Goal: Answer question/provide support: Share knowledge or assist other users

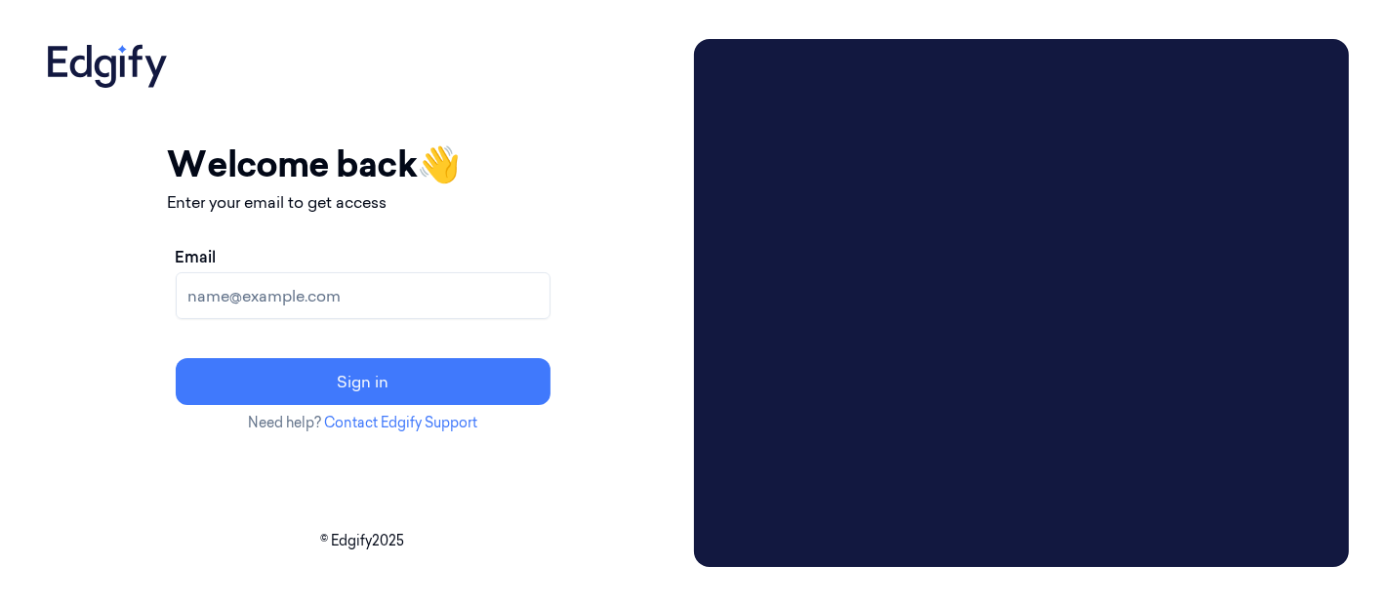
click at [323, 295] on input "Email" at bounding box center [363, 295] width 375 height 47
paste input "[PERSON_NAME][EMAIL_ADDRESS][DOMAIN_NAME]"
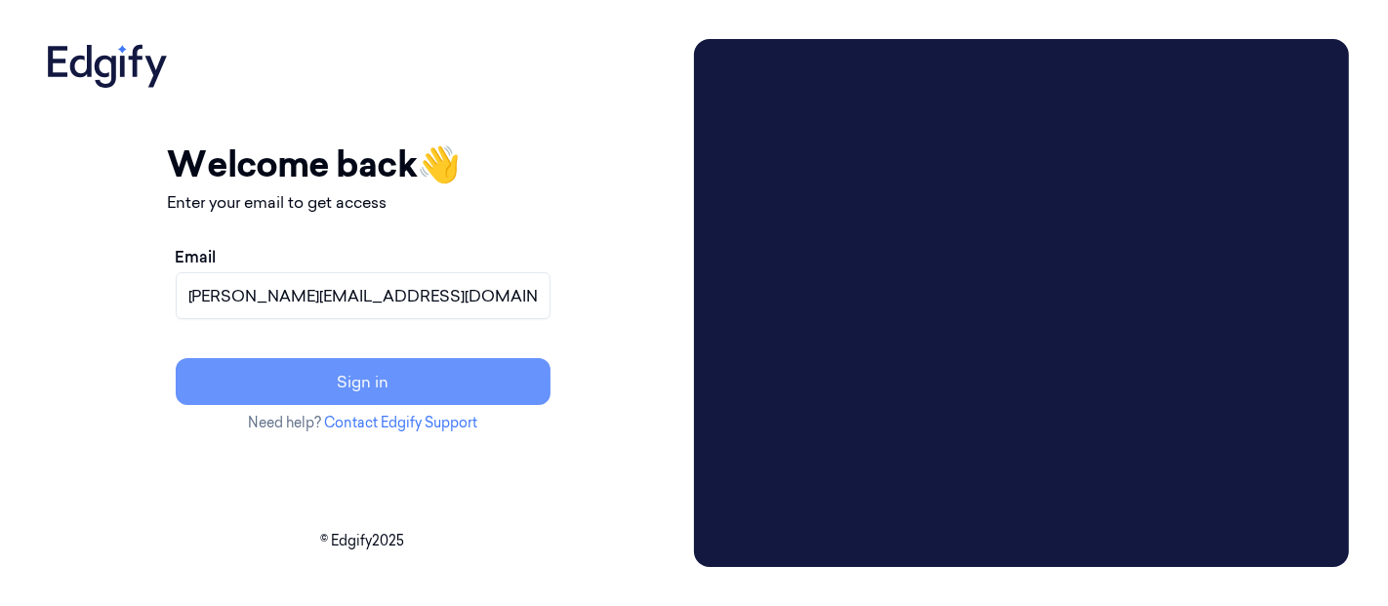
type input "[PERSON_NAME][EMAIL_ADDRESS][DOMAIN_NAME]"
click at [420, 380] on button "Sign in" at bounding box center [363, 381] width 375 height 47
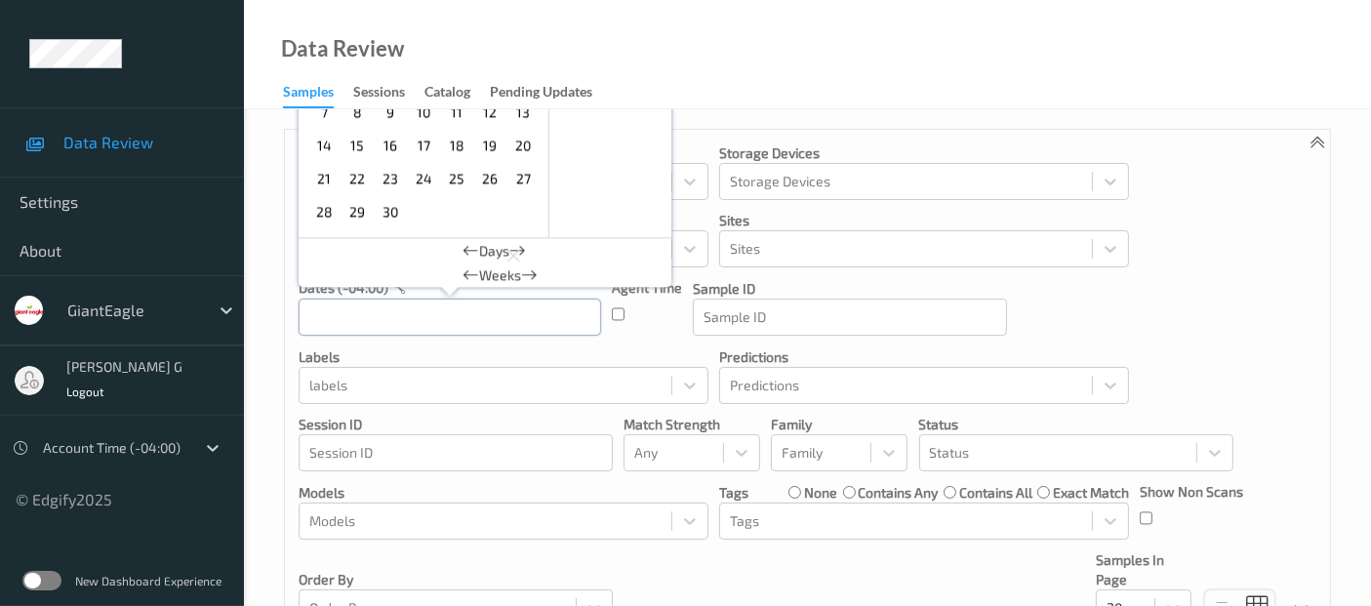
click at [352, 305] on input "text" at bounding box center [450, 317] width 303 height 37
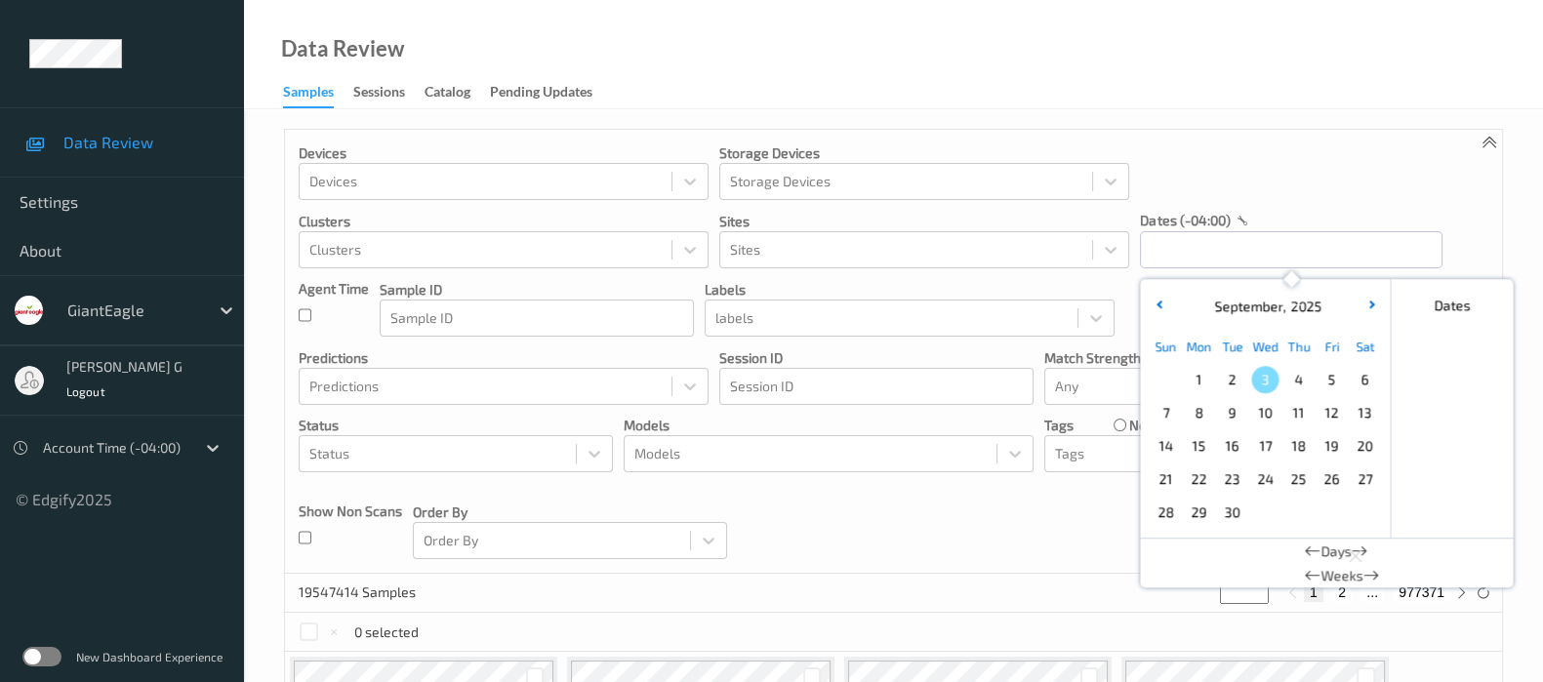
click at [1235, 378] on span "2" at bounding box center [1231, 379] width 27 height 27
type input "02/09/2025 00:00 -> 02/09/2025 23:59"
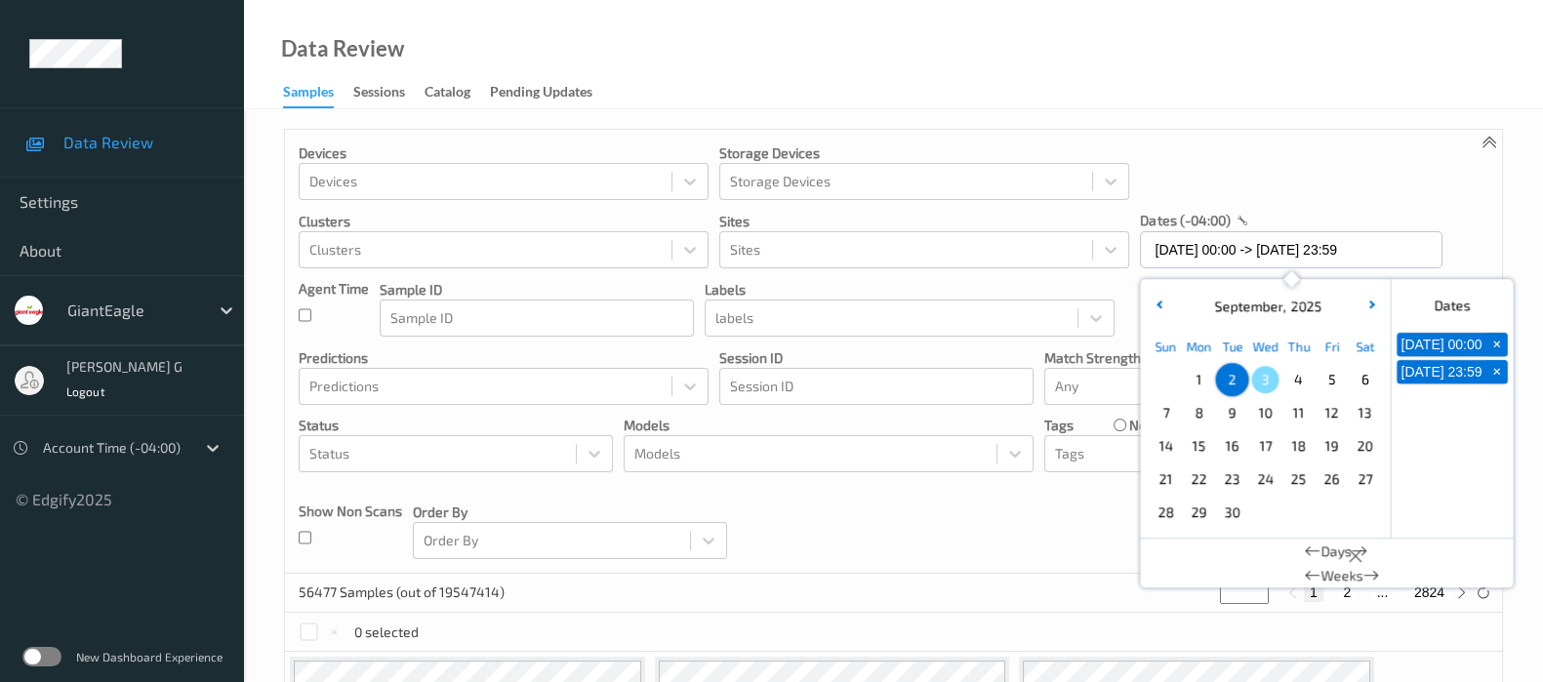
click at [1387, 207] on div "Devices Devices Storage Devices Storage Devices Clusters Clusters Sites Sites d…" at bounding box center [893, 352] width 1217 height 444
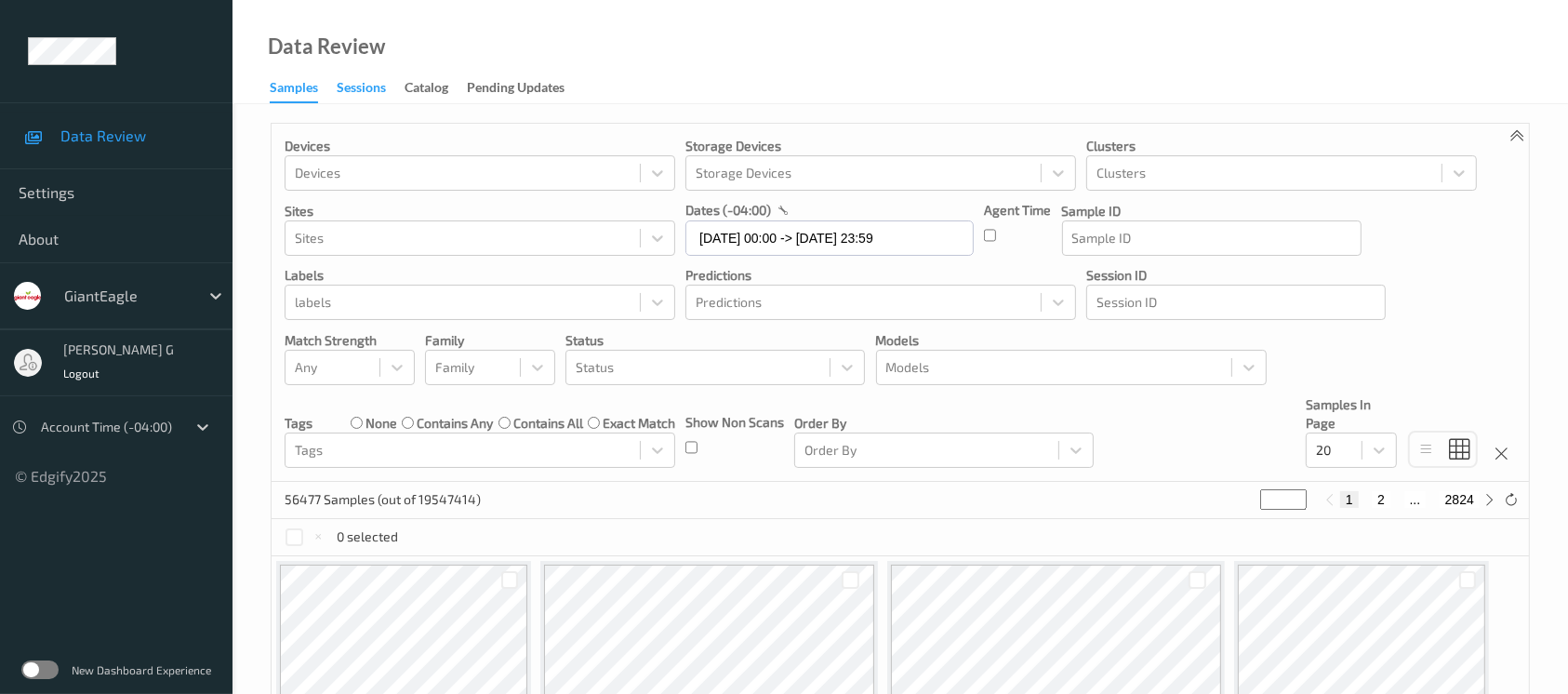
click at [358, 92] on div "Sessions" at bounding box center [361, 90] width 50 height 23
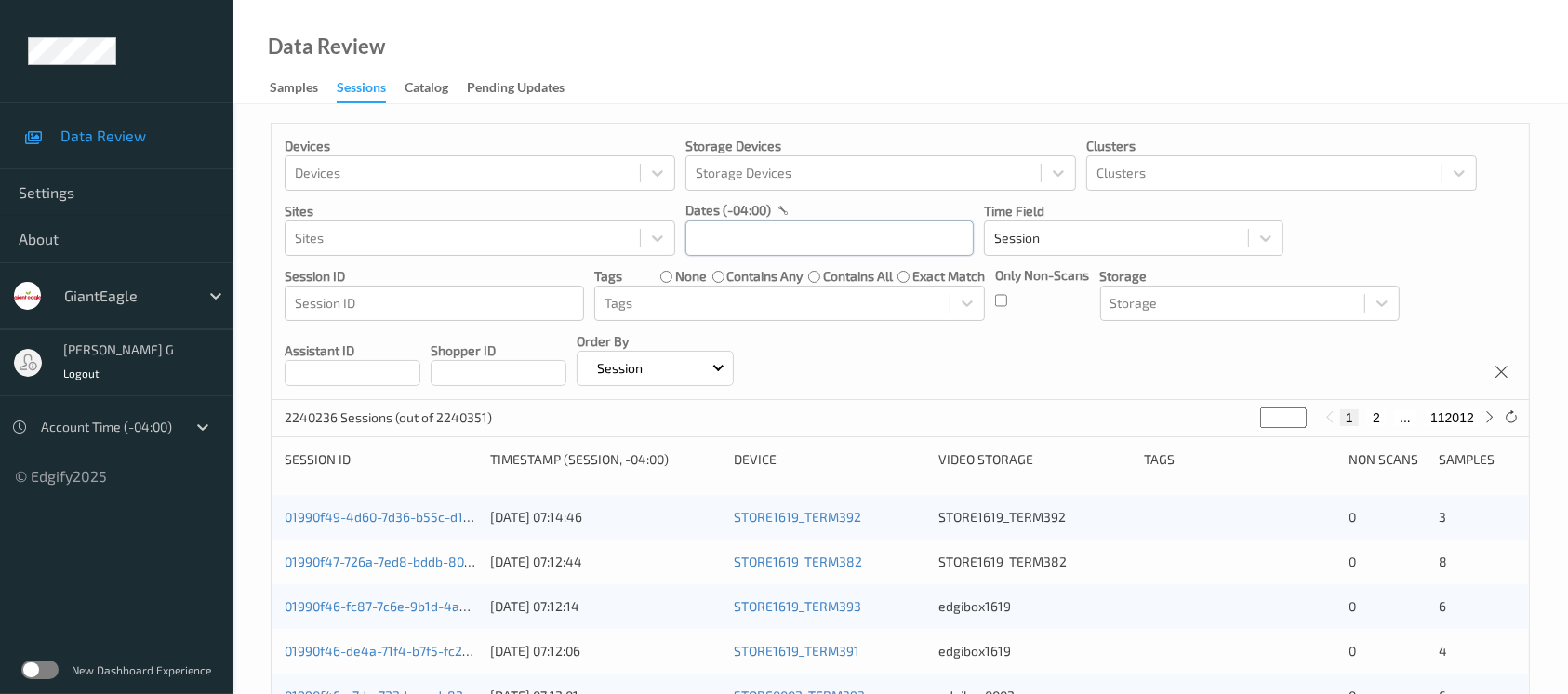
click at [777, 243] on input "text" at bounding box center [829, 237] width 289 height 35
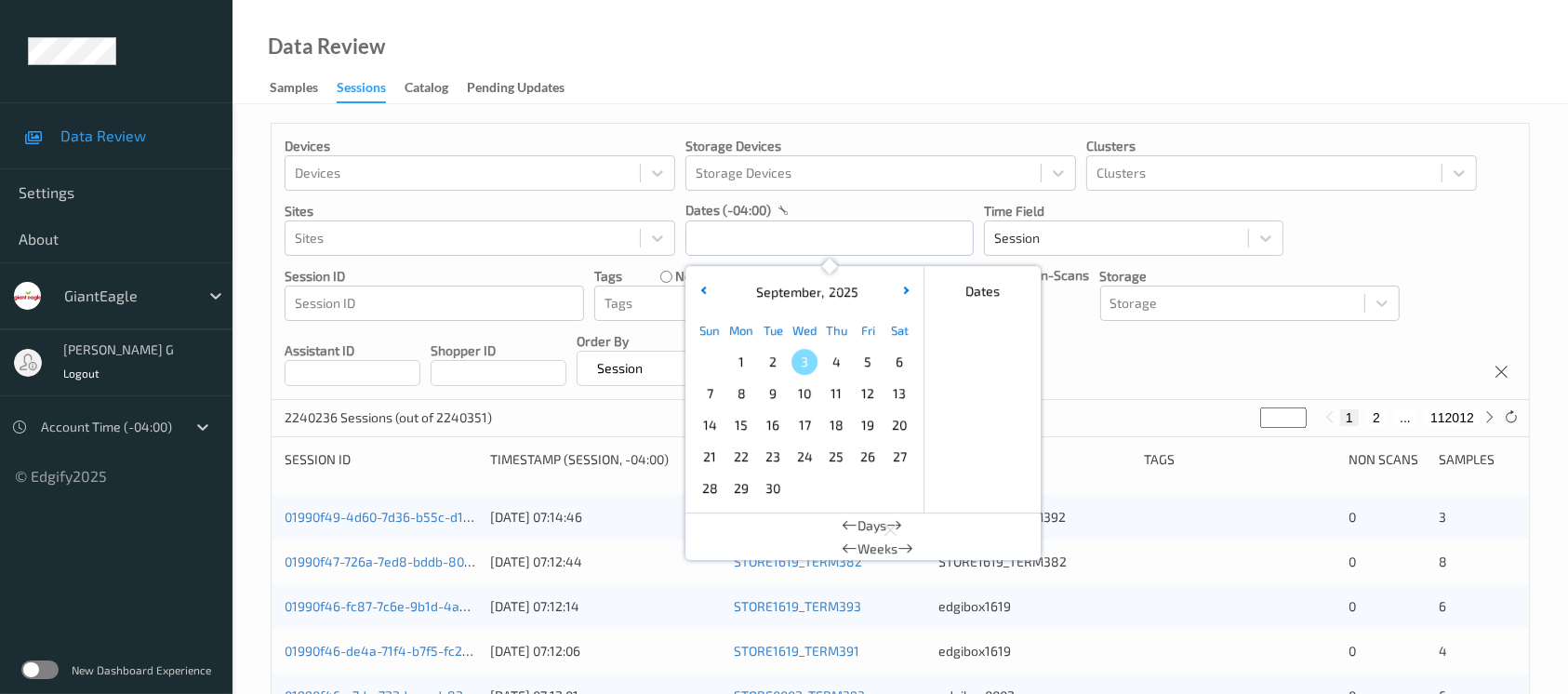
click at [765, 358] on span "2" at bounding box center [772, 361] width 26 height 26
click at [769, 359] on span "2" at bounding box center [772, 361] width 26 height 26
type input "02/09/2025 00:00 -> 02/09/2025 23:59"
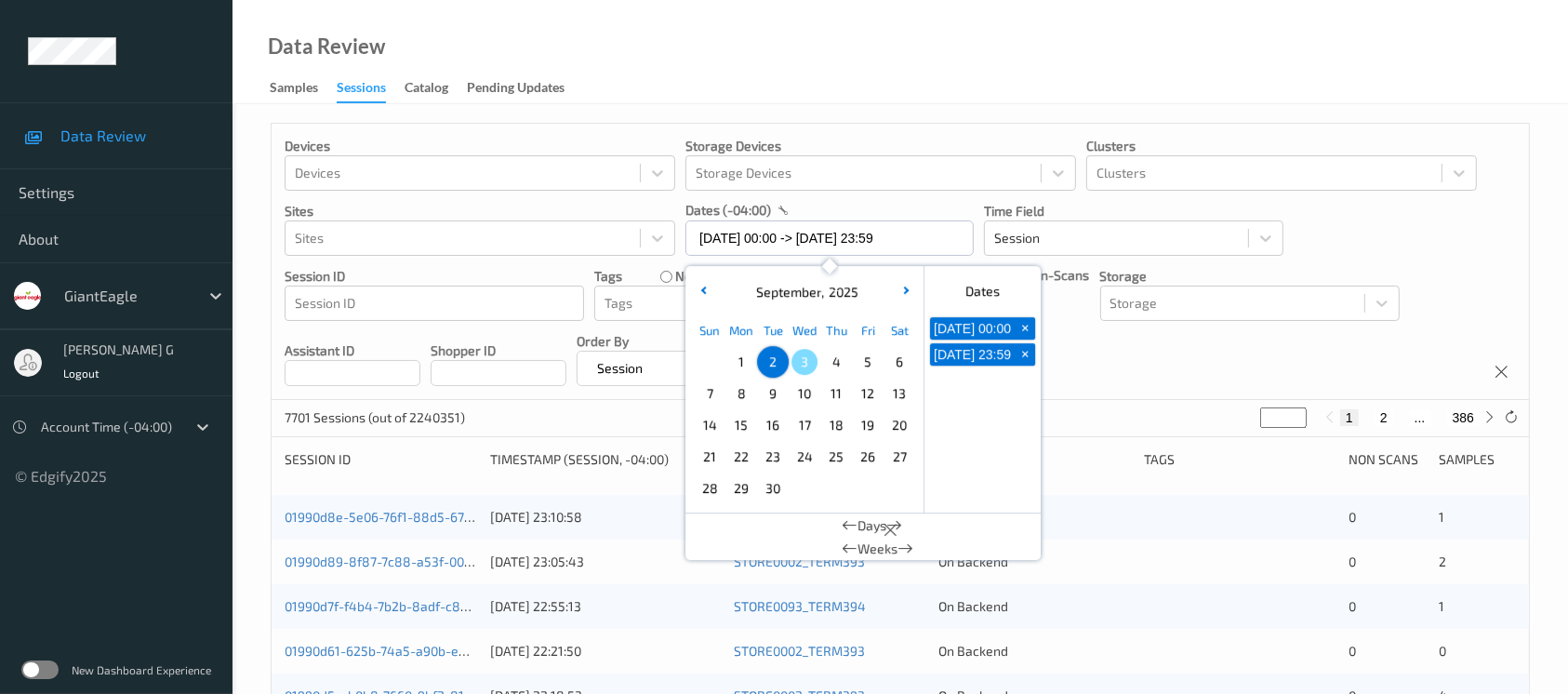
click at [1170, 368] on div "Devices Devices Storage Devices Storage Devices Clusters Clusters Sites Sites d…" at bounding box center [901, 262] width 1258 height 276
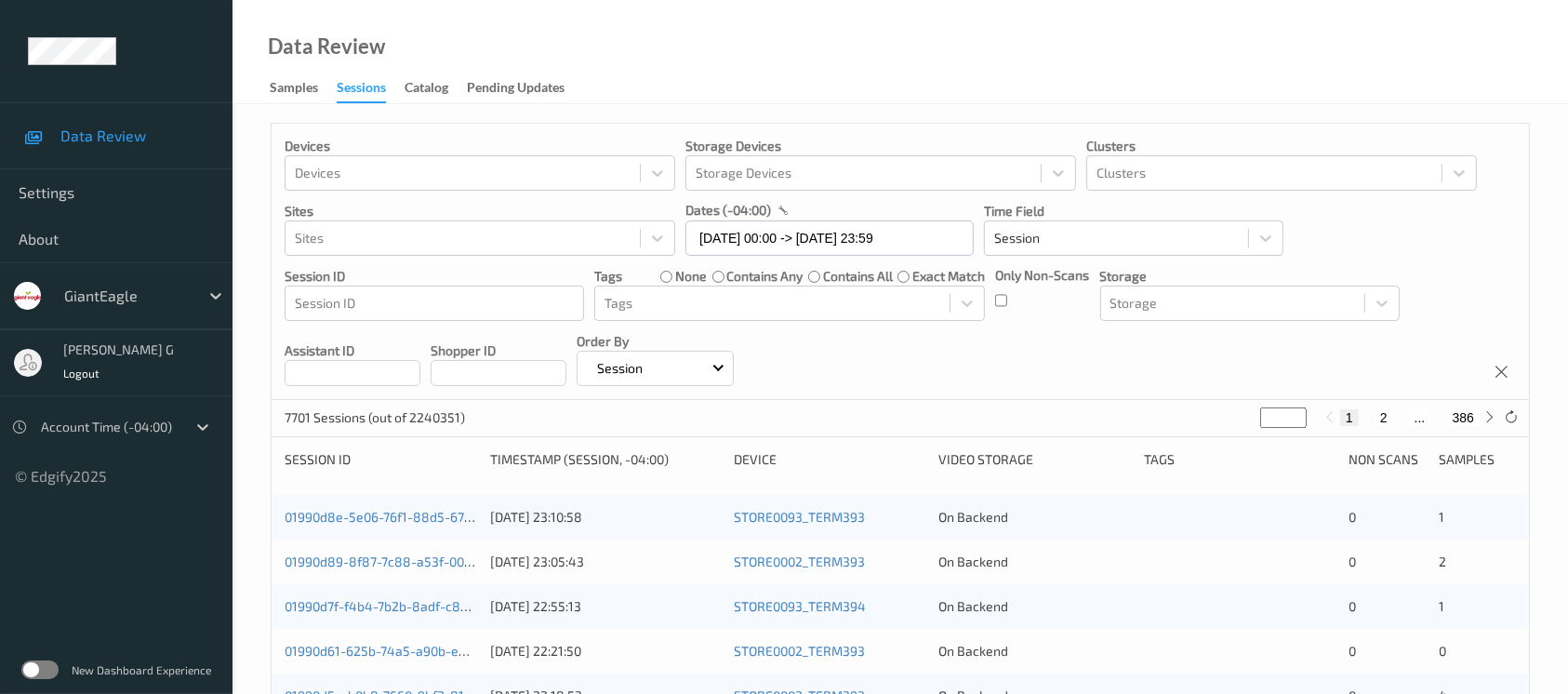
click at [988, 301] on div "Devices Devices Storage Devices Storage Devices Clusters Clusters Sites Sites d…" at bounding box center [901, 262] width 1258 height 276
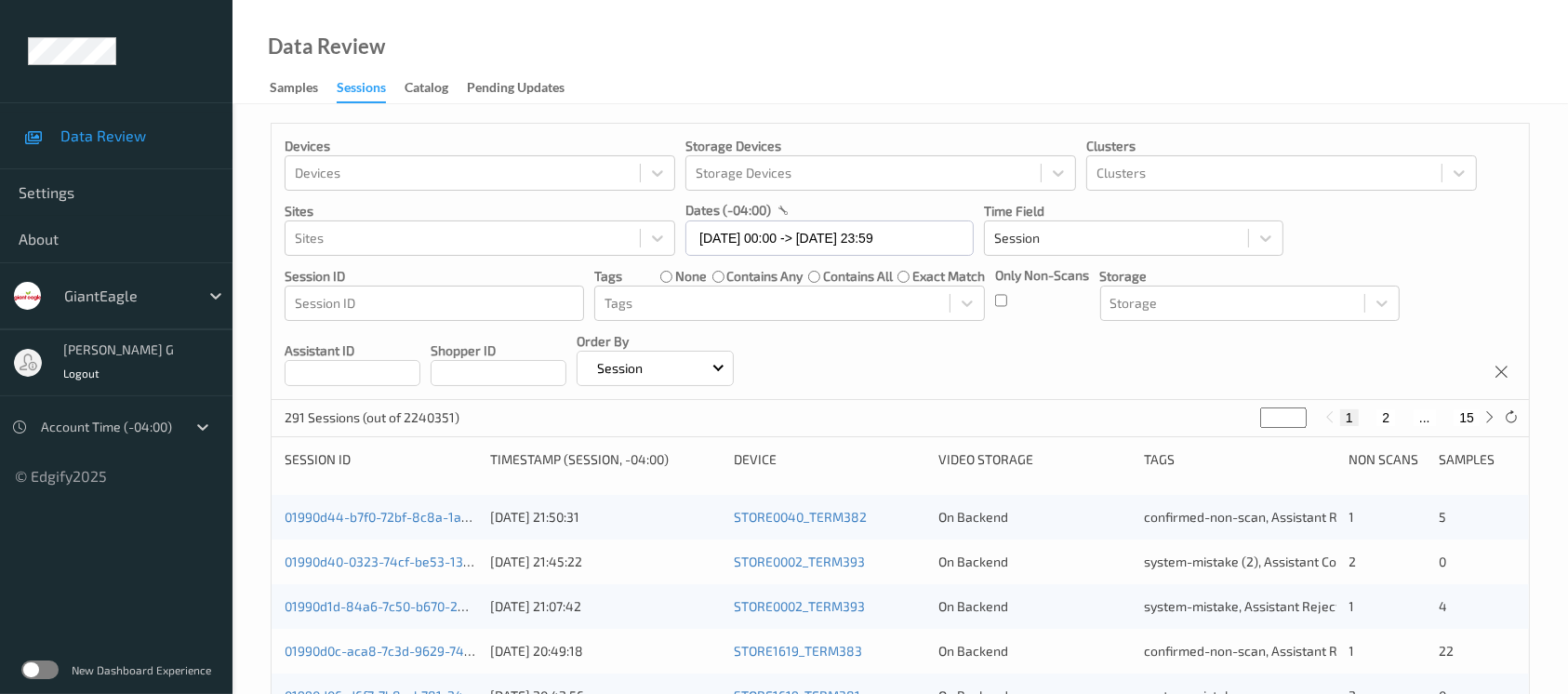
click at [1322, 413] on button "15" at bounding box center [1466, 418] width 26 height 17
type input "**"
click at [1322, 413] on div at bounding box center [1490, 417] width 20 height 20
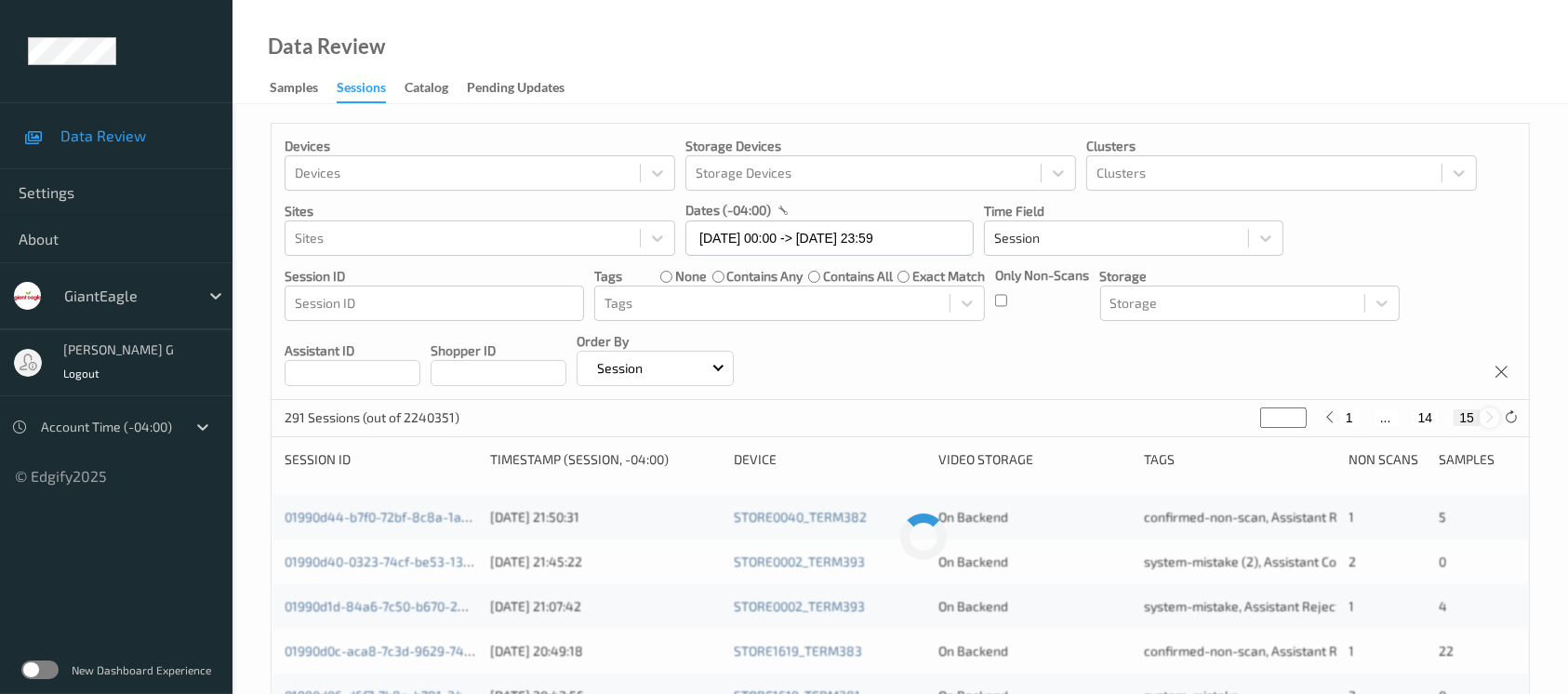
click at [1322, 413] on div at bounding box center [1490, 417] width 20 height 20
click at [1322, 422] on icon at bounding box center [1330, 417] width 14 height 14
type input "**"
click at [1322, 422] on icon at bounding box center [1330, 417] width 14 height 14
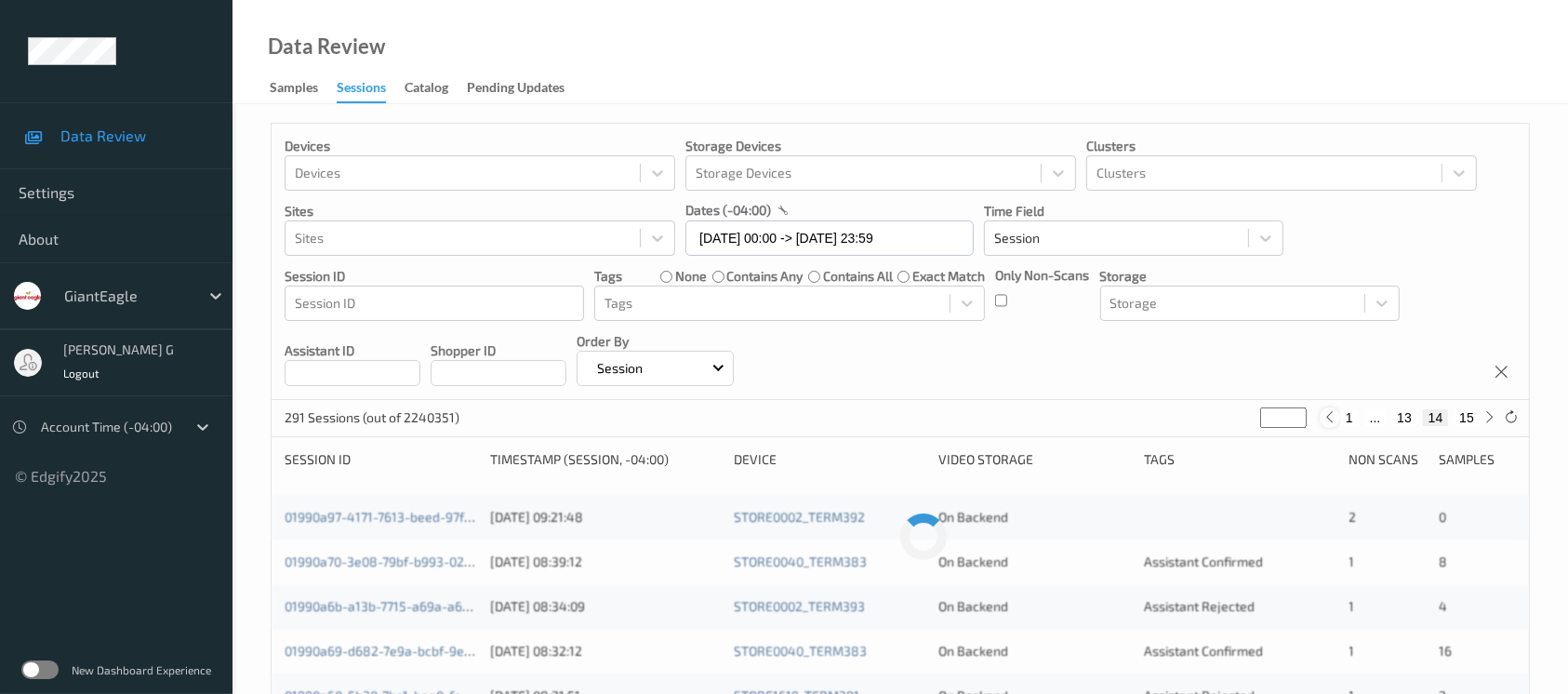
type input "**"
click at [1322, 422] on icon at bounding box center [1327, 417] width 14 height 14
type input "**"
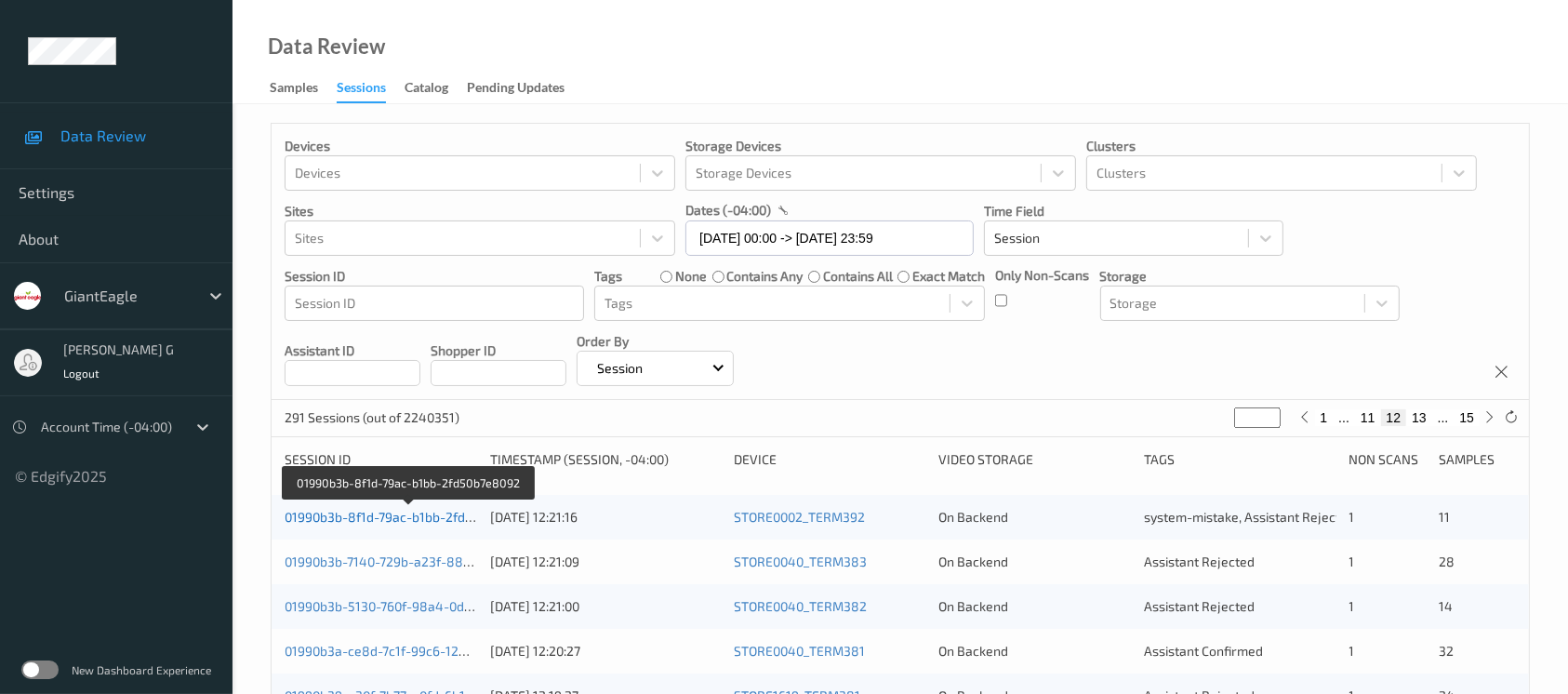
click at [344, 511] on link "01990b3b-8f1d-79ac-b1bb-2fd50b7e8092" at bounding box center [409, 517] width 248 height 16
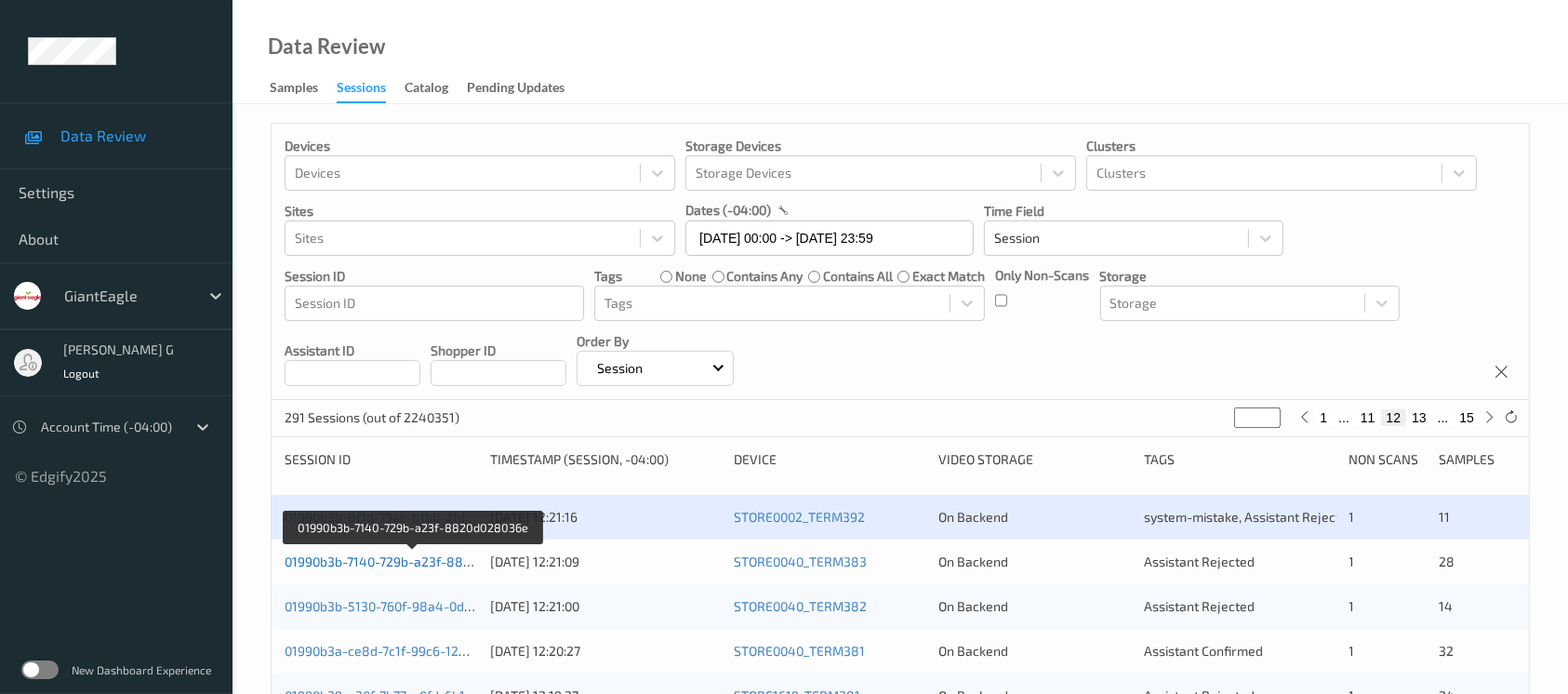
click at [335, 557] on link "01990b3b-7140-729b-a23f-8820d028036e" at bounding box center [412, 561] width 254 height 16
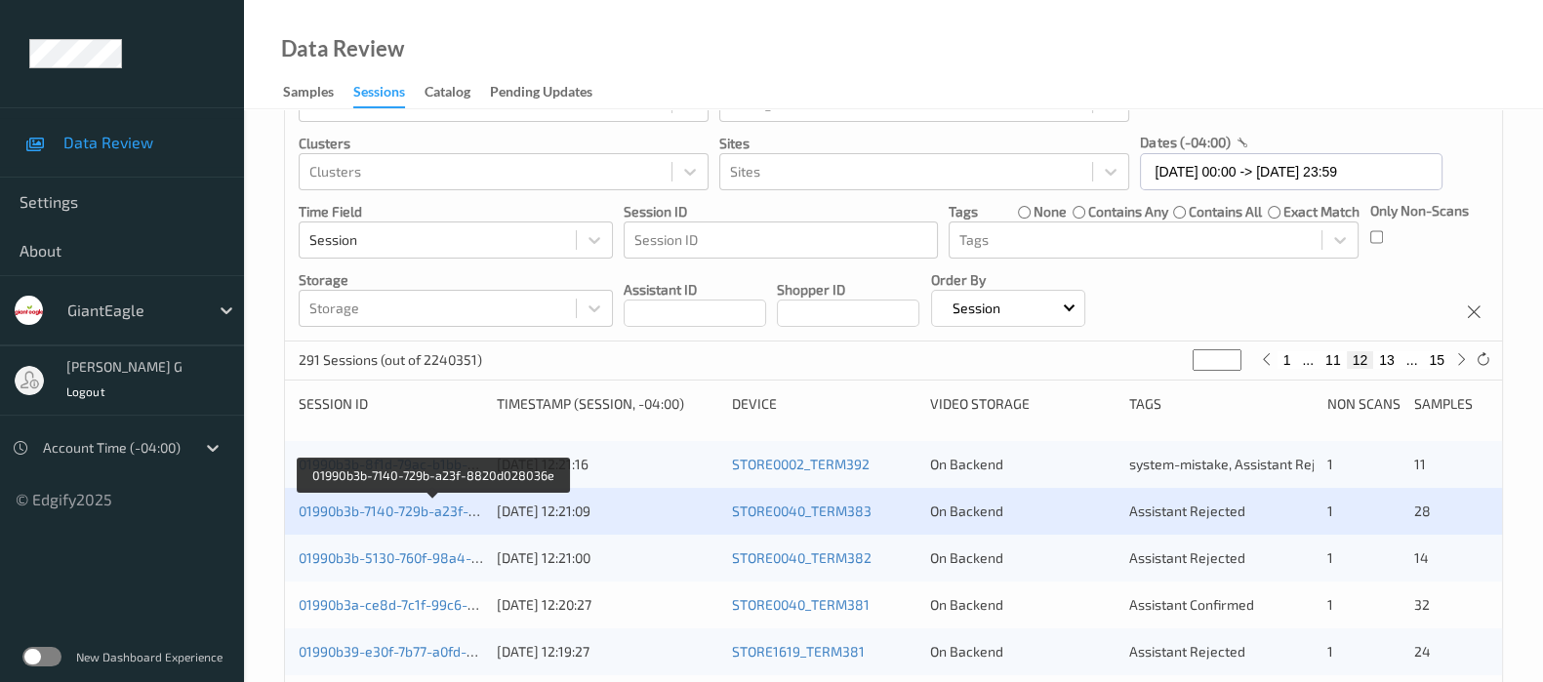
scroll to position [243, 0]
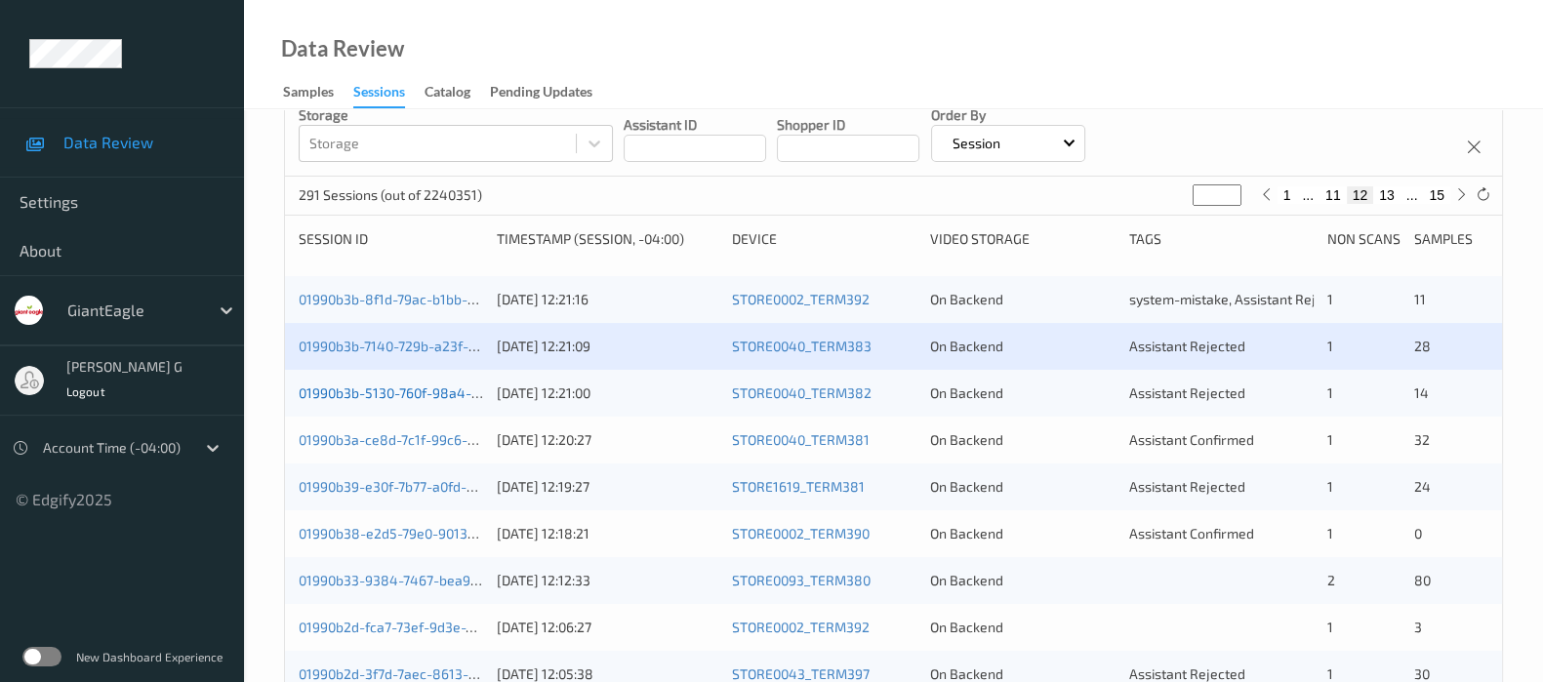
click at [361, 385] on link "01990b3b-5130-760f-98a4-0df51b1492e2" at bounding box center [429, 393] width 261 height 17
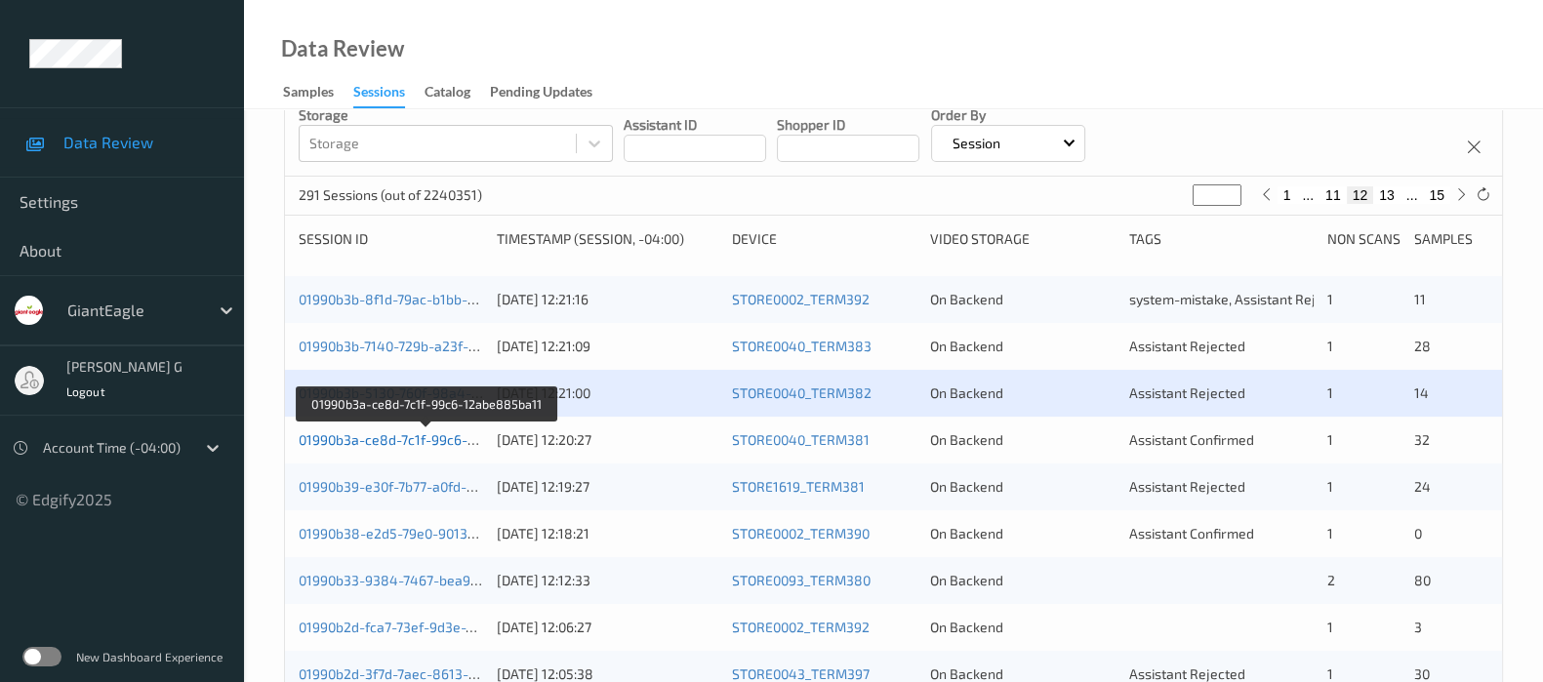
click at [371, 436] on link "01990b3a-ce8d-7c1f-99c6-12abe885ba11" at bounding box center [428, 439] width 259 height 17
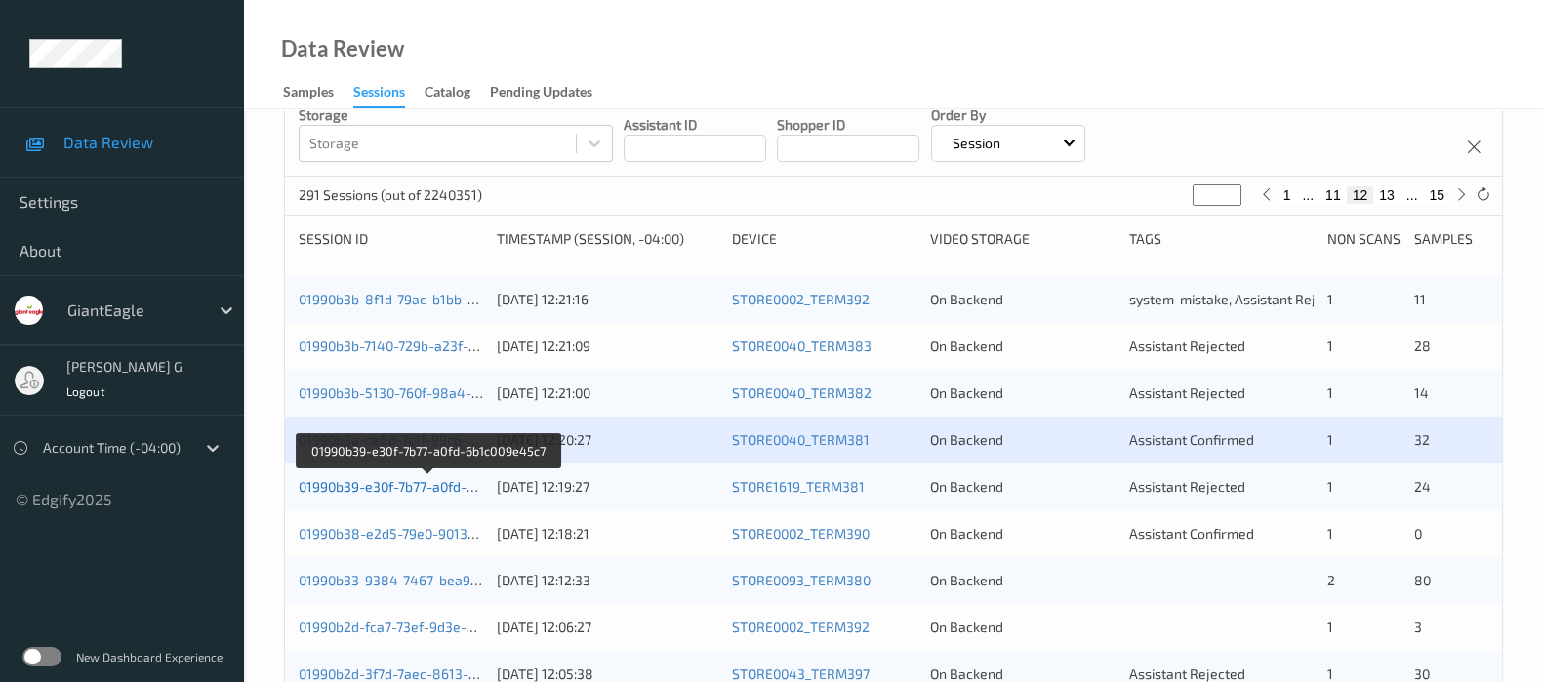
click at [415, 486] on link "01990b39-e30f-7b77-a0fd-6b1c009e45c7" at bounding box center [428, 486] width 258 height 17
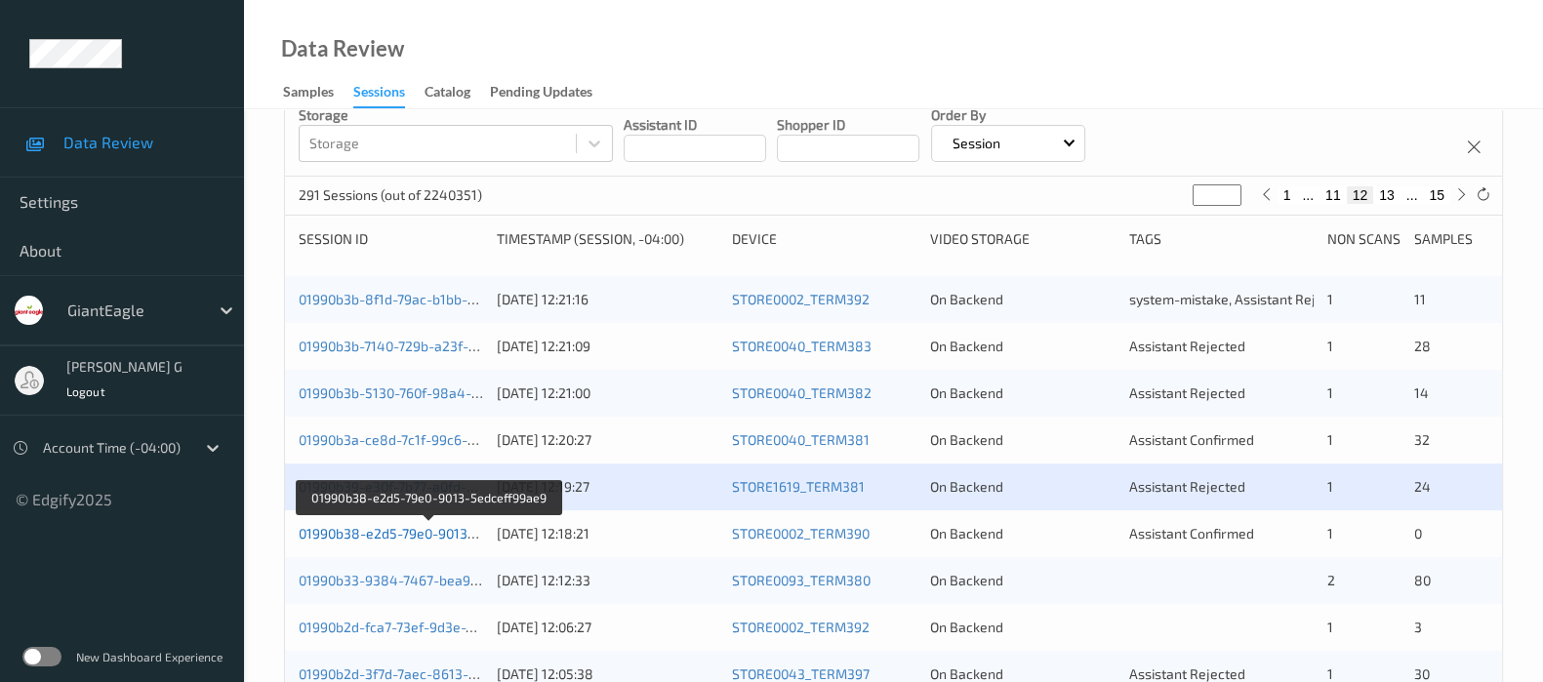
click at [366, 527] on link "01990b38-e2d5-79e0-9013-5edceff99ae9" at bounding box center [430, 533] width 262 height 17
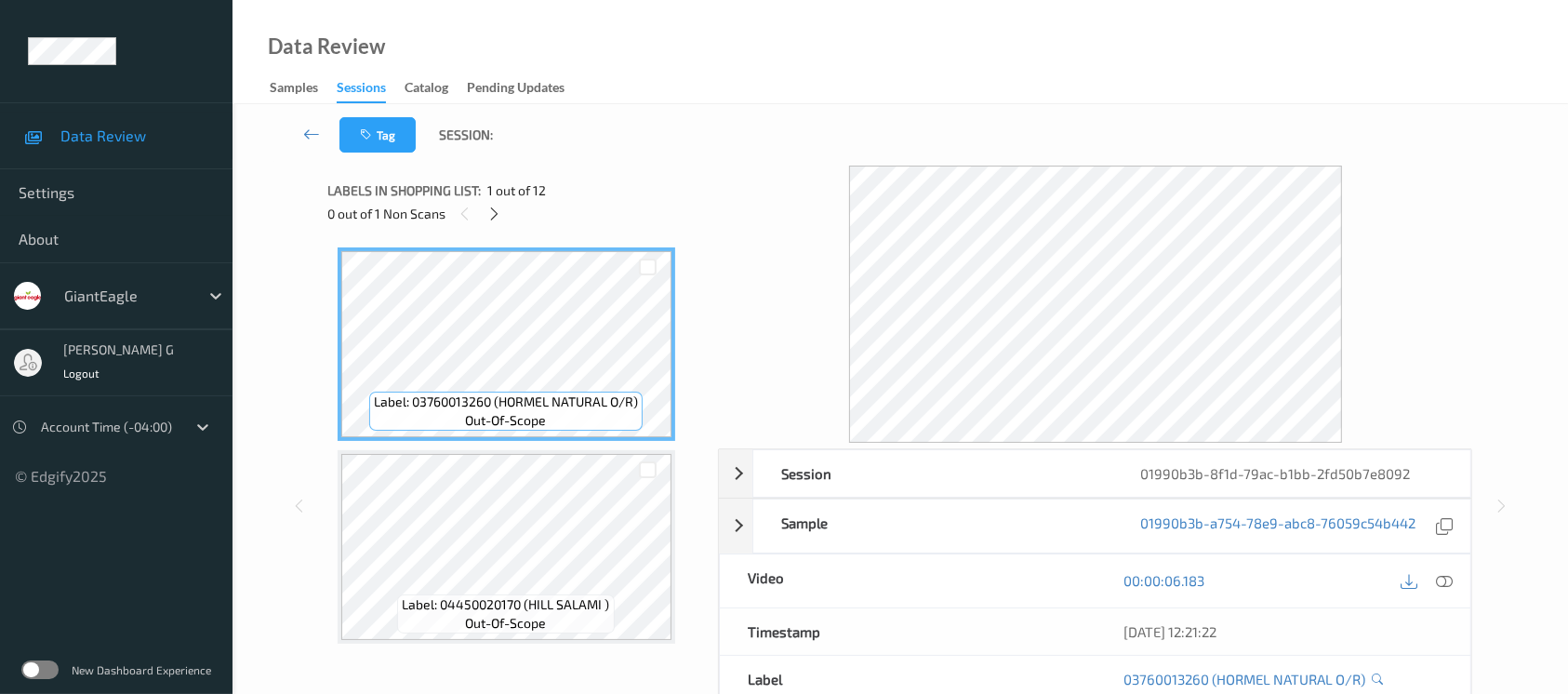
click at [499, 225] on div "0 out of 1 Non Scans" at bounding box center [518, 214] width 377 height 23
click at [499, 216] on icon at bounding box center [494, 214] width 16 height 17
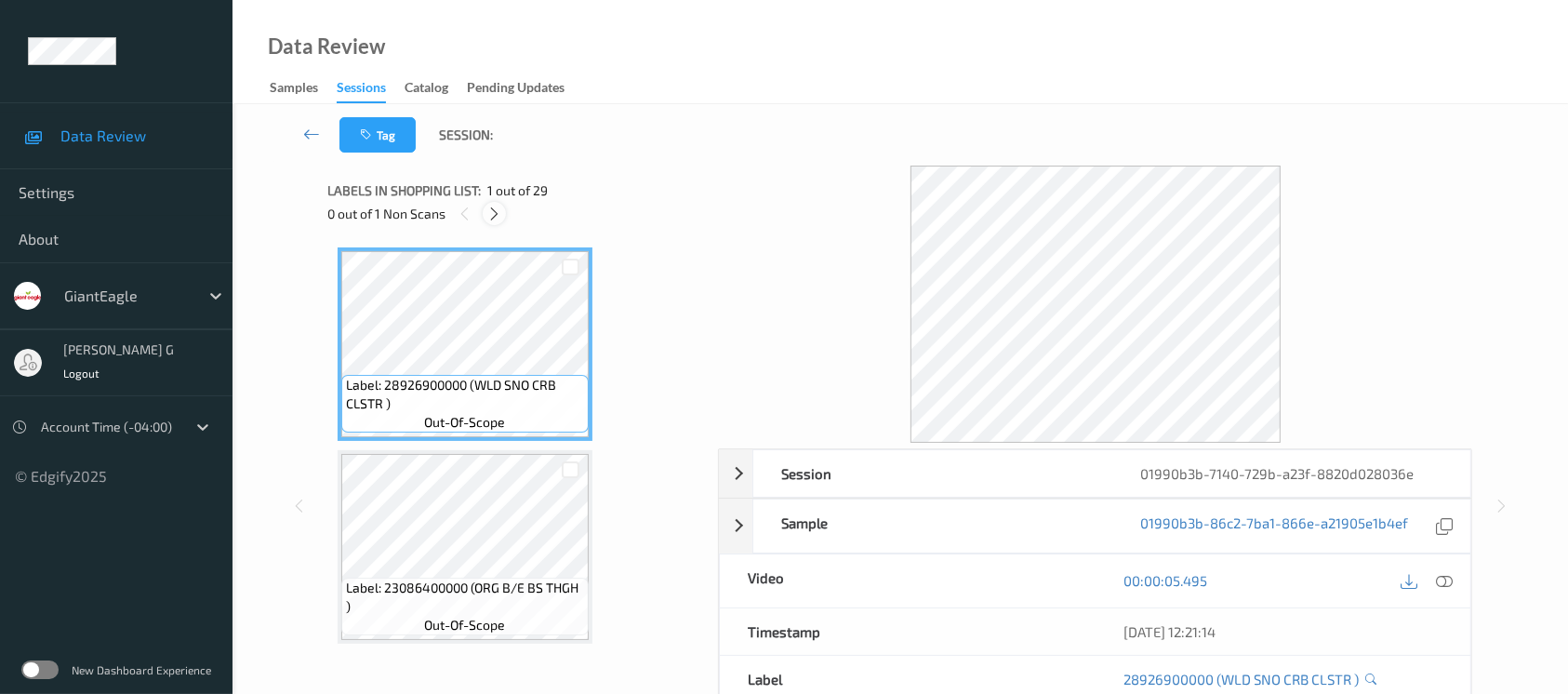
click at [491, 210] on icon at bounding box center [494, 214] width 16 height 17
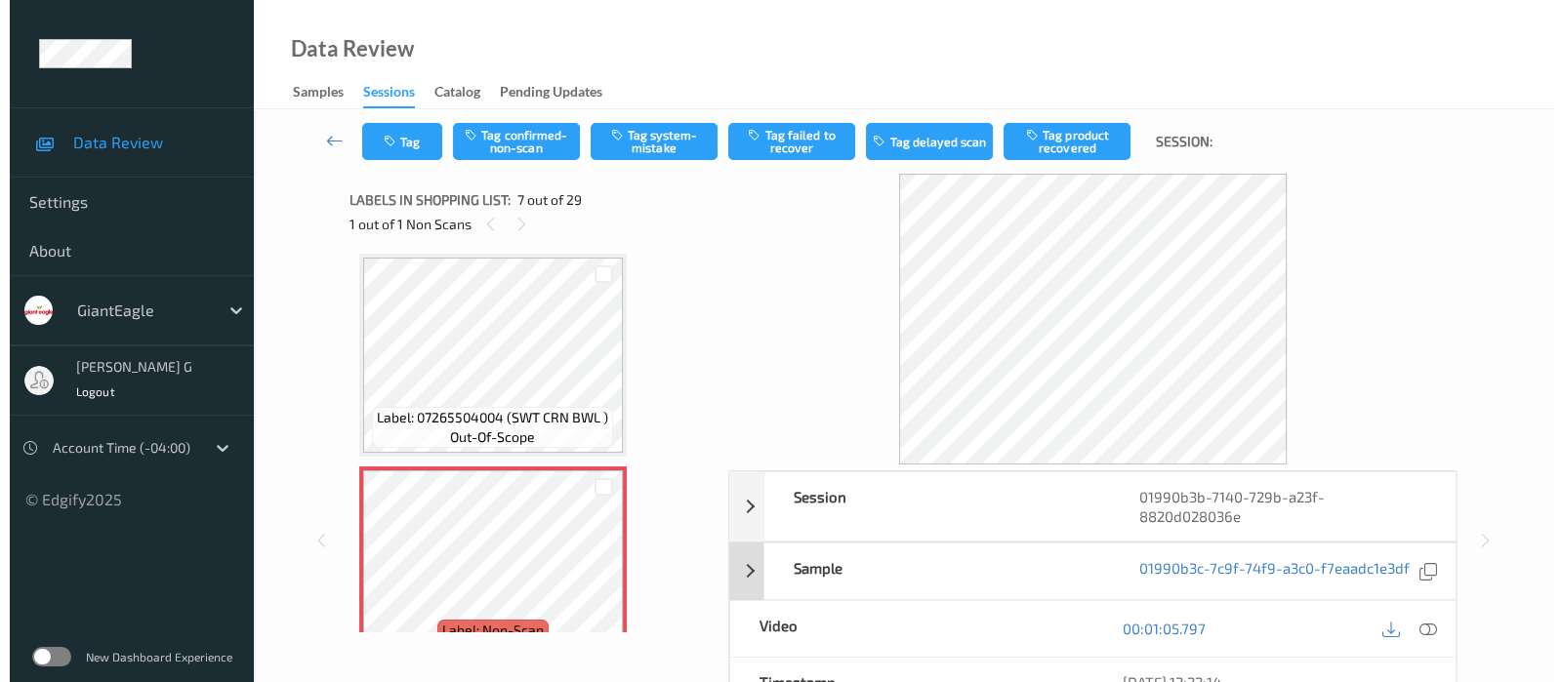
scroll to position [1069, 0]
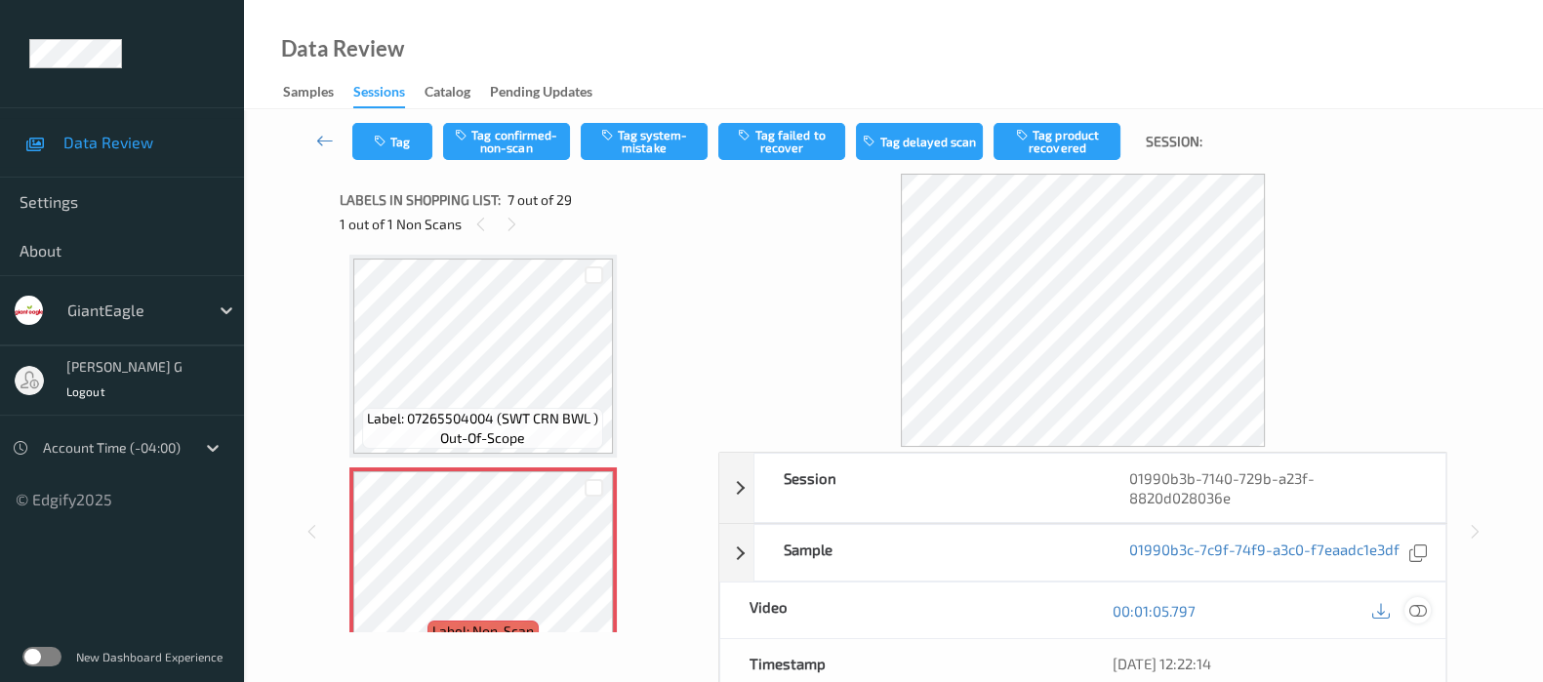
click at [1420, 602] on icon at bounding box center [1418, 611] width 18 height 18
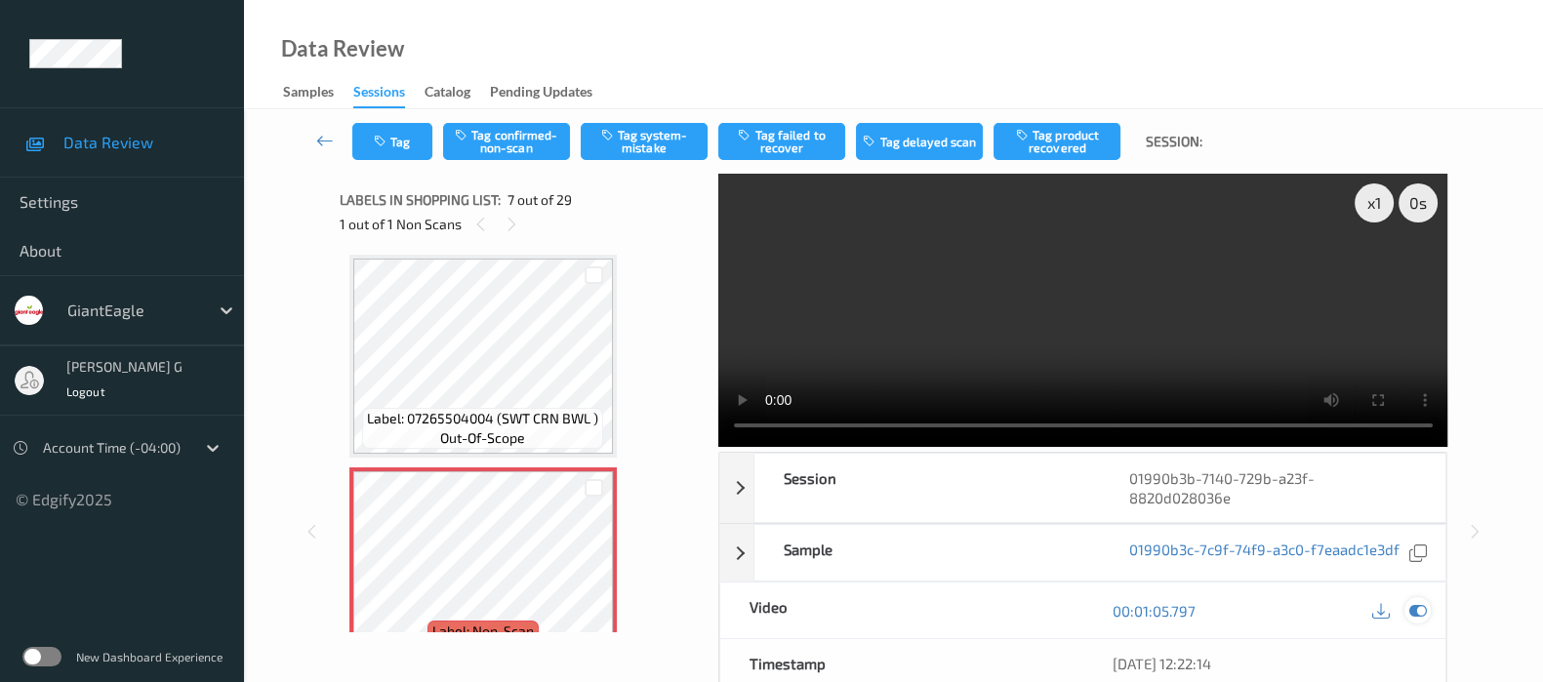
click at [1417, 602] on icon at bounding box center [1418, 611] width 18 height 18
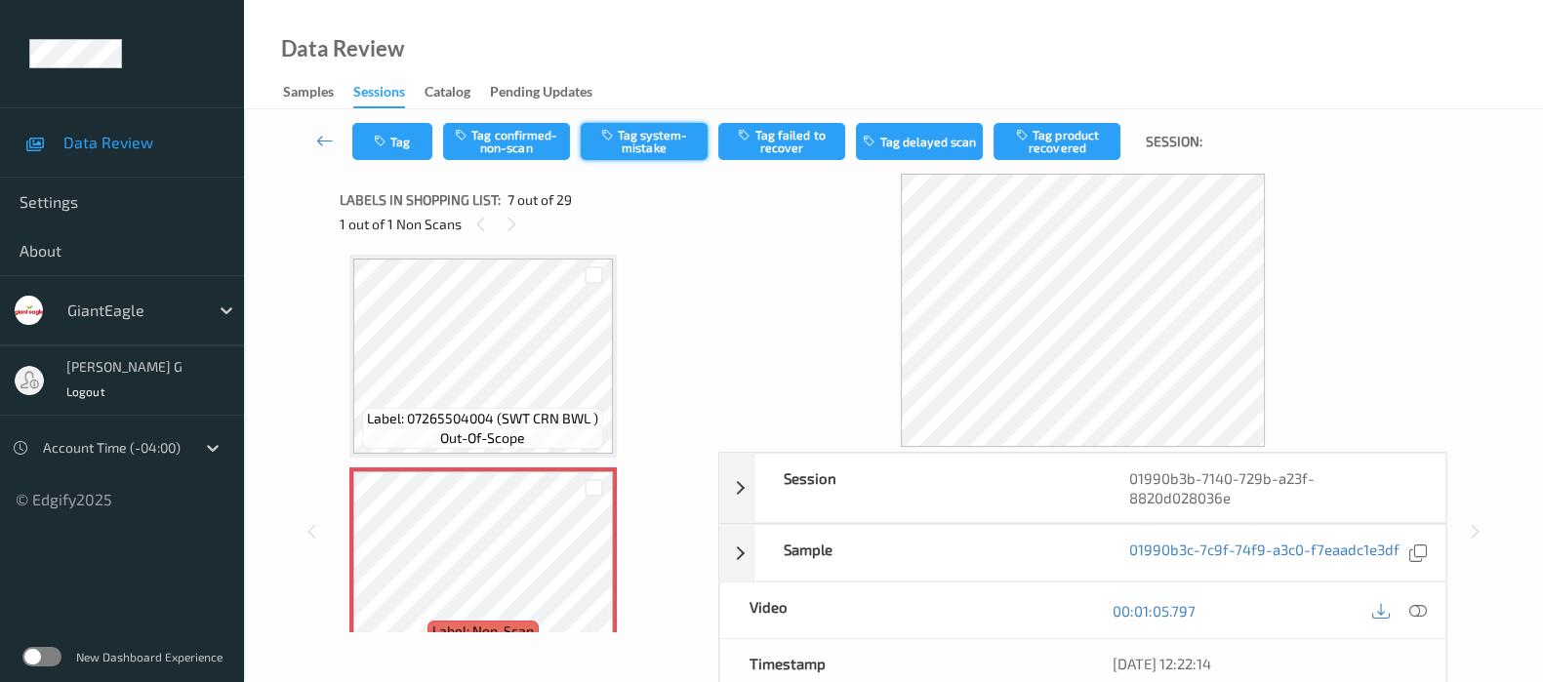
click at [646, 134] on button "Tag system-mistake" at bounding box center [644, 141] width 127 height 37
click at [383, 142] on icon "button" at bounding box center [382, 142] width 17 height 14
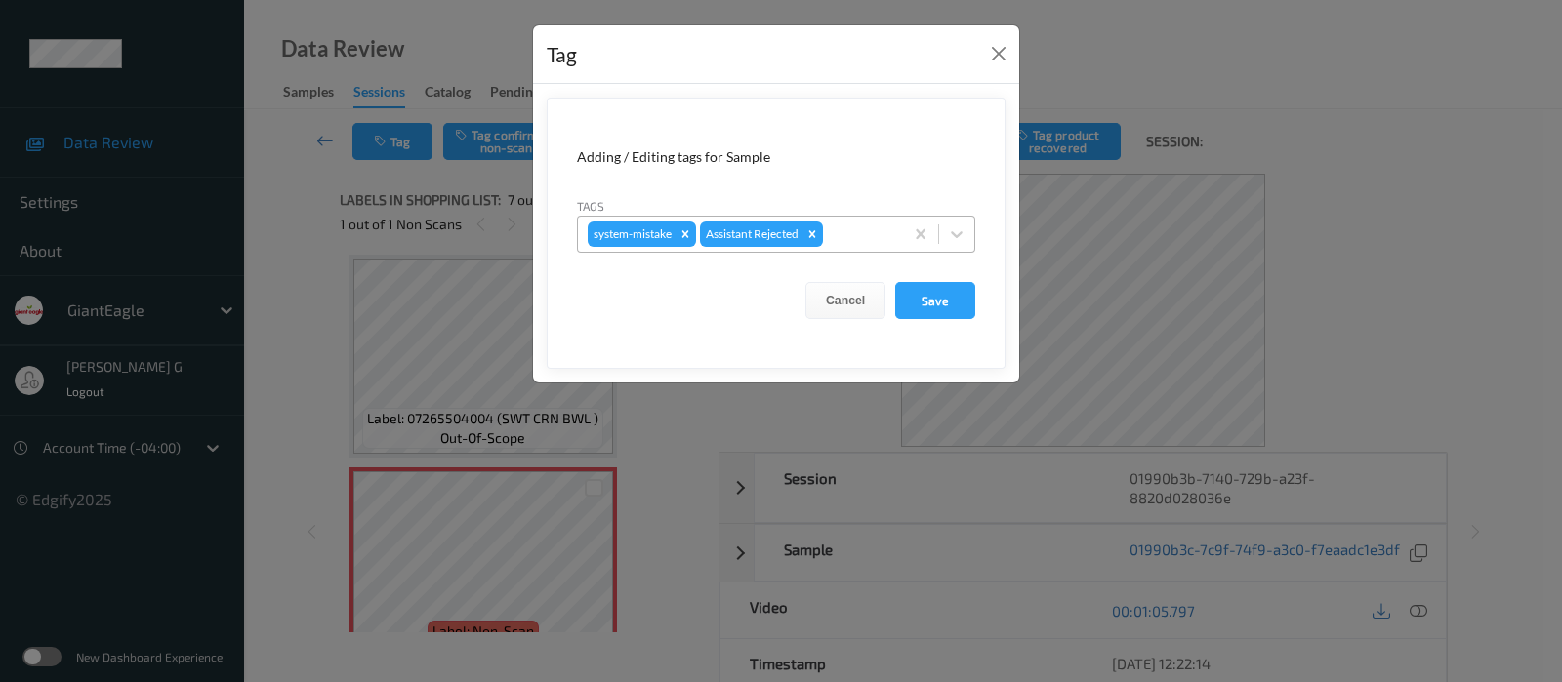
click at [863, 236] on div at bounding box center [860, 234] width 66 height 23
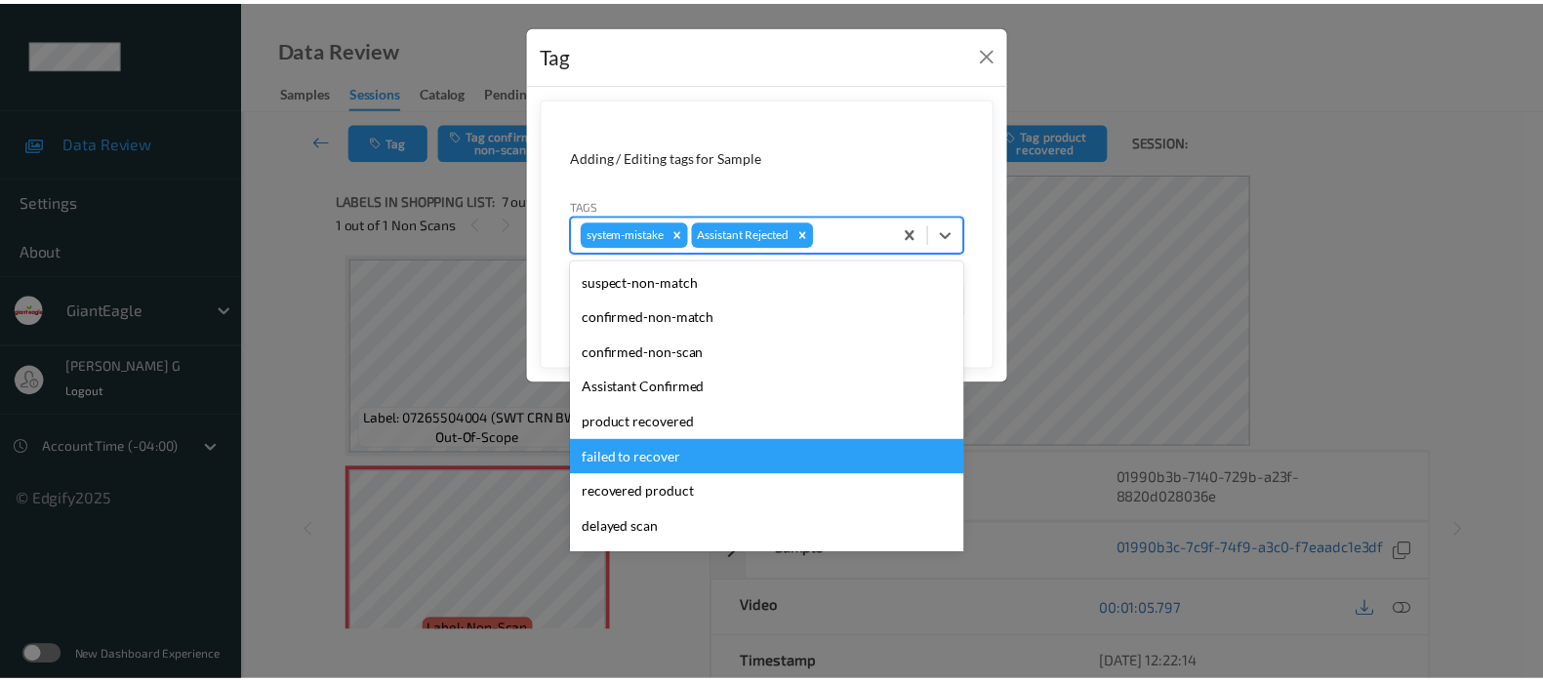
scroll to position [171, 0]
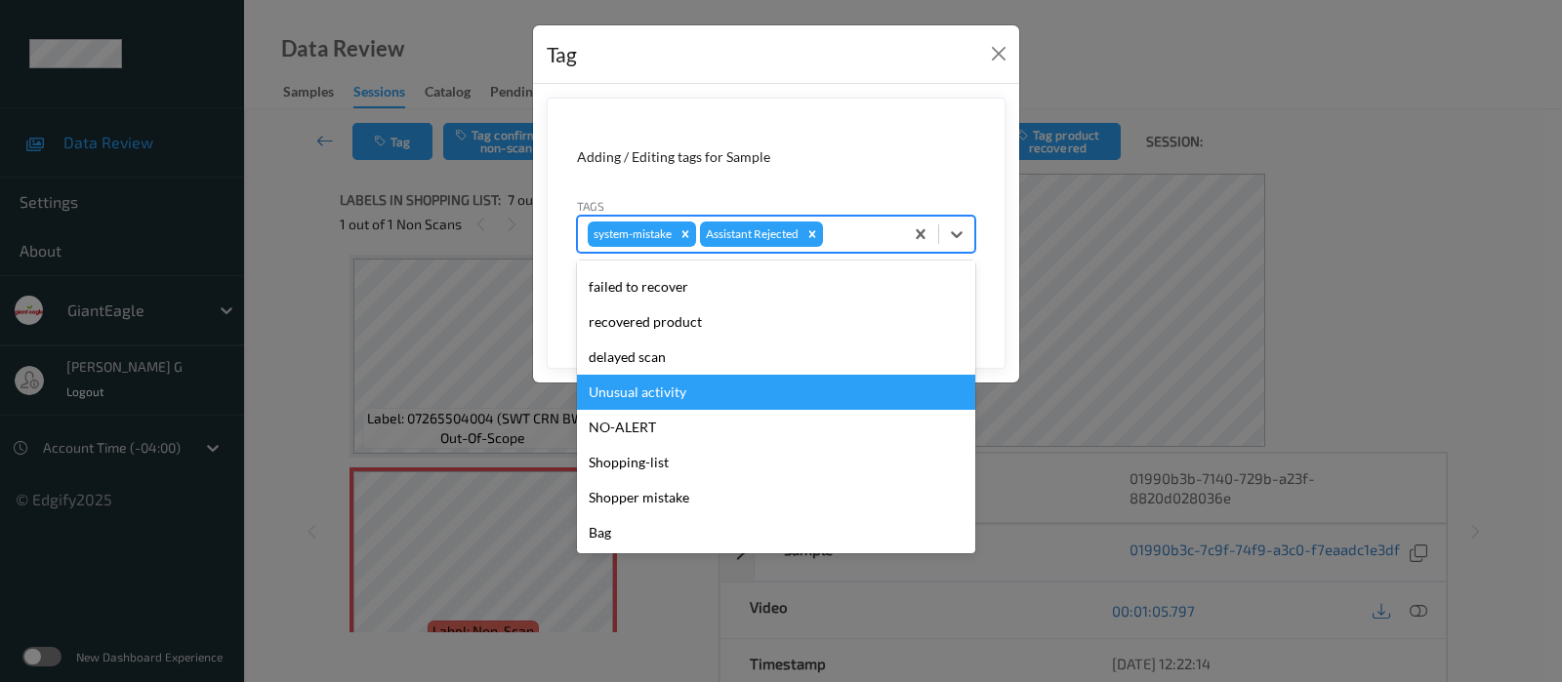
click at [652, 396] on div "Unusual activity" at bounding box center [776, 392] width 398 height 35
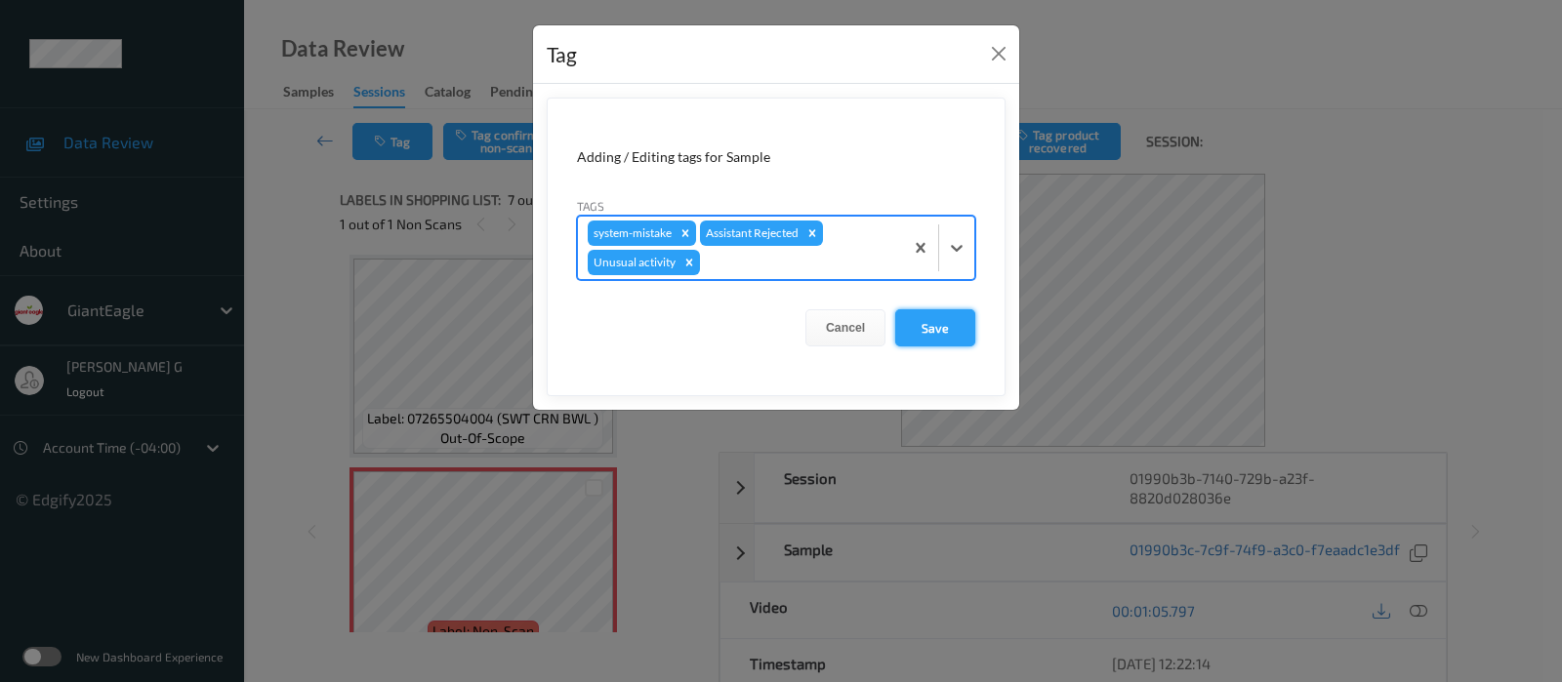
click at [932, 329] on button "Save" at bounding box center [935, 327] width 80 height 37
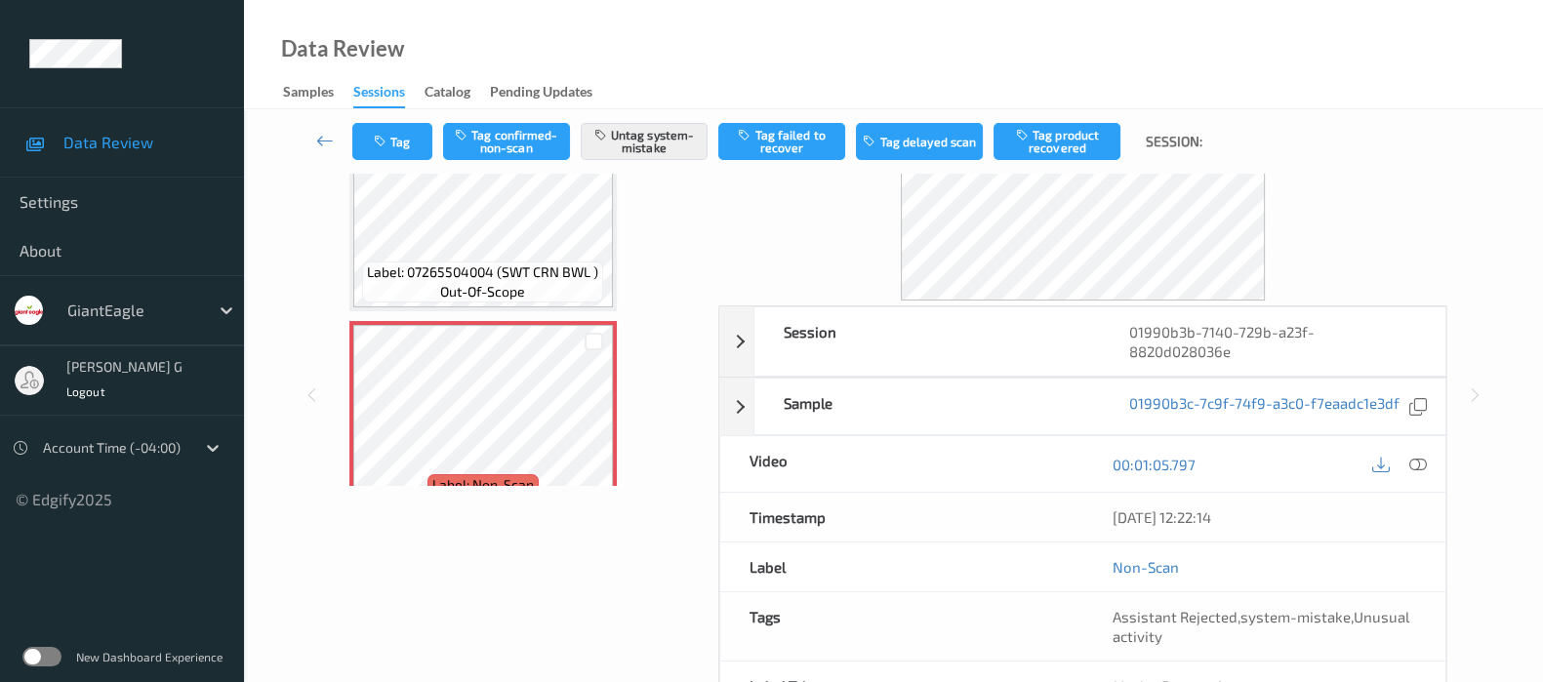
scroll to position [244, 0]
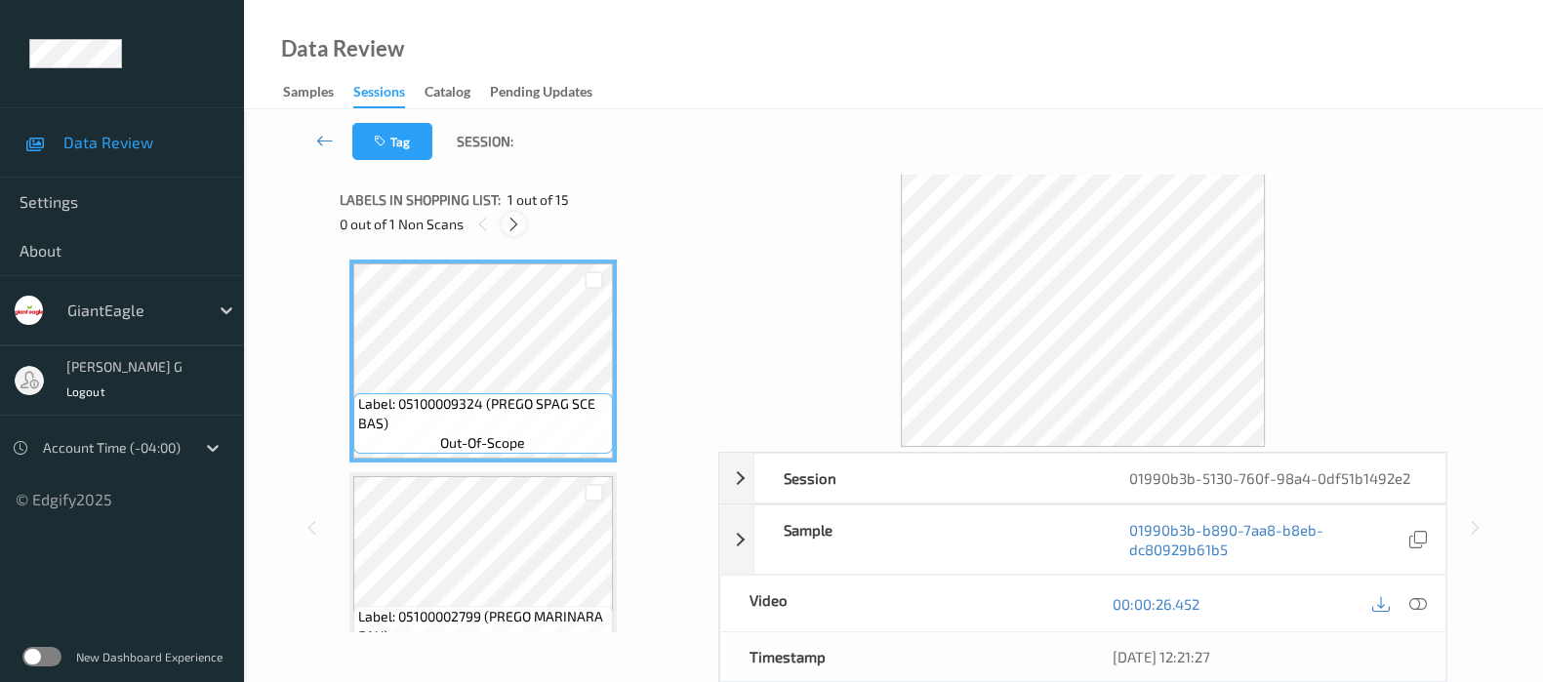
click at [513, 222] on icon at bounding box center [514, 225] width 17 height 18
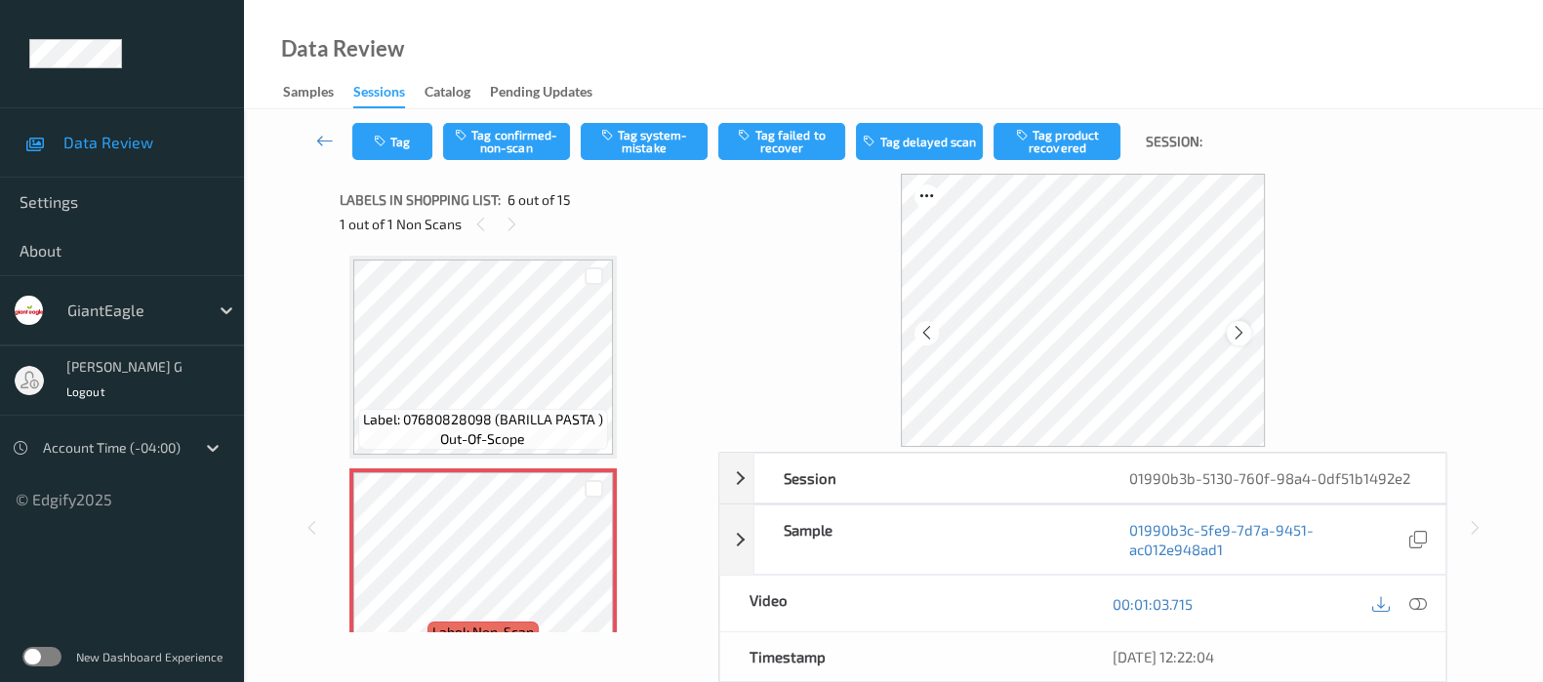
click at [1239, 327] on icon at bounding box center [1239, 333] width 17 height 18
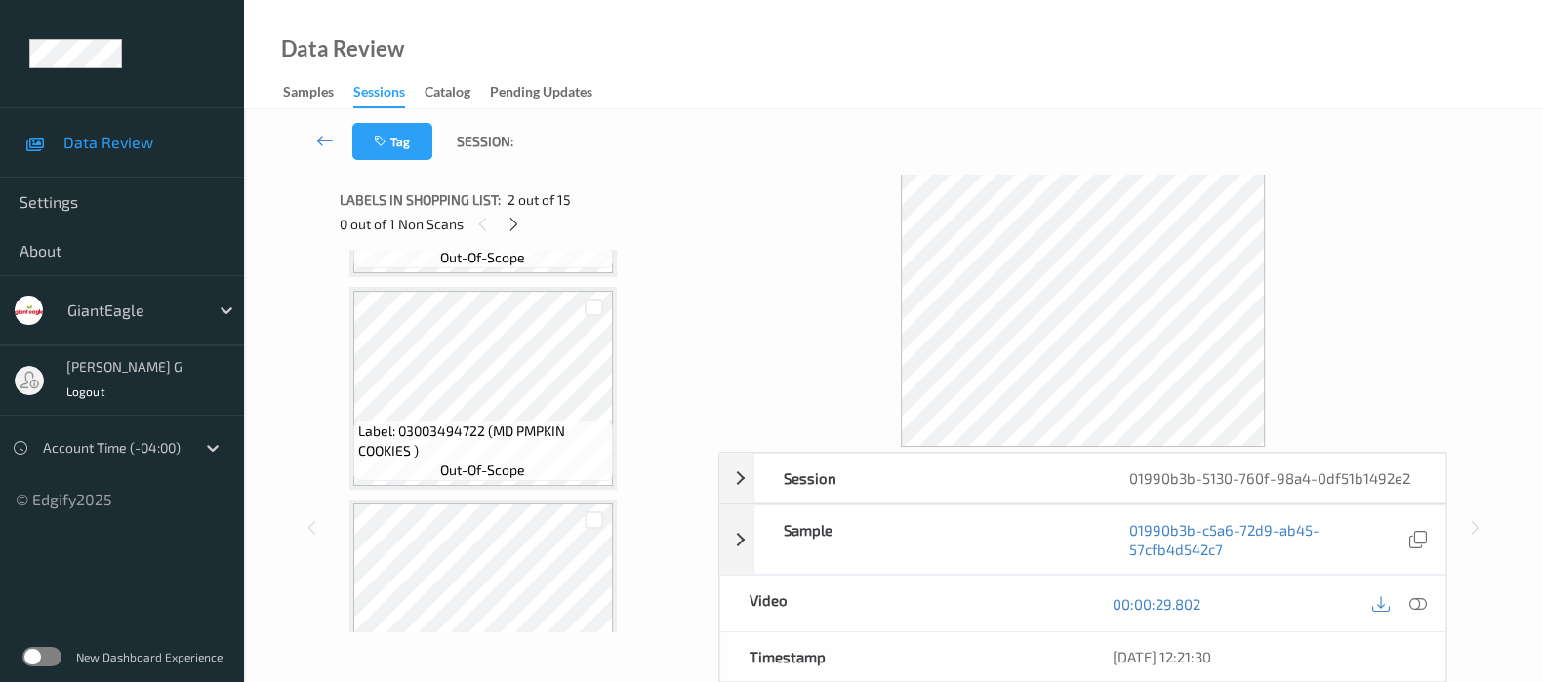
scroll to position [1099, 0]
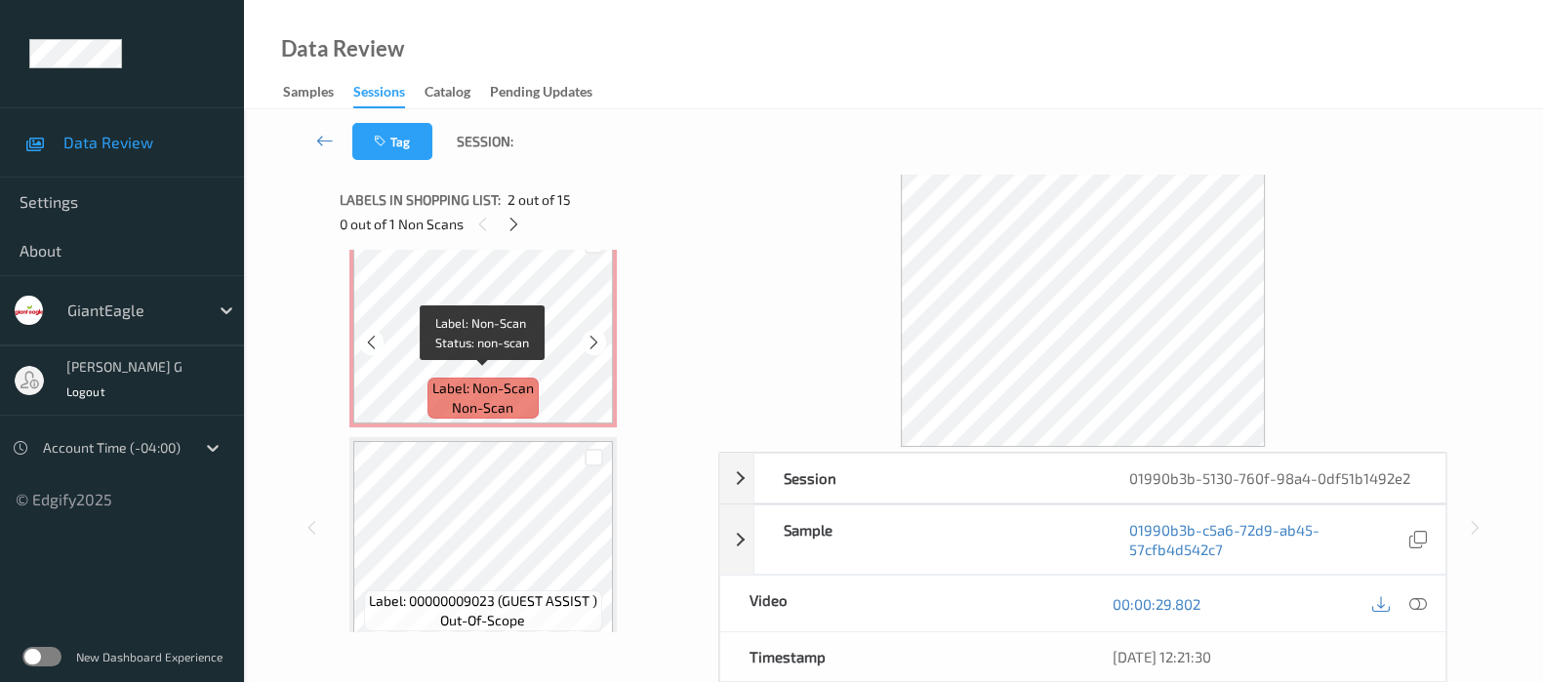
click at [480, 398] on span "non-scan" at bounding box center [482, 408] width 61 height 20
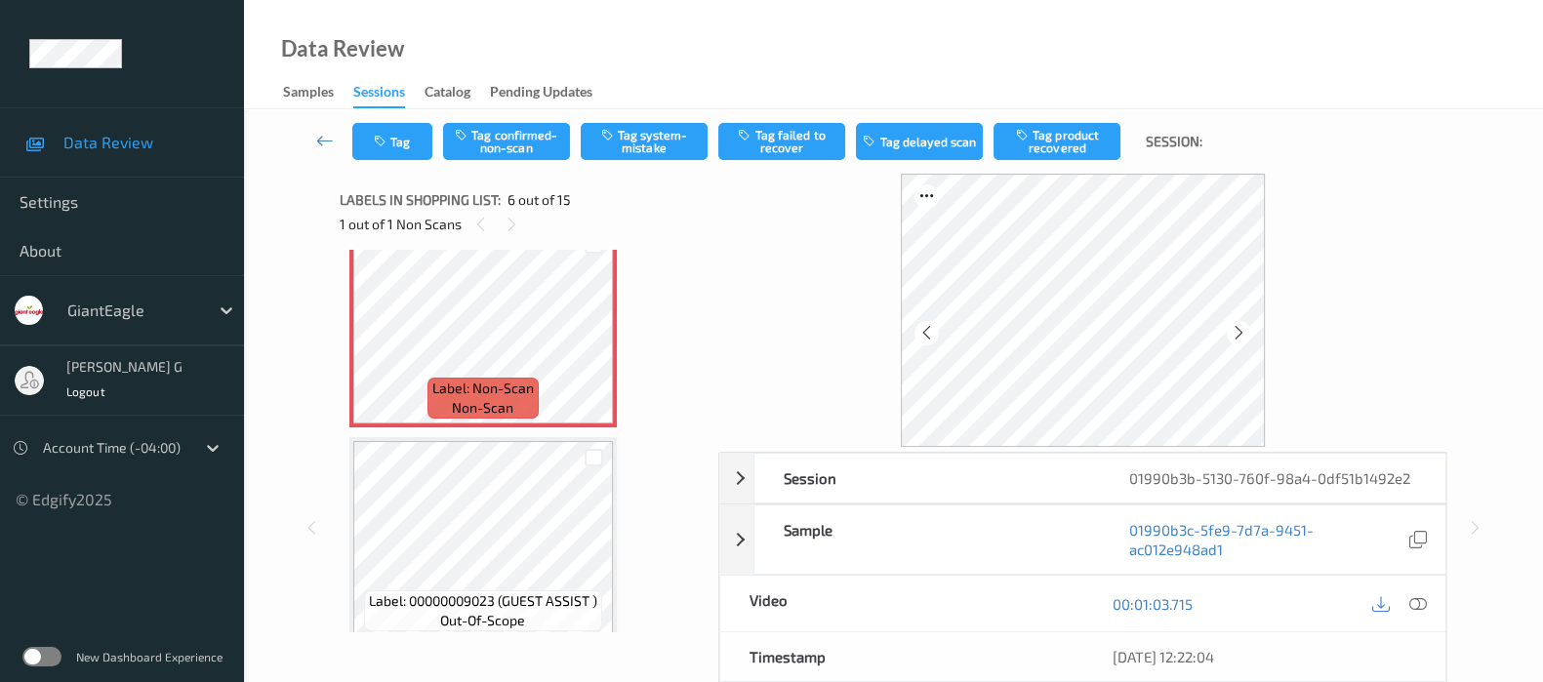
scroll to position [611, 0]
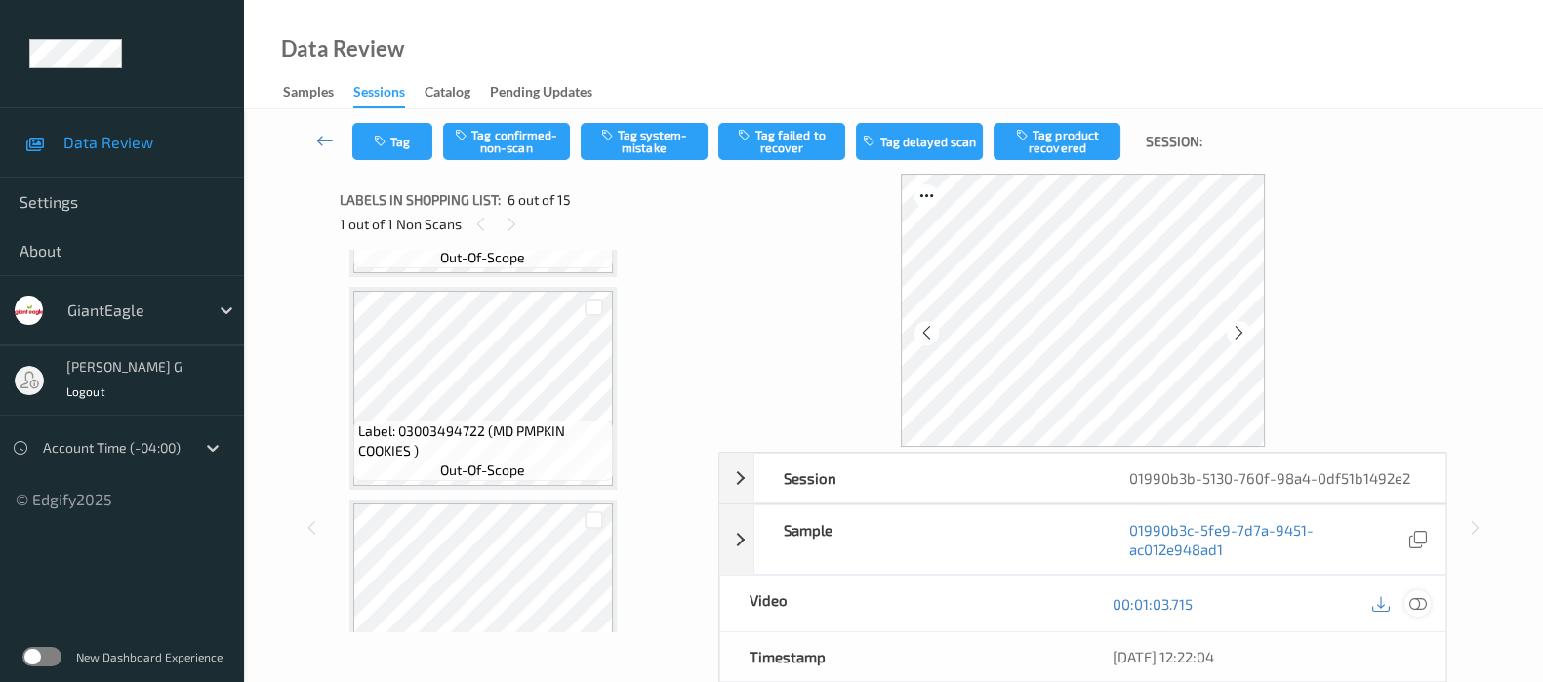
click at [1412, 602] on icon at bounding box center [1418, 604] width 18 height 18
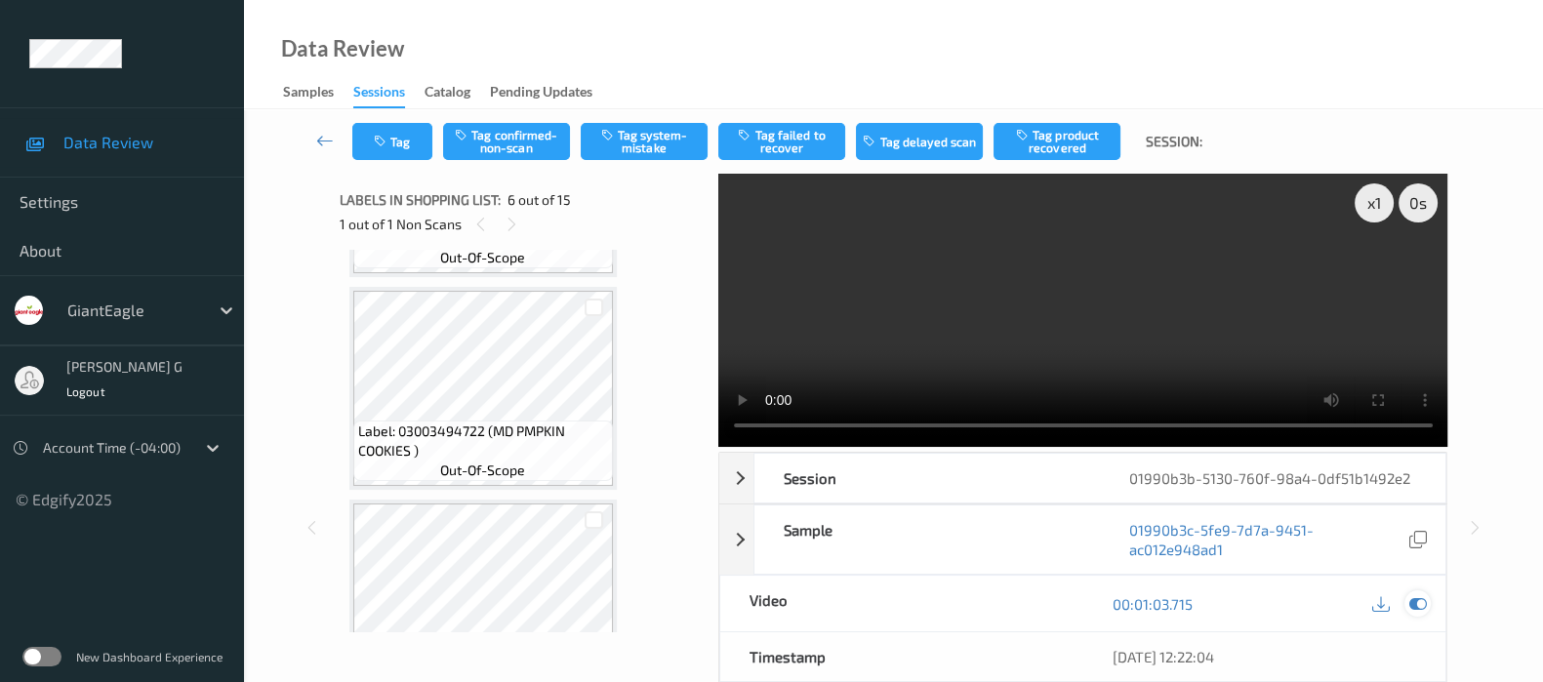
click at [1428, 602] on div at bounding box center [1417, 603] width 26 height 26
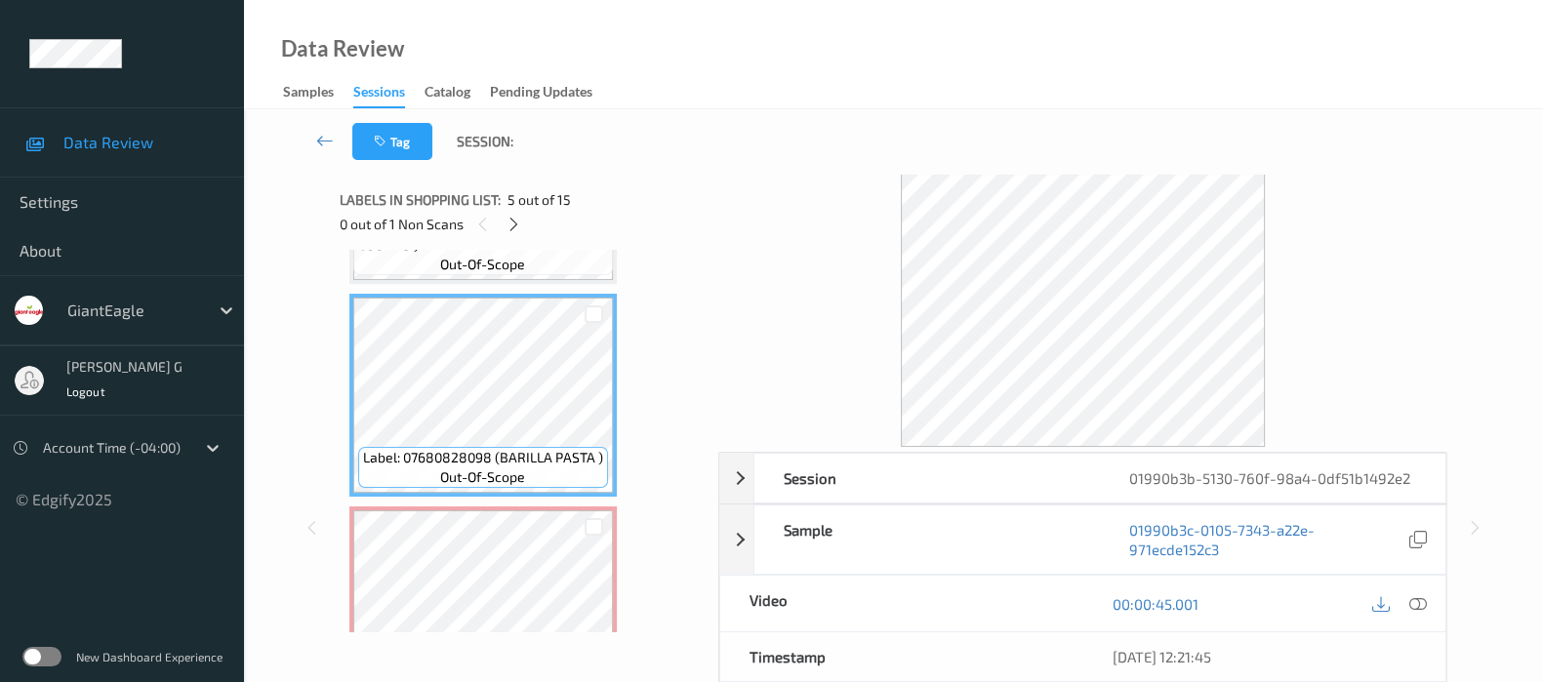
scroll to position [855, 0]
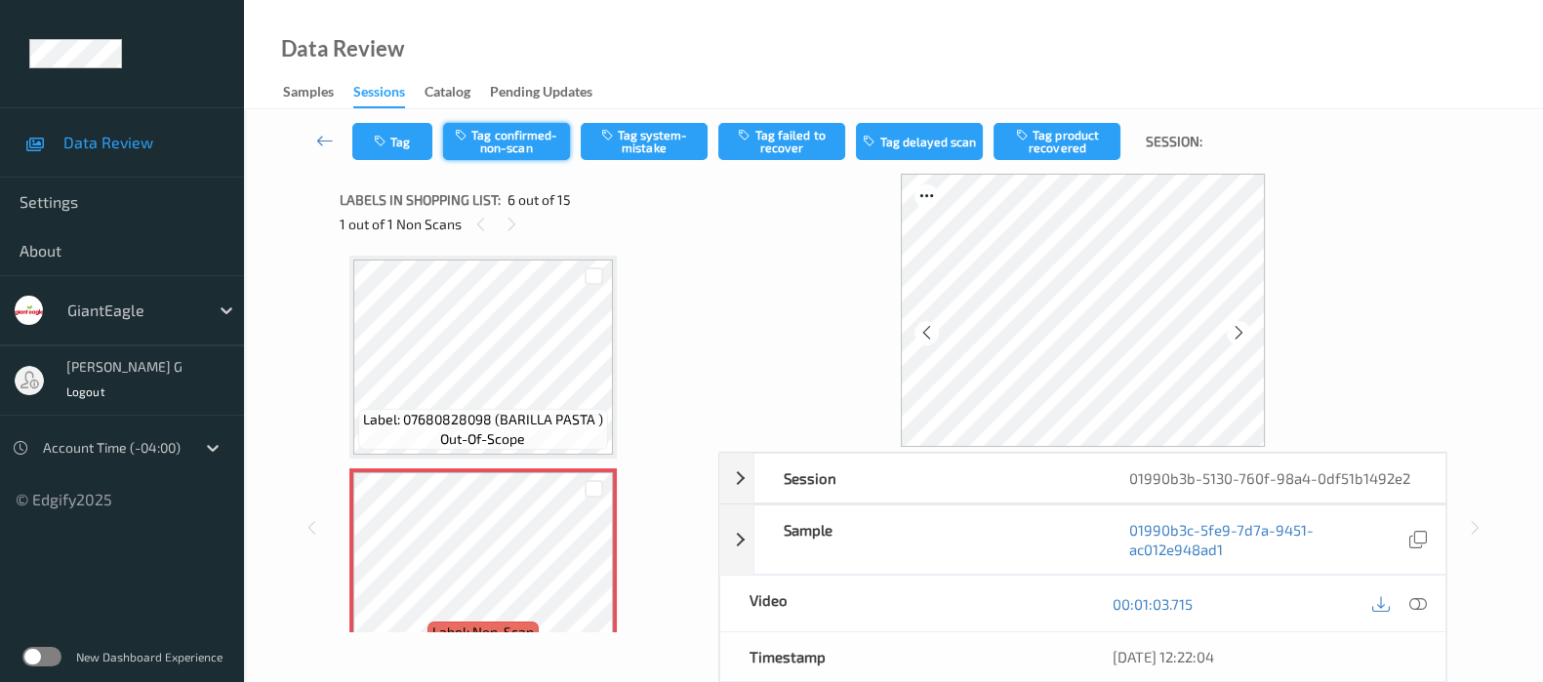
click at [502, 145] on button "Tag confirmed-non-scan" at bounding box center [506, 141] width 127 height 37
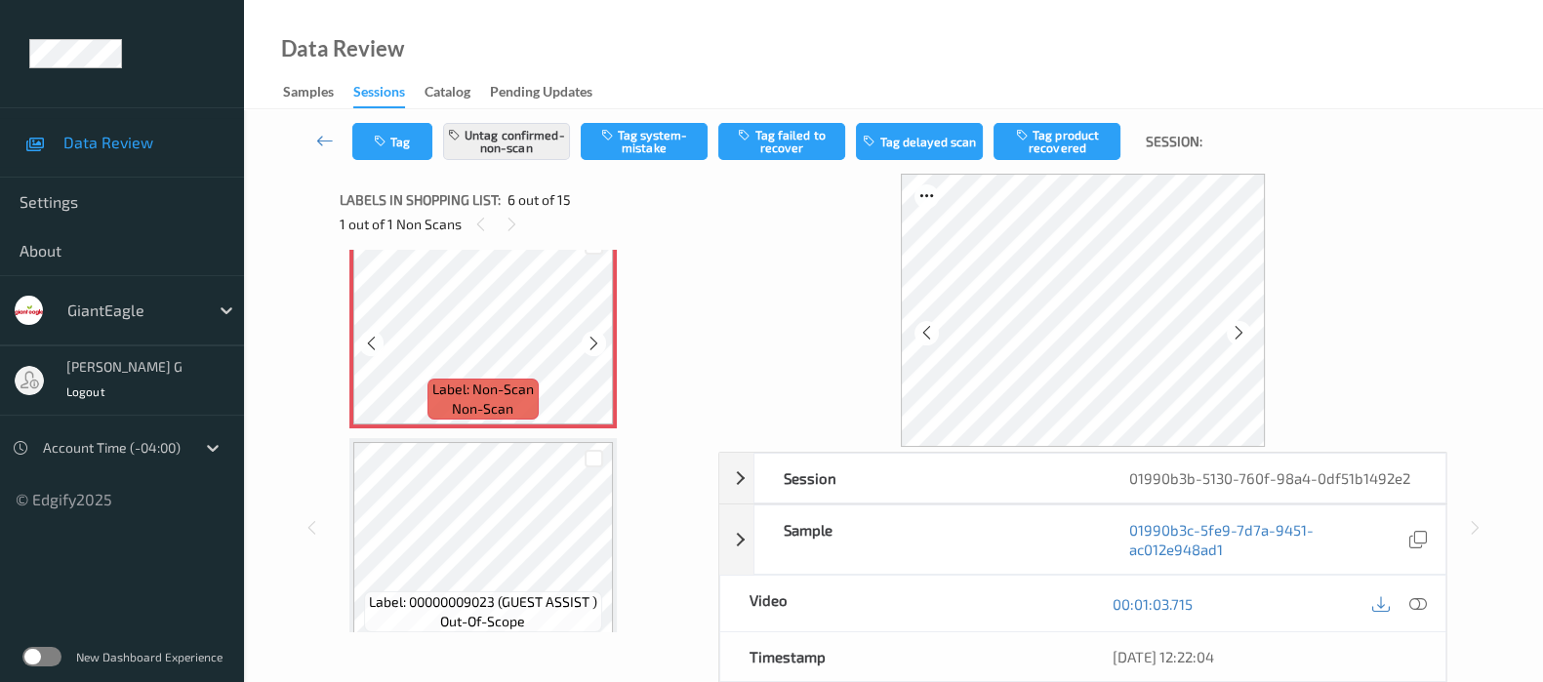
scroll to position [1099, 0]
click at [477, 141] on button "Untag confirmed-non-scan" at bounding box center [506, 141] width 127 height 37
click at [648, 147] on button "Tag system-mistake" at bounding box center [644, 141] width 127 height 37
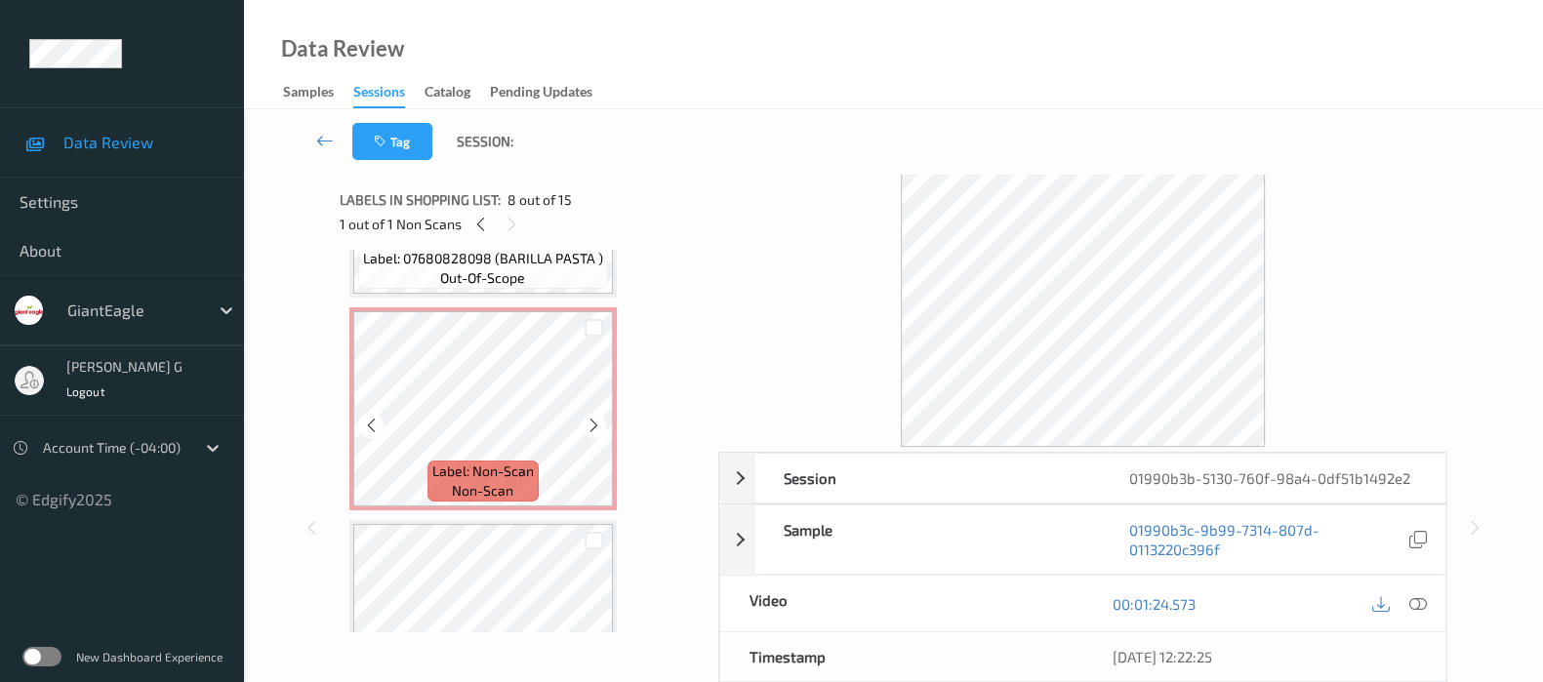
scroll to position [977, 0]
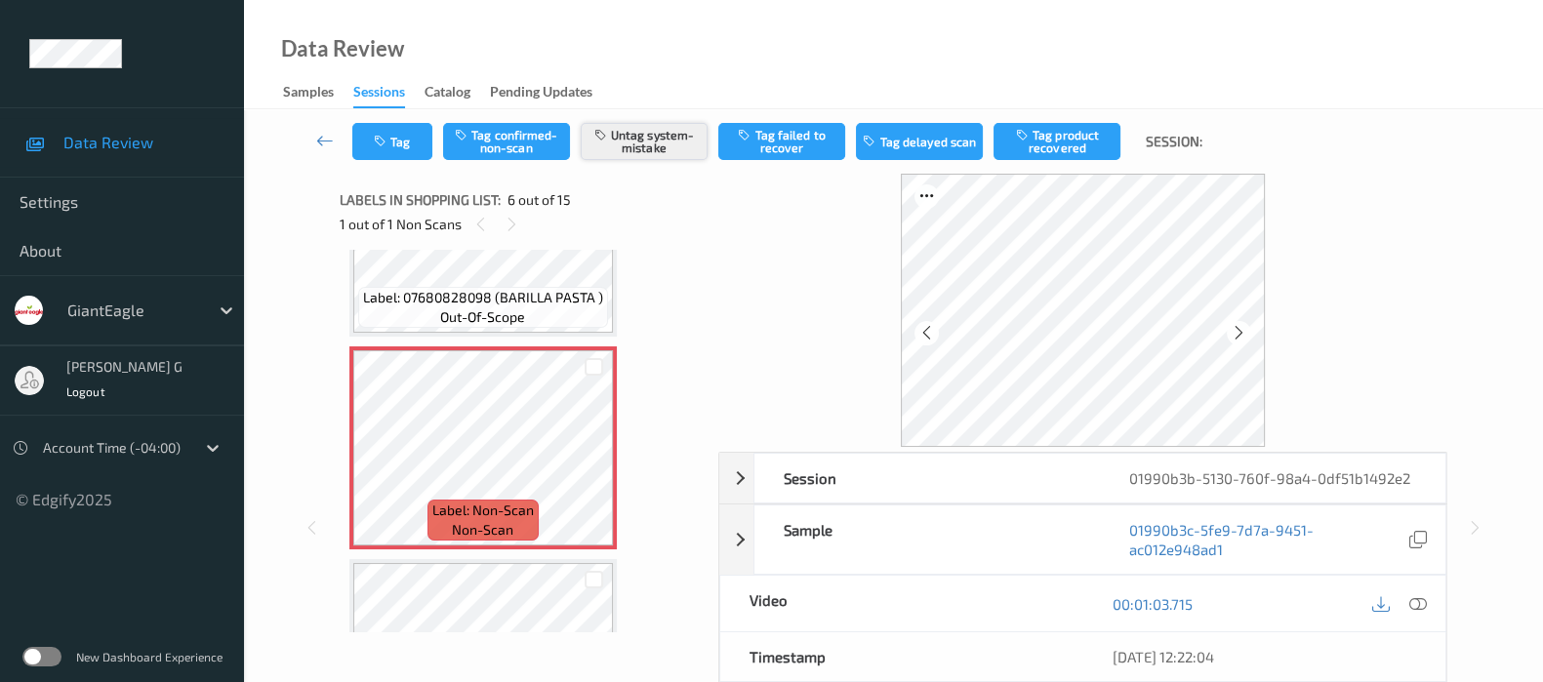
click at [673, 140] on button "Untag system-mistake" at bounding box center [644, 141] width 127 height 37
click at [493, 145] on button "Tag confirmed-non-scan" at bounding box center [506, 141] width 127 height 37
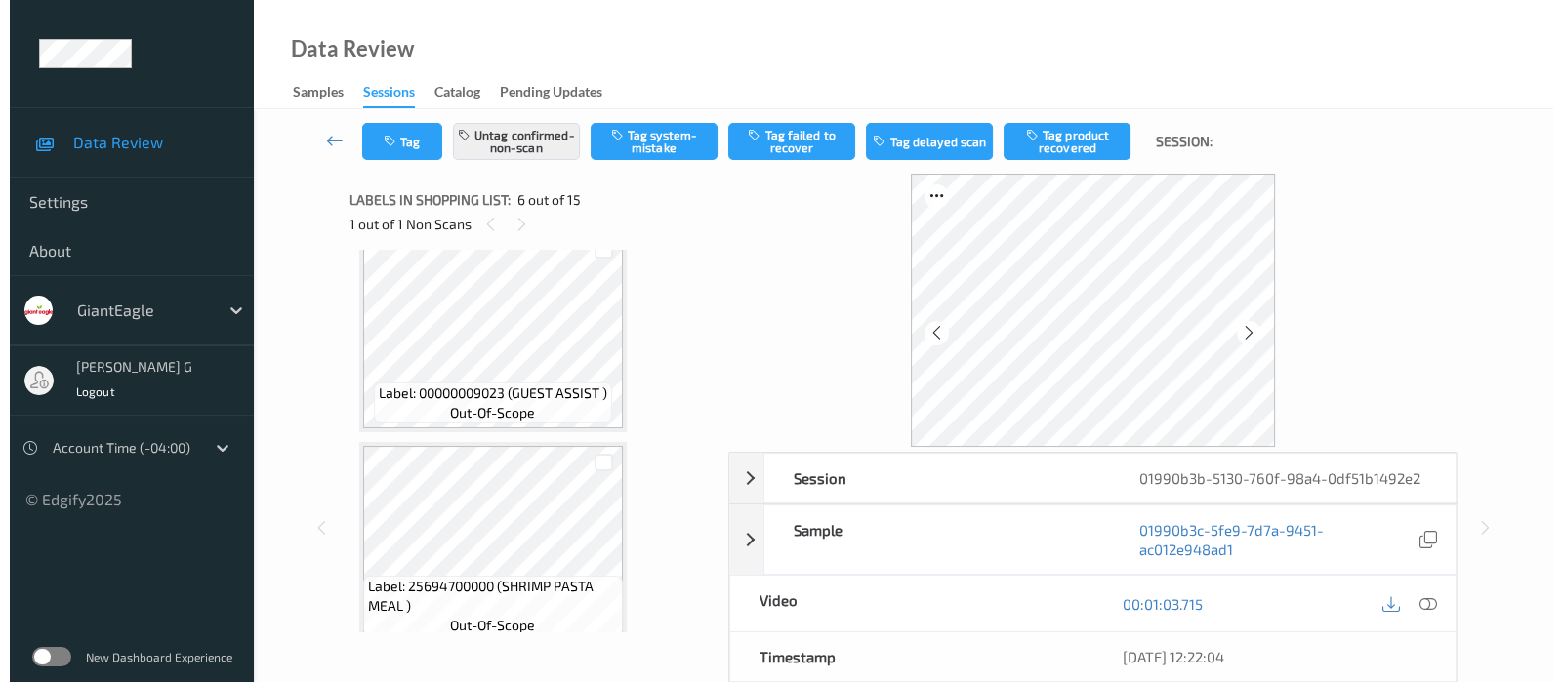
scroll to position [1343, 0]
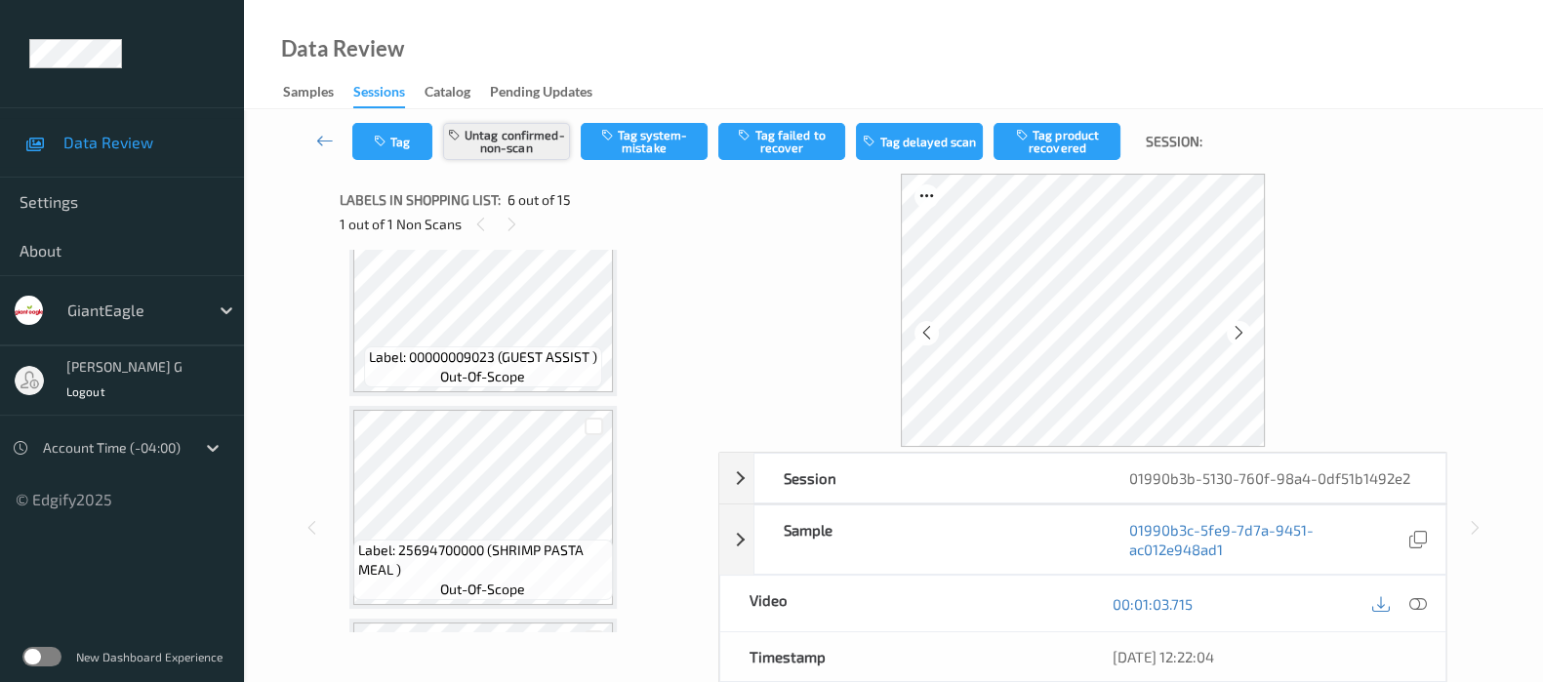
click at [527, 141] on button "Untag confirmed-non-scan" at bounding box center [506, 141] width 127 height 37
click at [637, 141] on button "Tag system-mistake" at bounding box center [644, 141] width 127 height 37
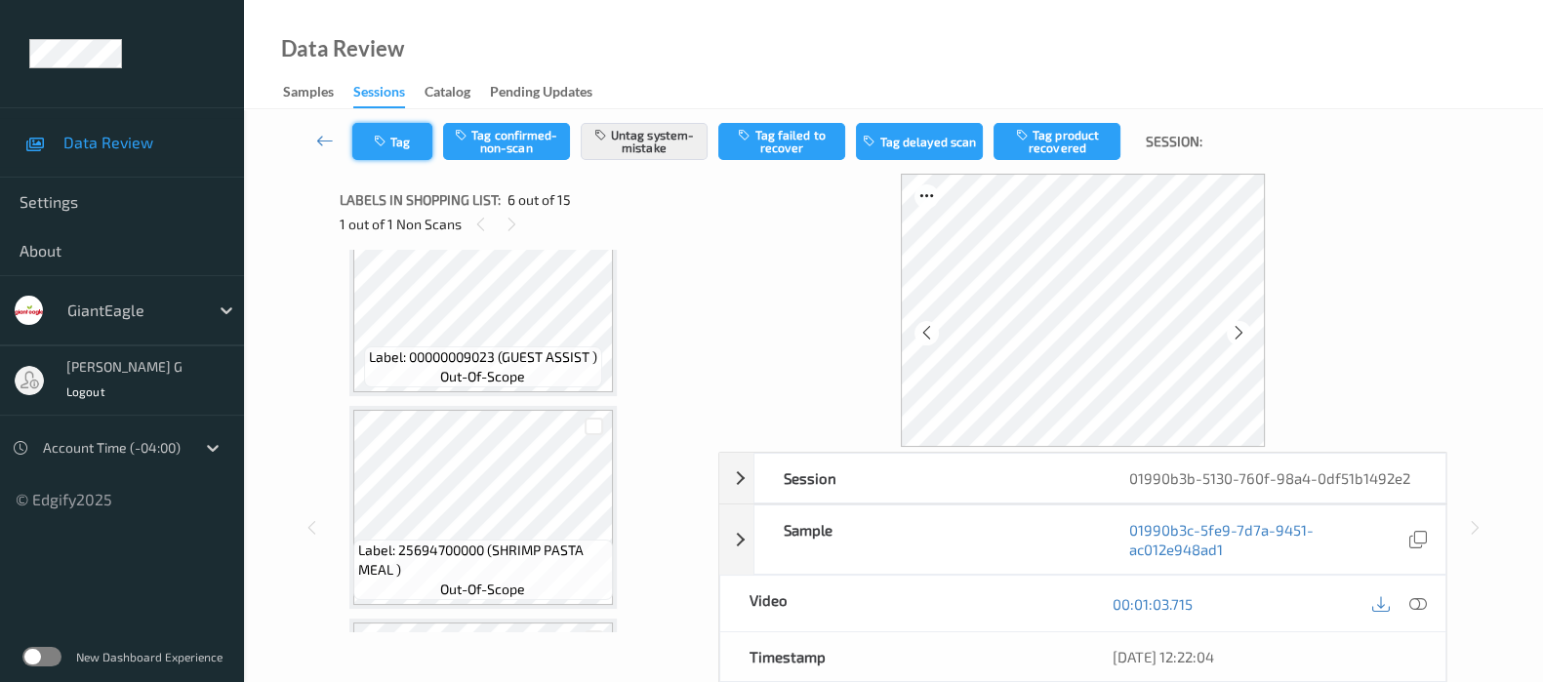
click at [386, 135] on icon "button" at bounding box center [382, 142] width 17 height 14
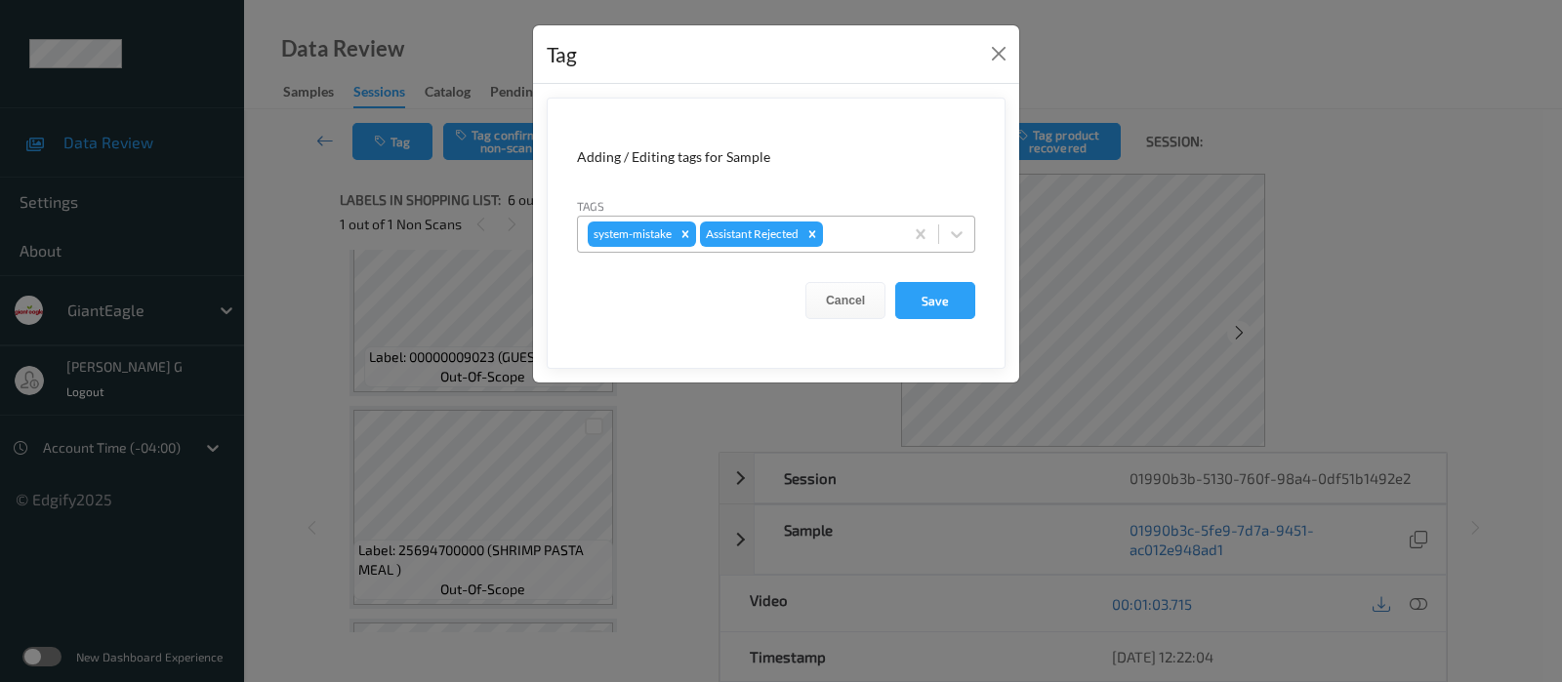
click at [856, 247] on div "system-mistake Assistant Rejected" at bounding box center [740, 234] width 325 height 33
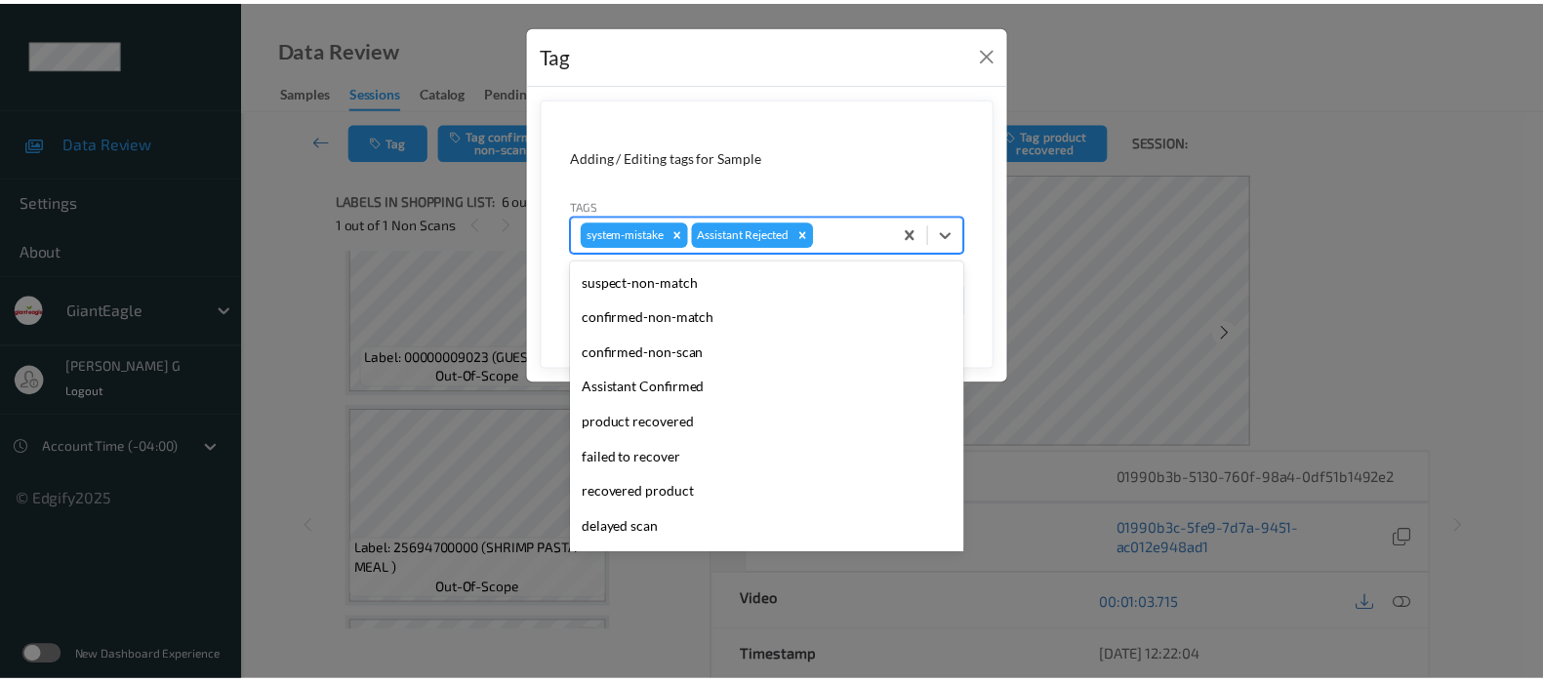
scroll to position [171, 0]
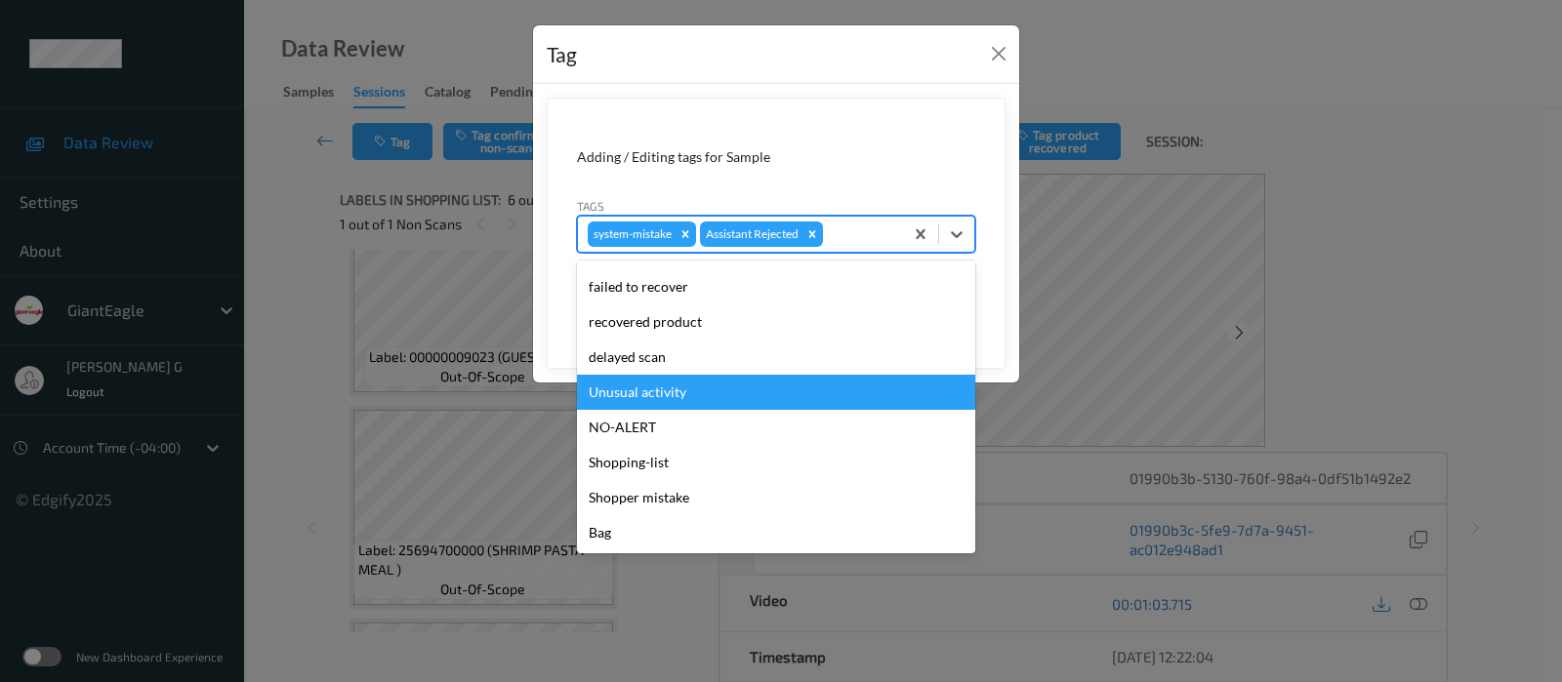
click at [639, 386] on div "Unusual activity" at bounding box center [776, 392] width 398 height 35
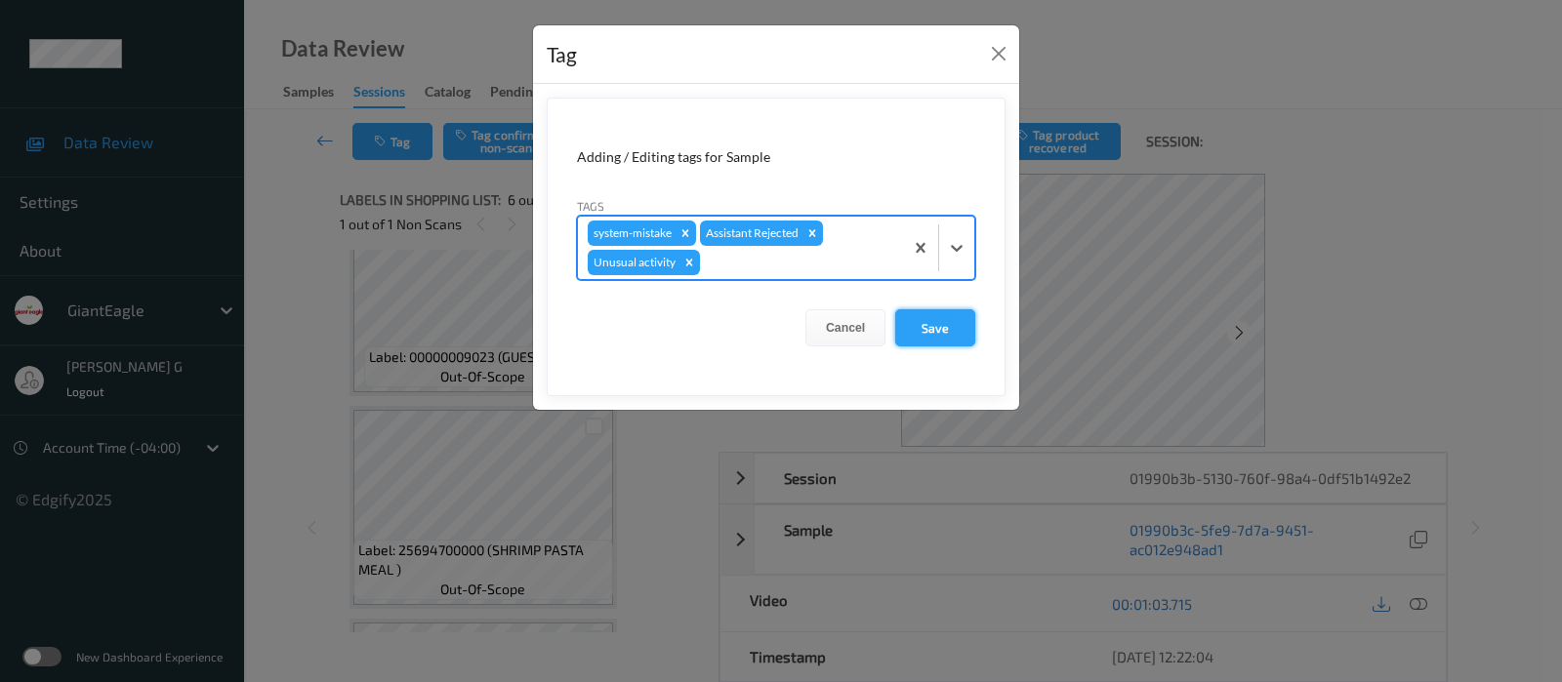
click at [928, 323] on button "Save" at bounding box center [935, 327] width 80 height 37
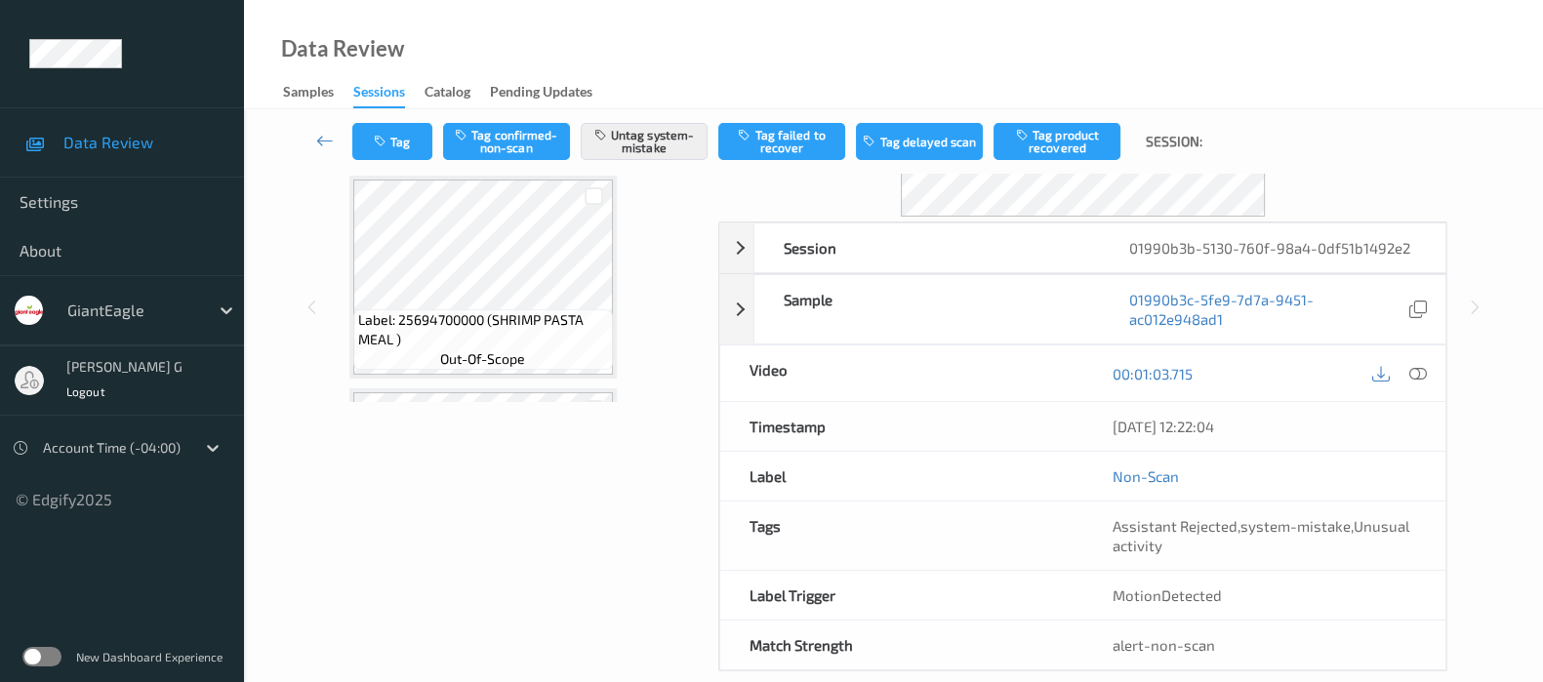
scroll to position [0, 0]
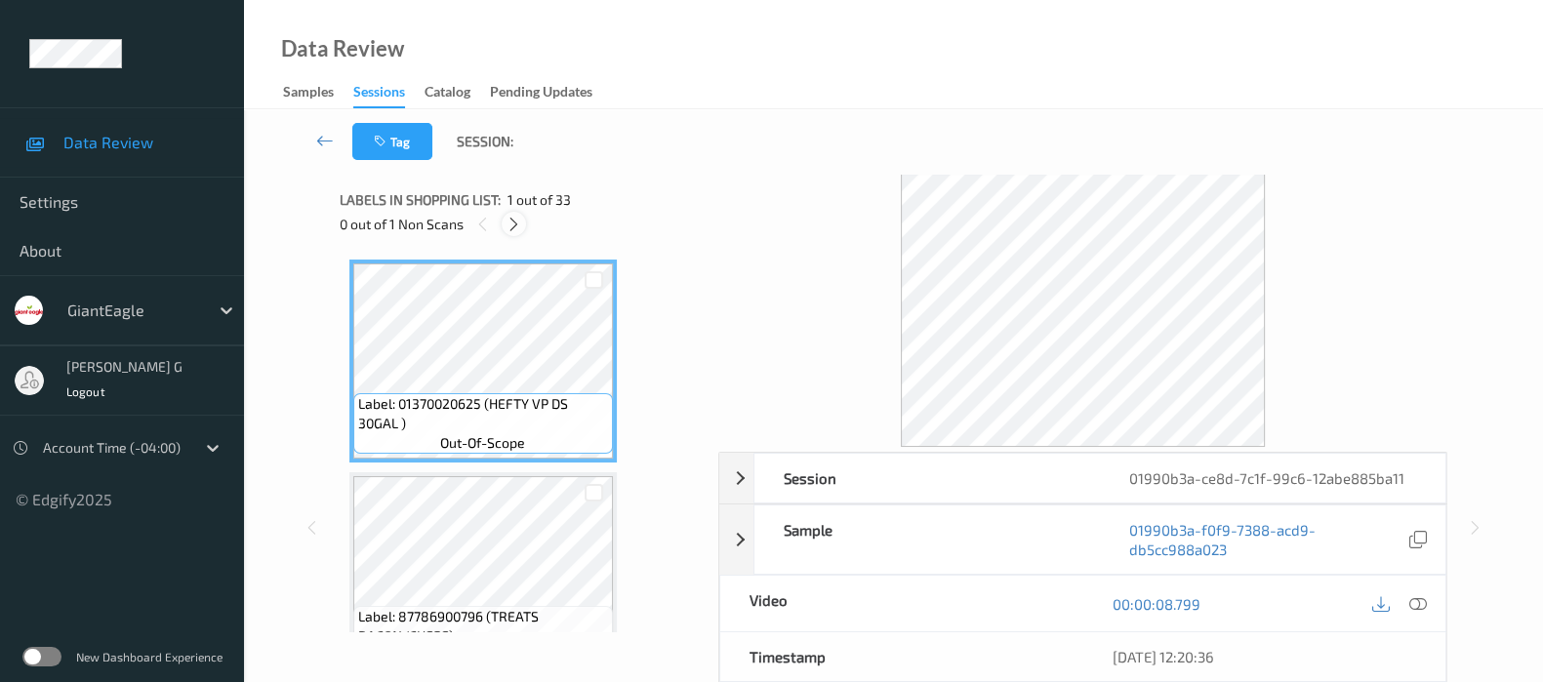
click at [515, 222] on icon at bounding box center [514, 225] width 17 height 18
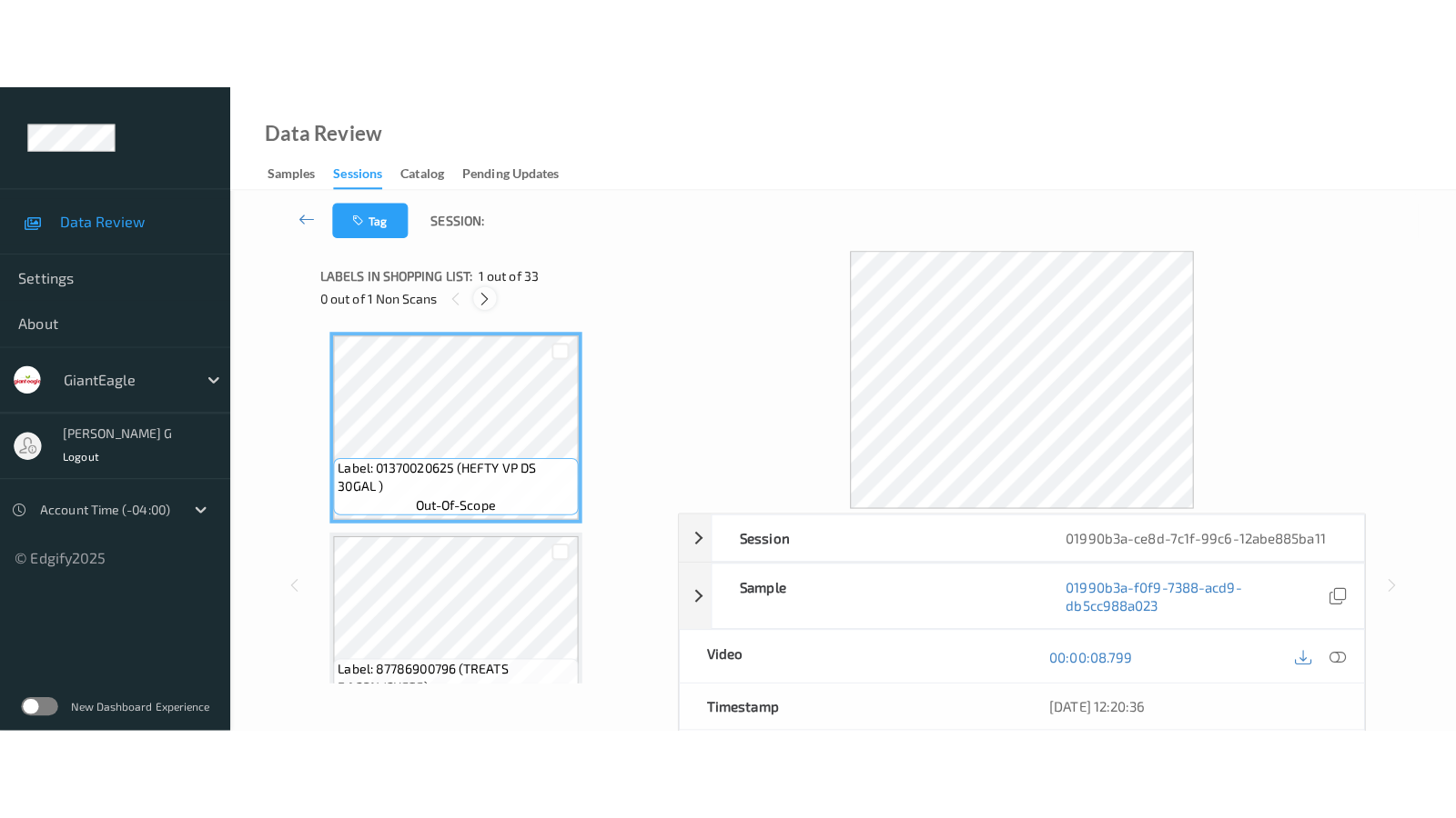
scroll to position [6115, 0]
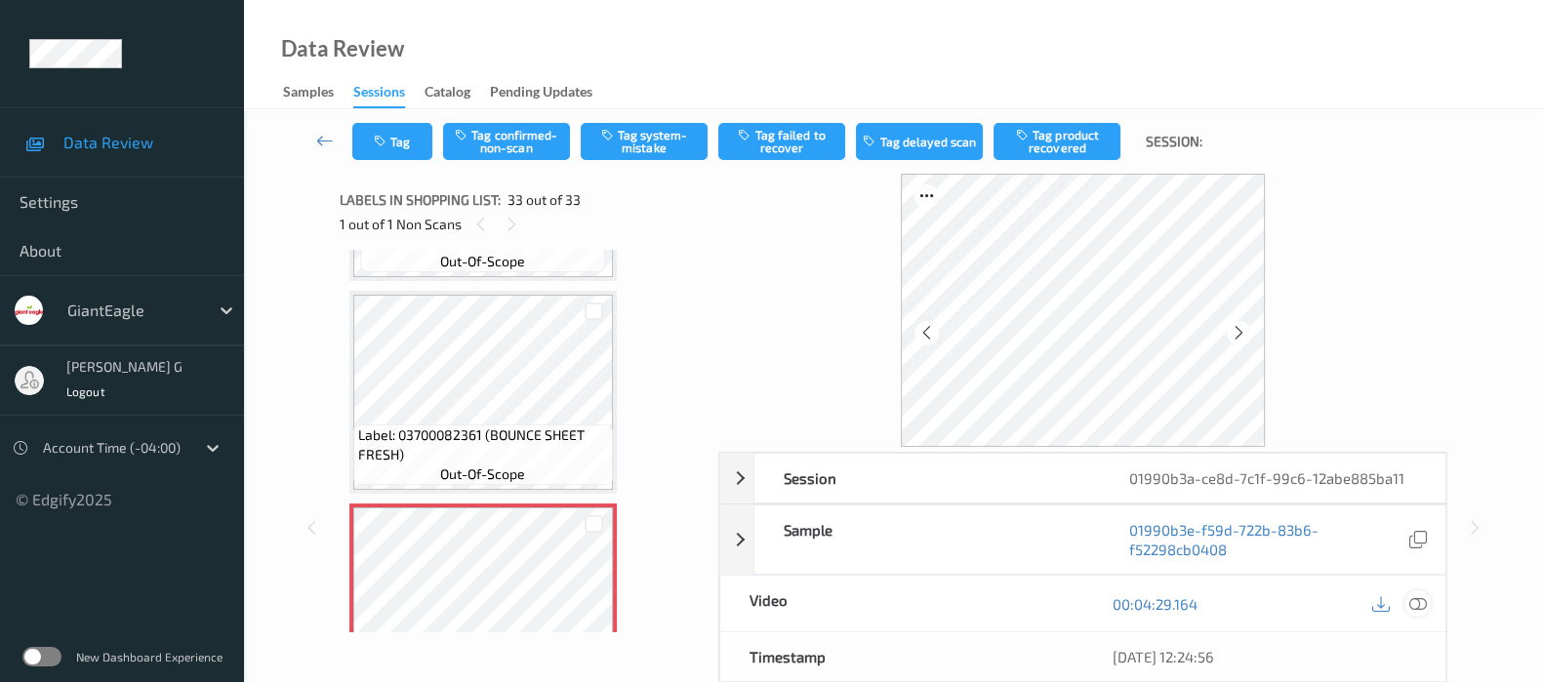
click at [1419, 602] on icon at bounding box center [1418, 604] width 18 height 18
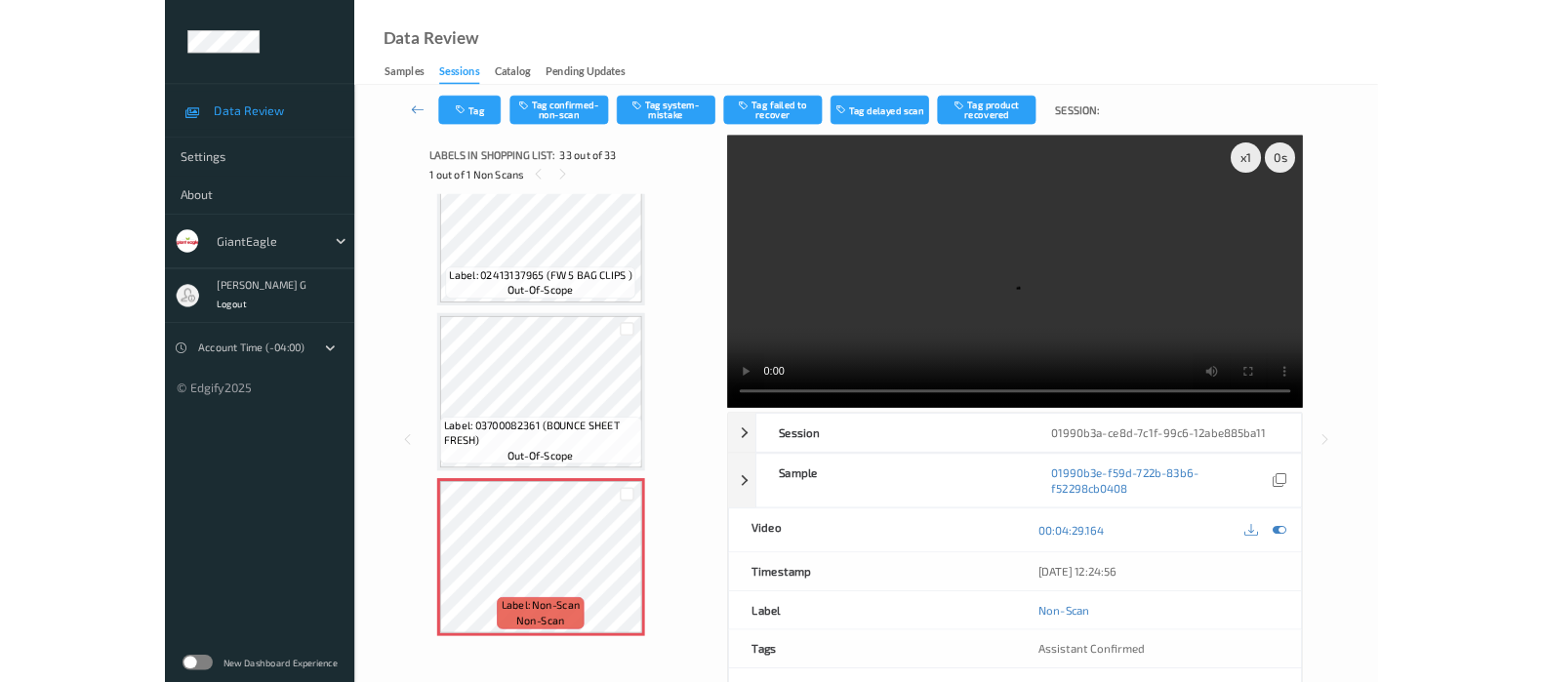
scroll to position [6408, 0]
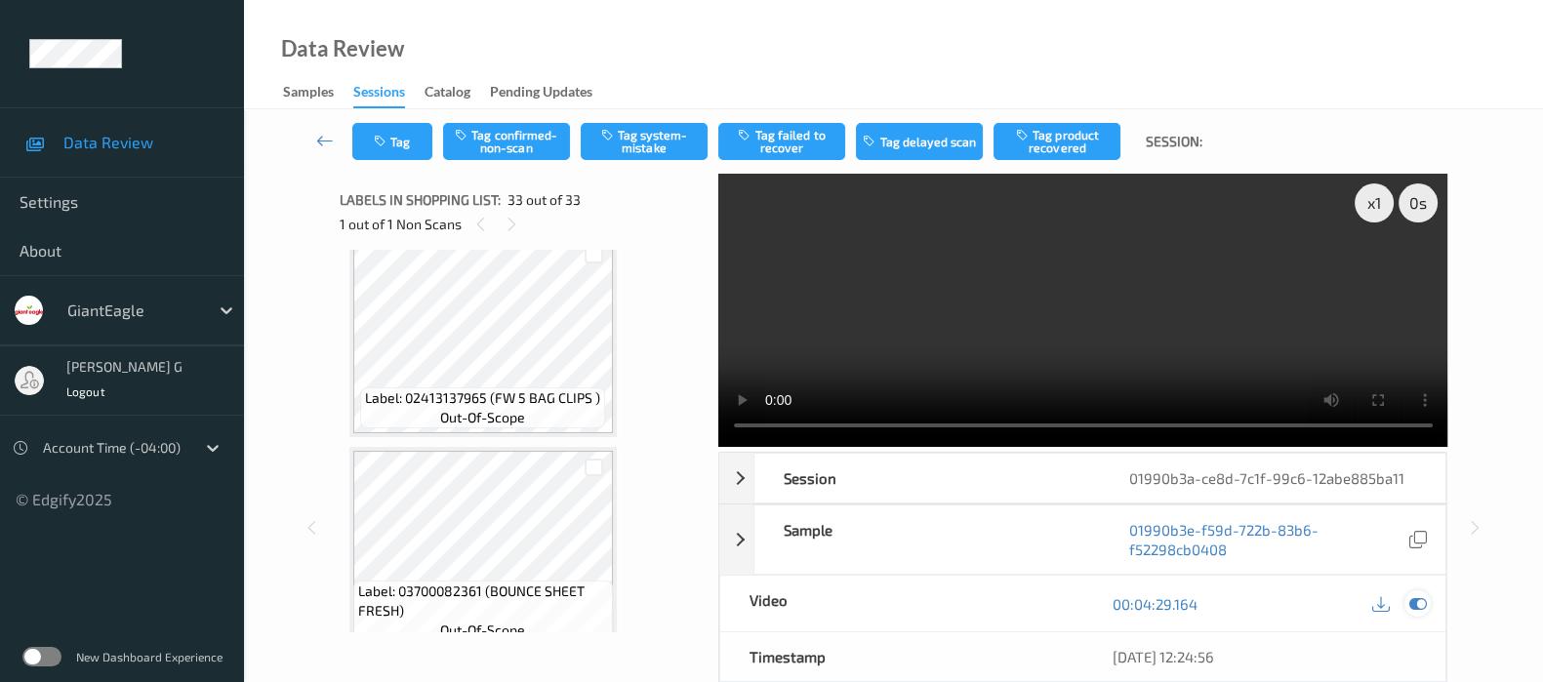
click at [1417, 601] on icon at bounding box center [1418, 604] width 18 height 18
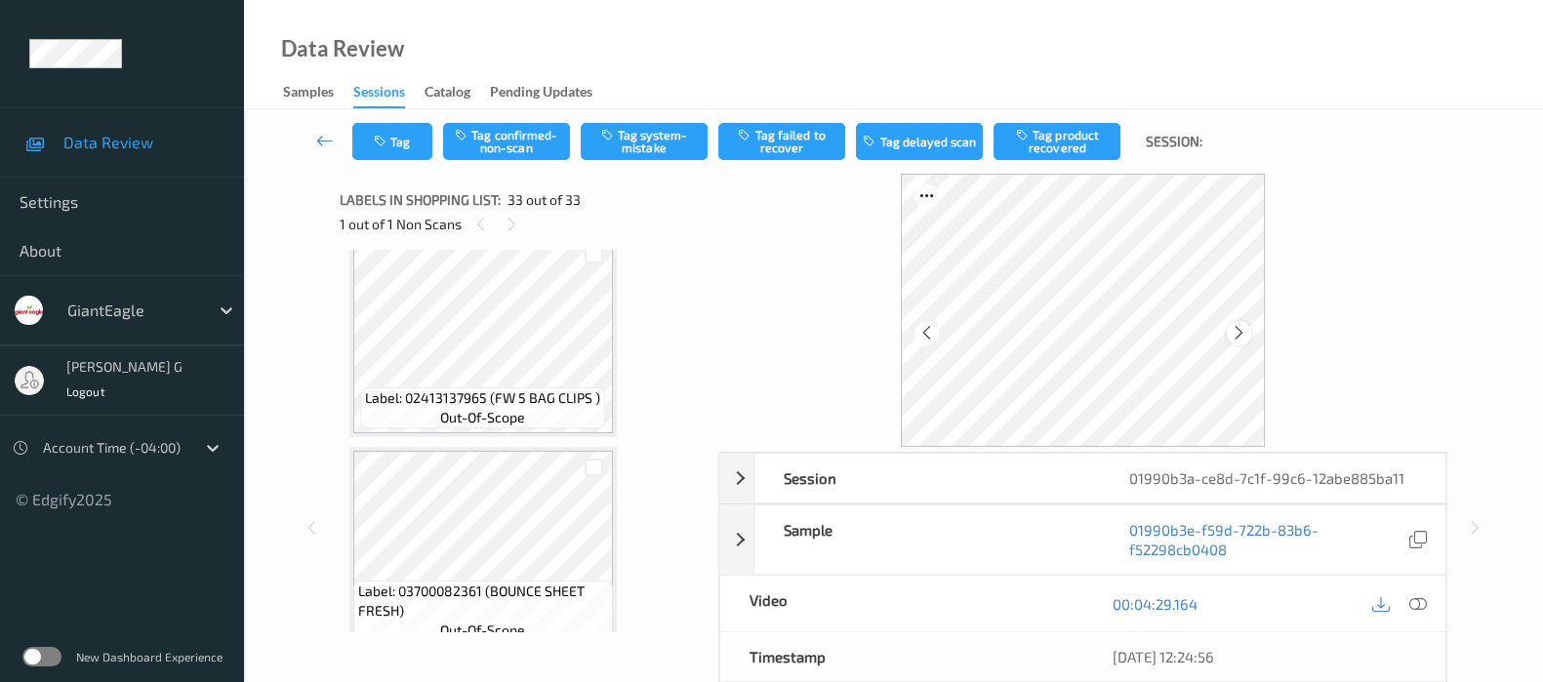
click at [1243, 332] on icon at bounding box center [1239, 333] width 17 height 18
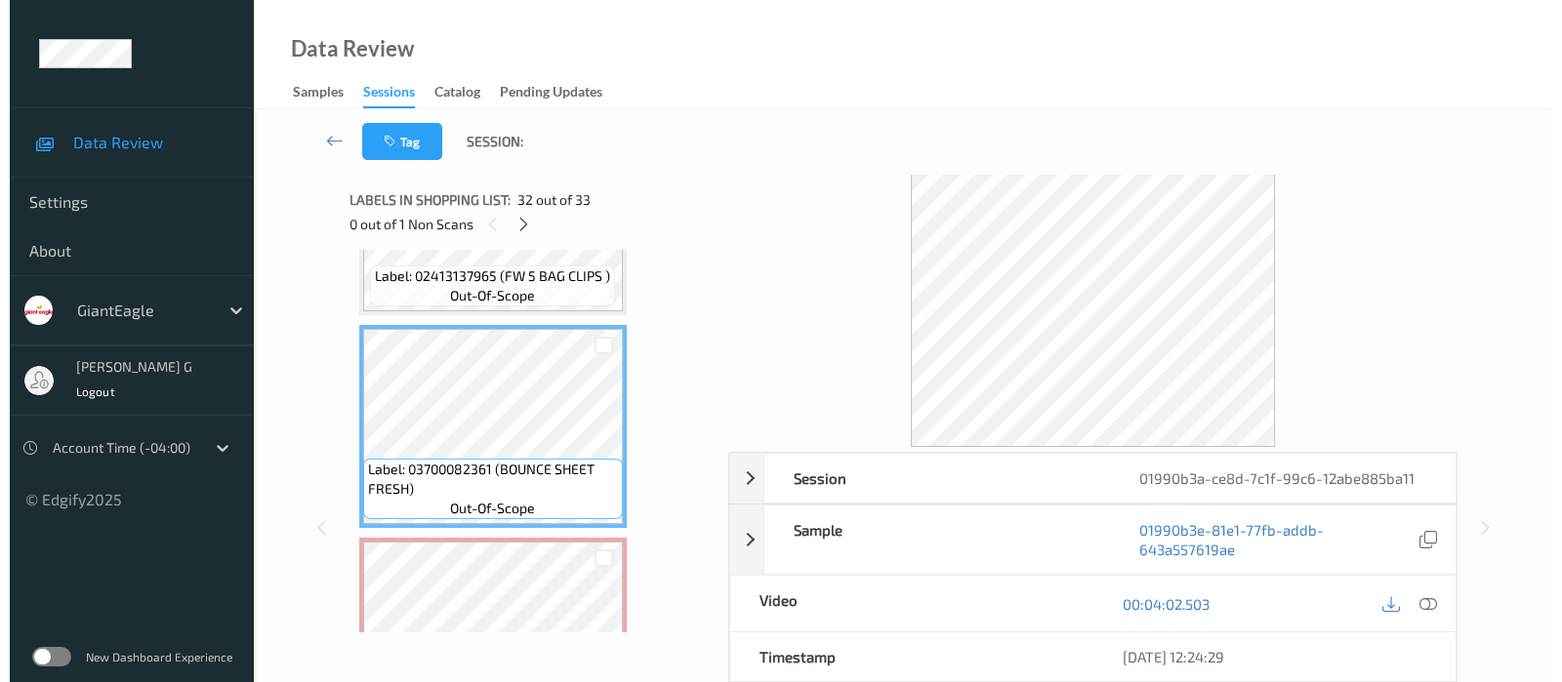
scroll to position [6604, 0]
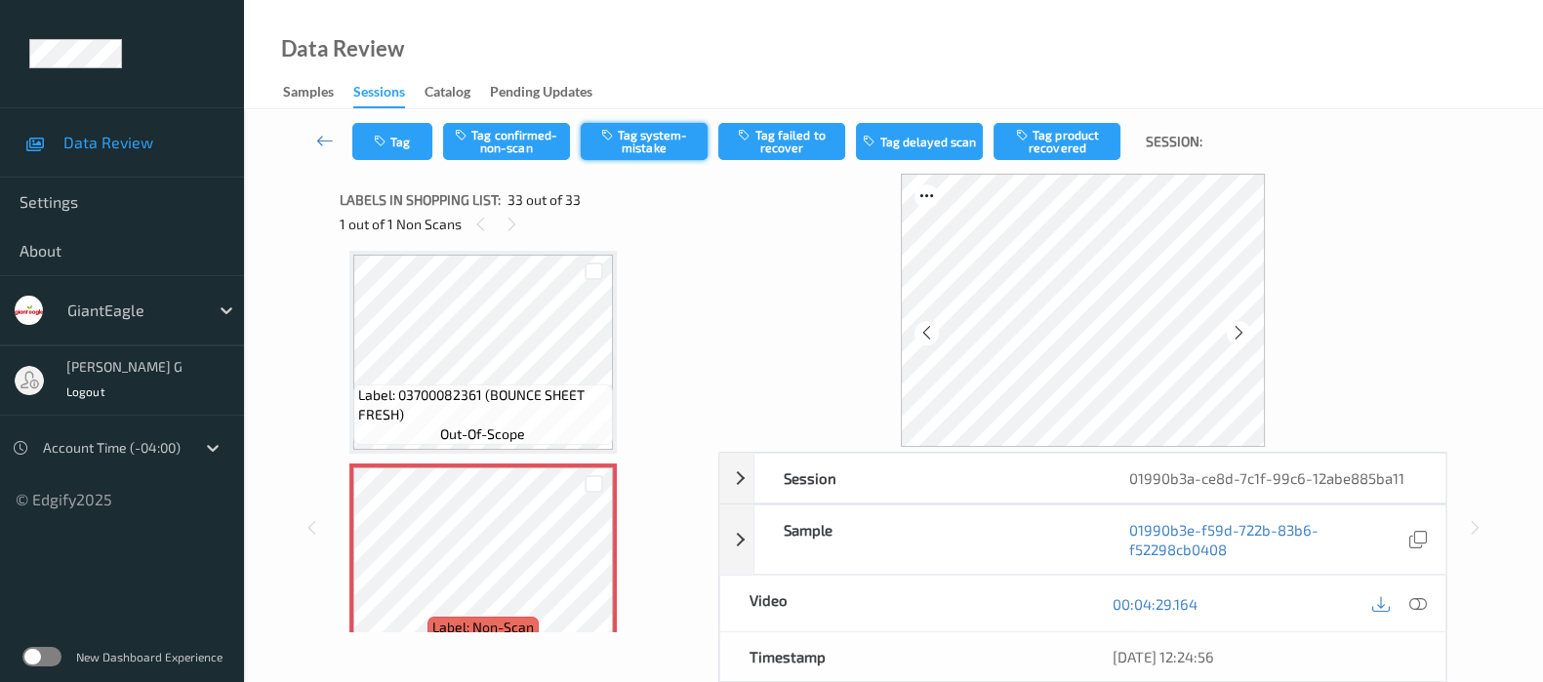
click at [651, 143] on button "Tag system-mistake" at bounding box center [644, 141] width 127 height 37
click at [391, 134] on button "Tag" at bounding box center [392, 141] width 80 height 37
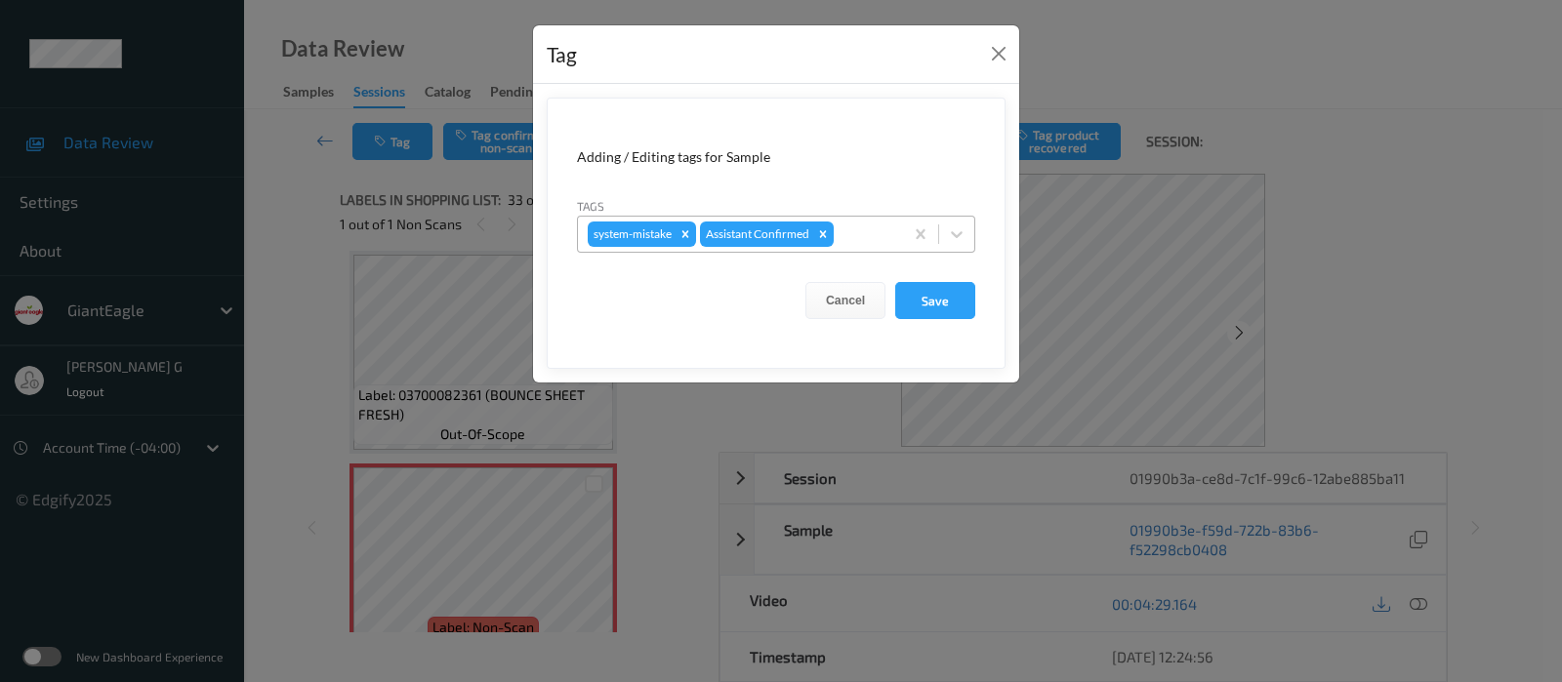
click at [864, 228] on div at bounding box center [865, 234] width 56 height 23
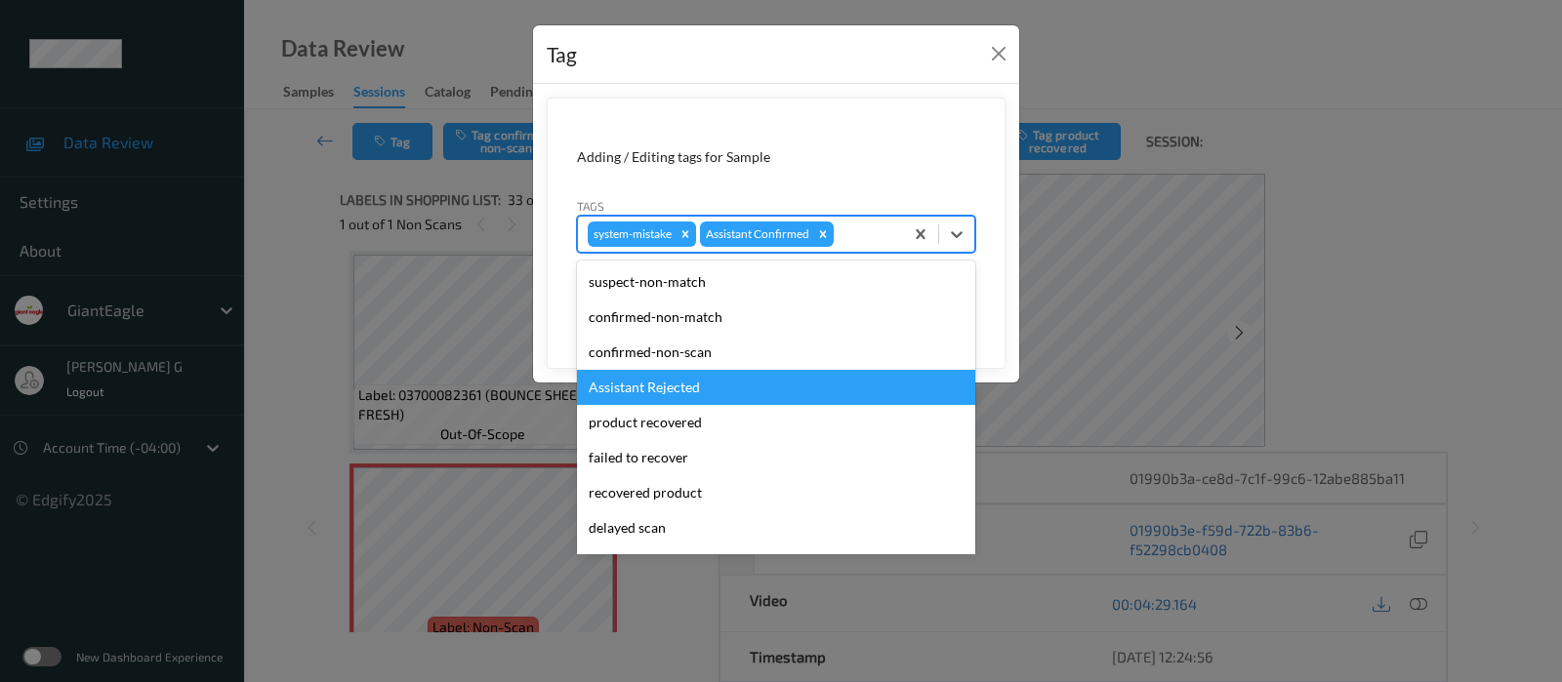
scroll to position [171, 0]
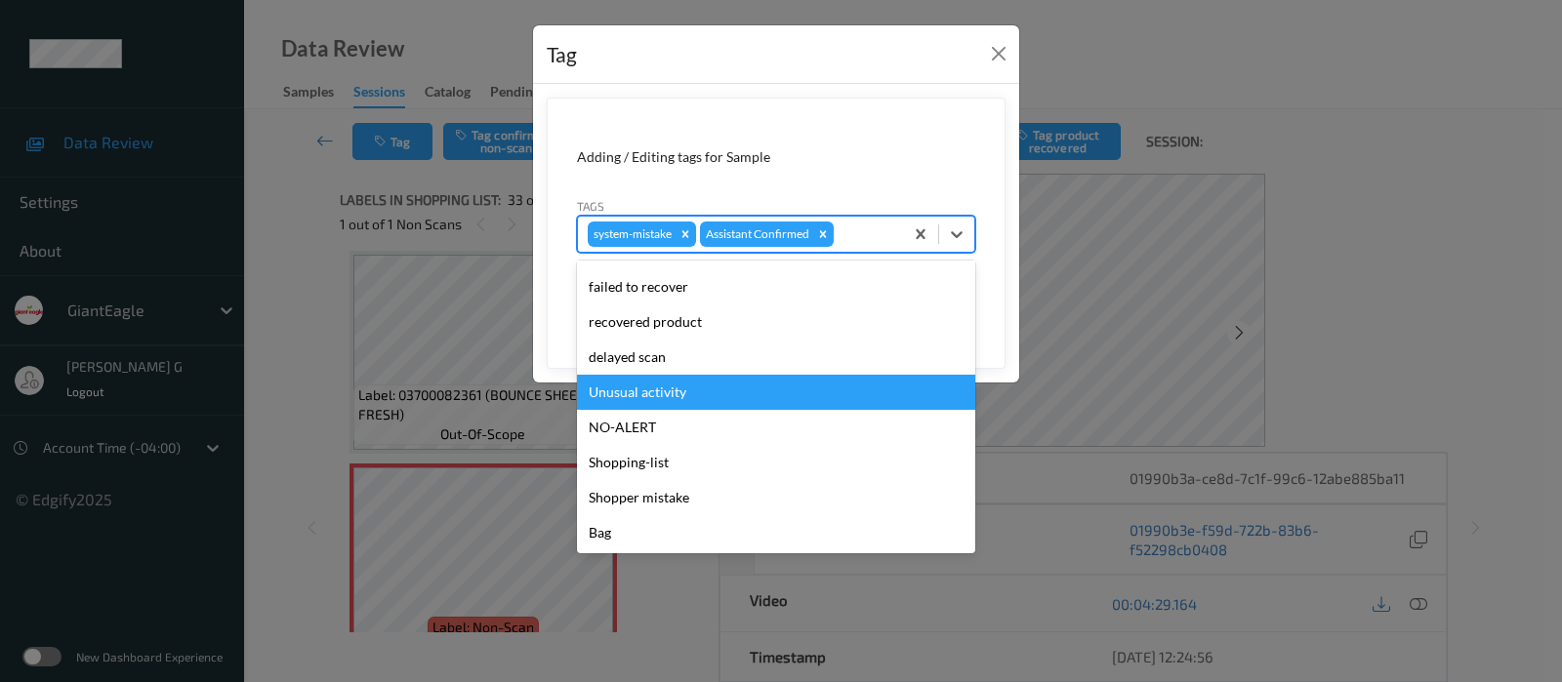
click at [630, 391] on div "Unusual activity" at bounding box center [776, 392] width 398 height 35
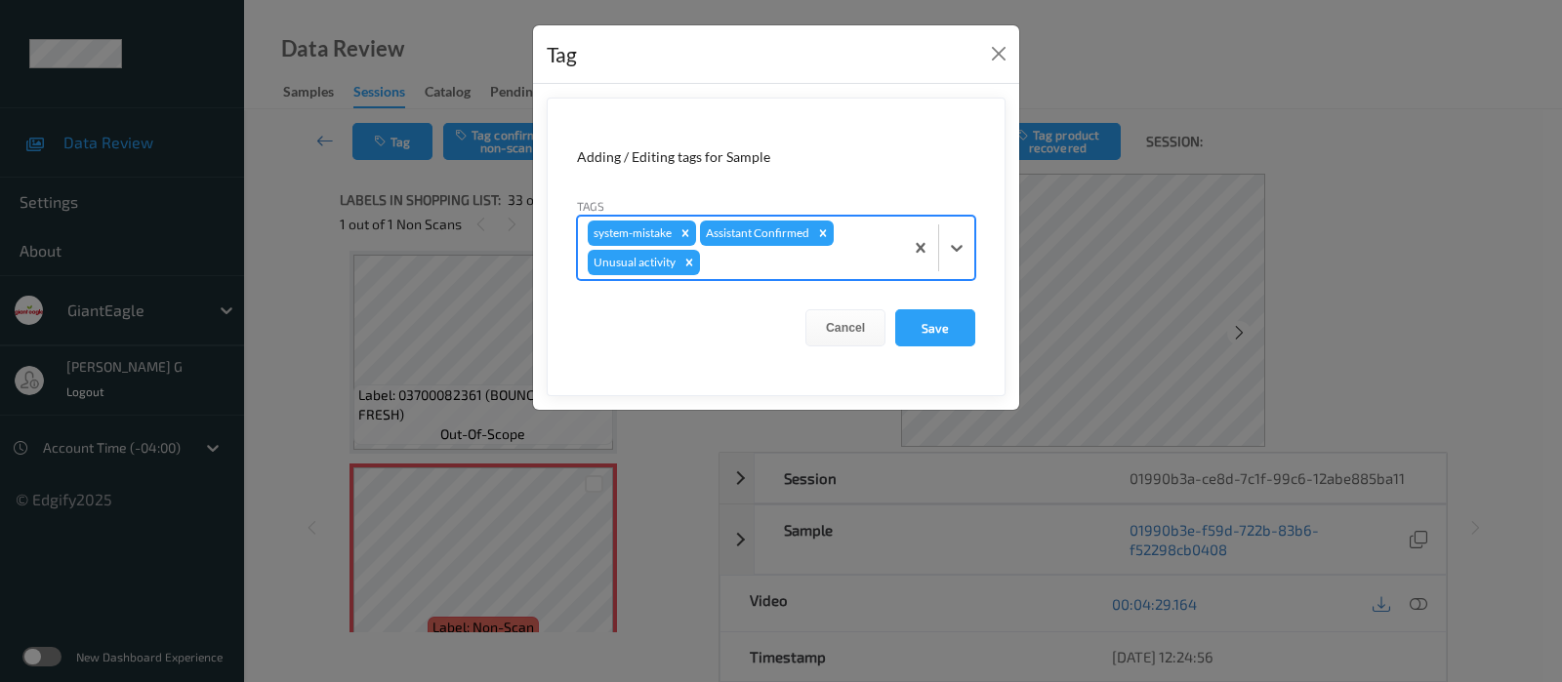
click at [773, 266] on div at bounding box center [798, 262] width 189 height 23
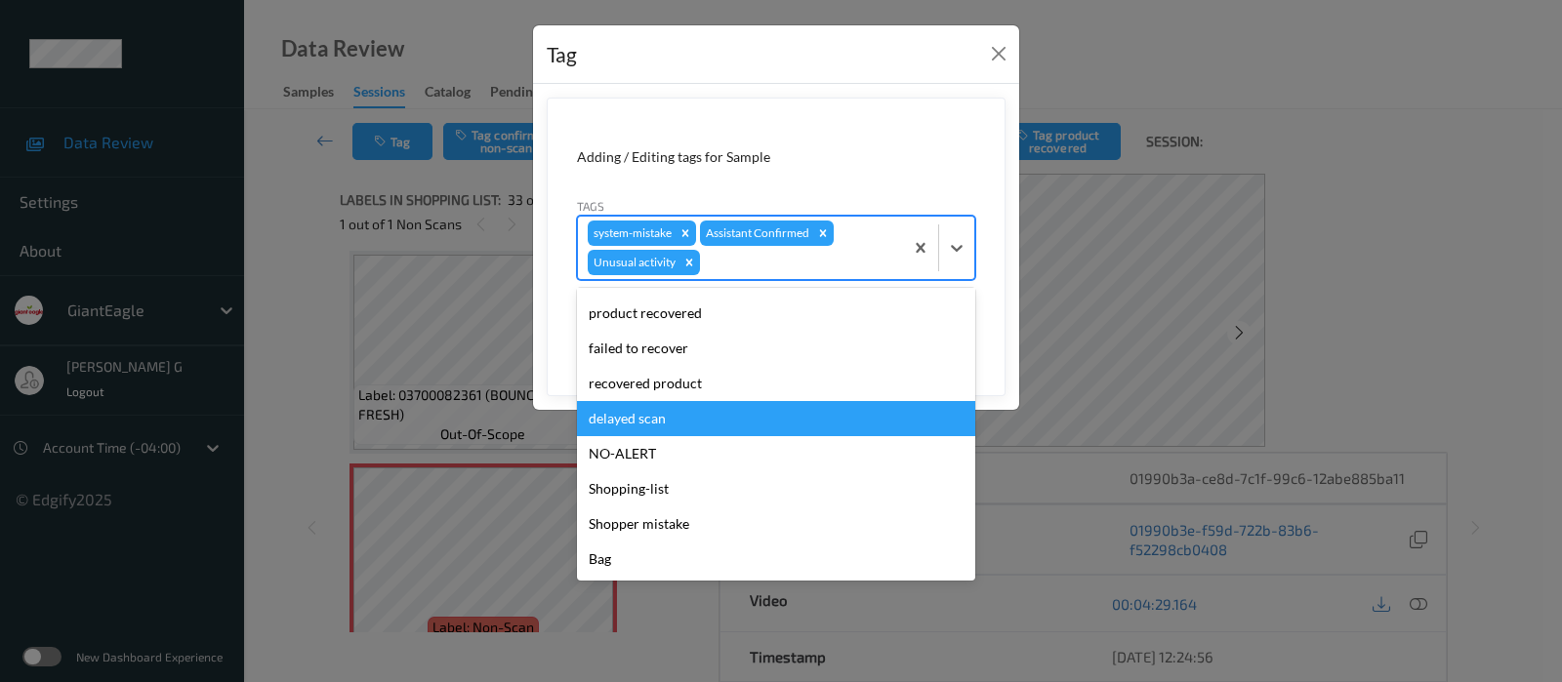
scroll to position [0, 0]
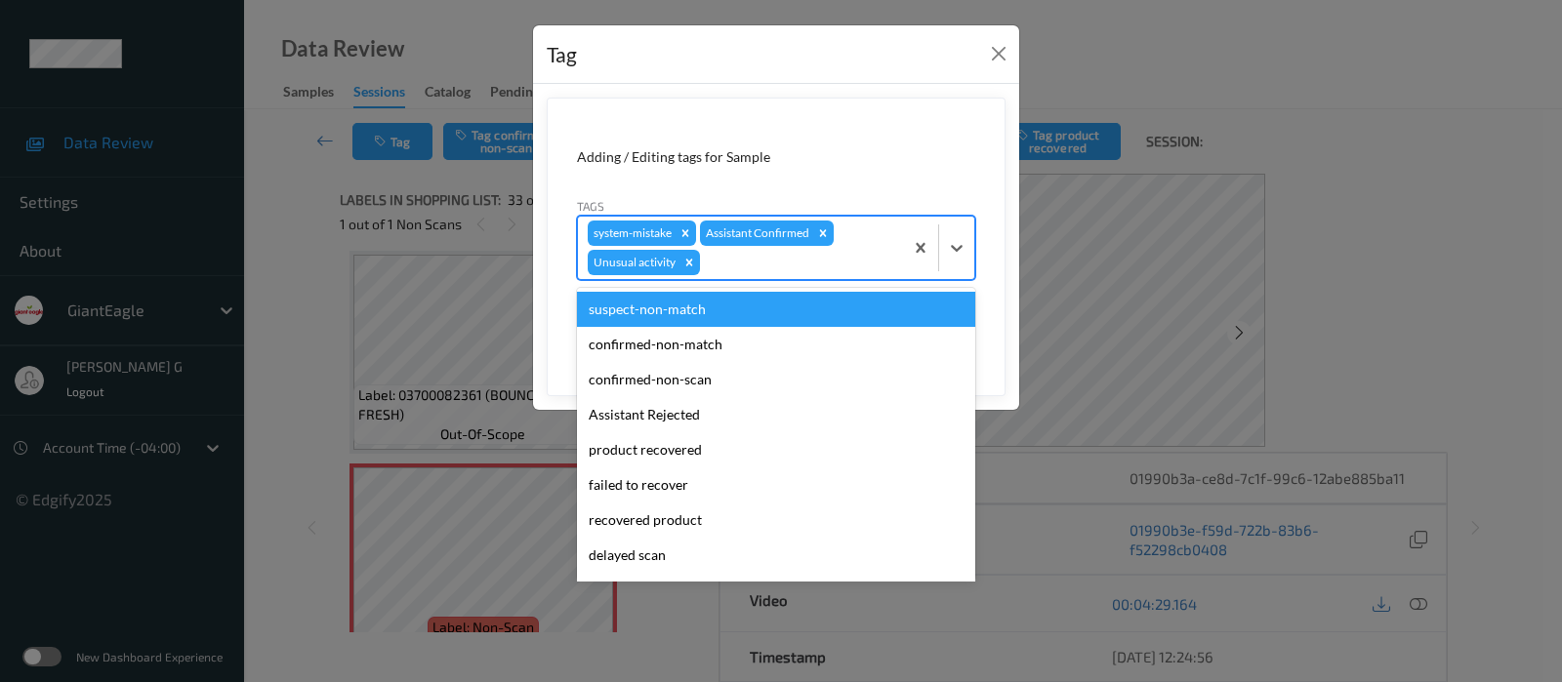
click at [862, 261] on div at bounding box center [798, 262] width 189 height 23
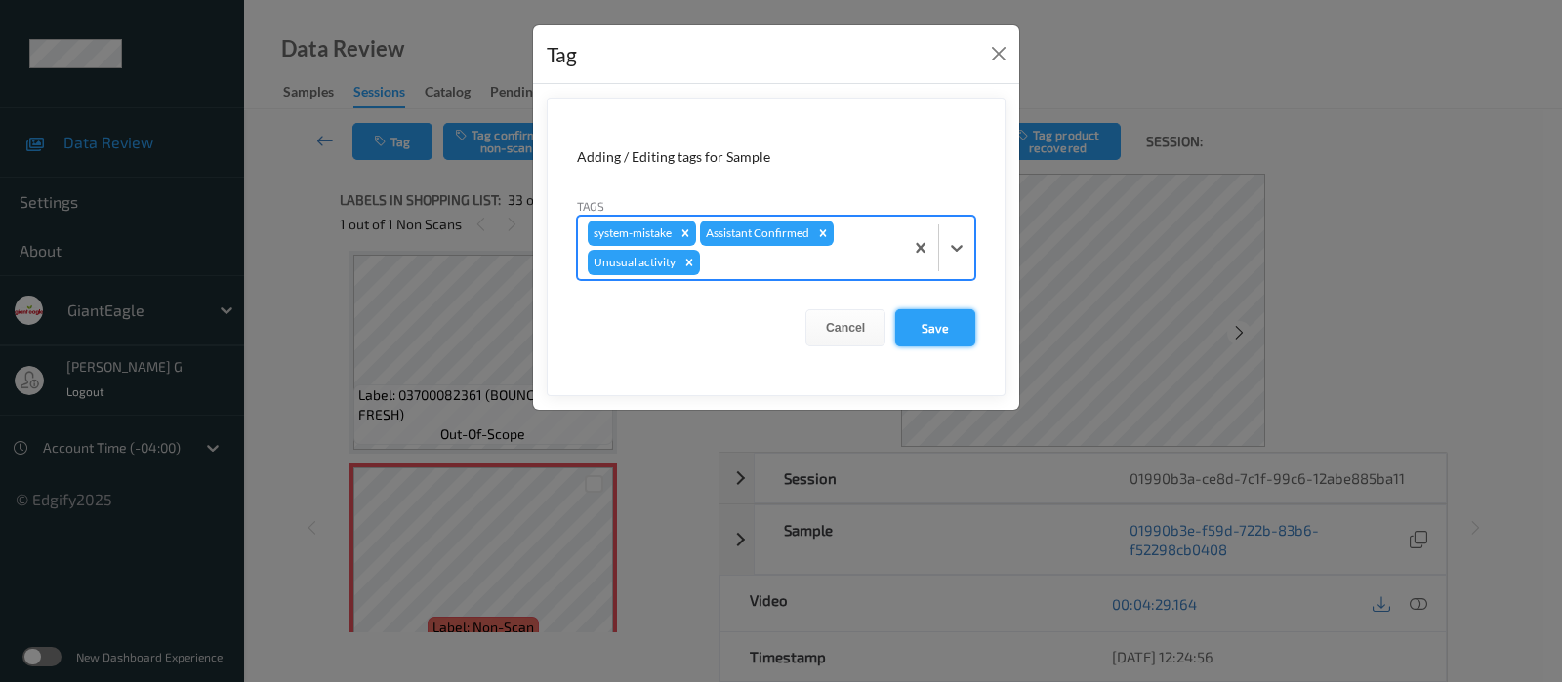
click at [932, 333] on button "Save" at bounding box center [935, 327] width 80 height 37
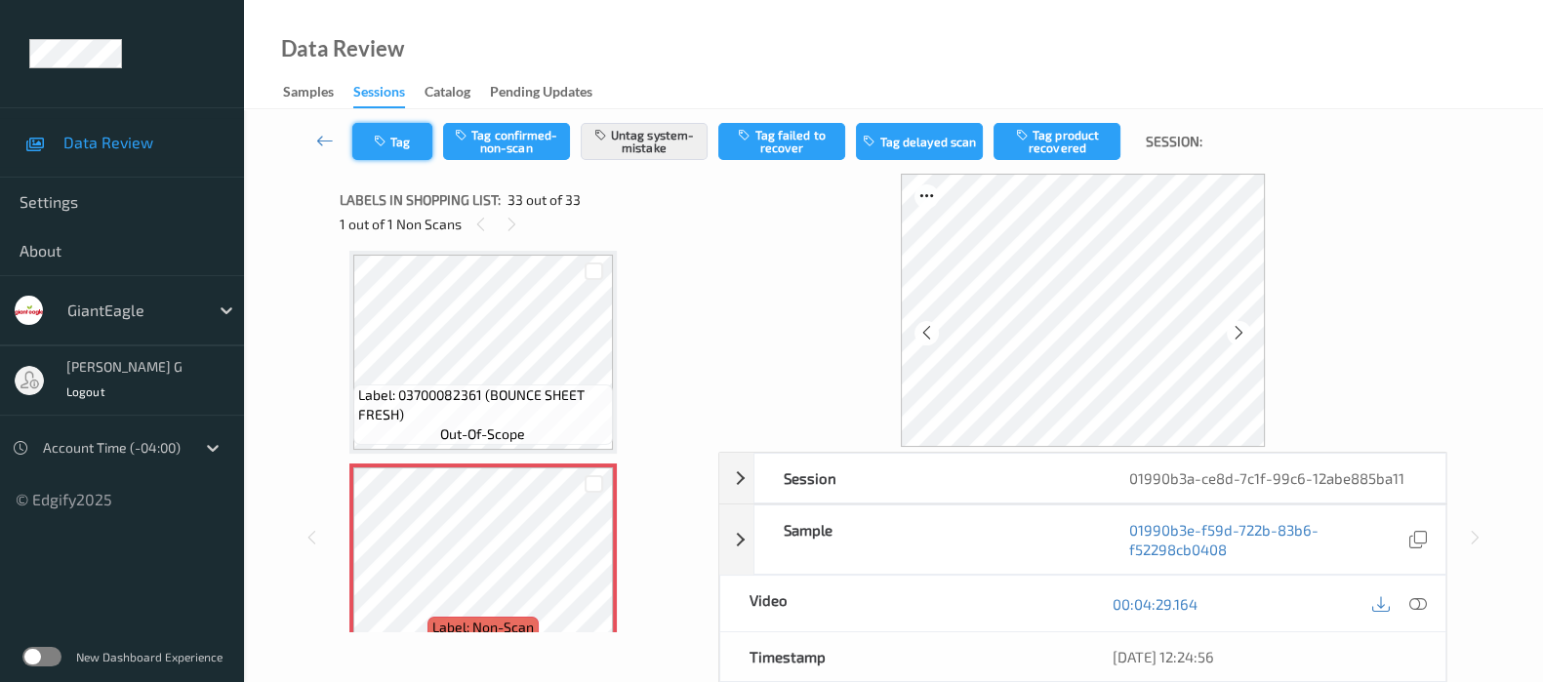
click at [386, 143] on icon "button" at bounding box center [382, 142] width 17 height 14
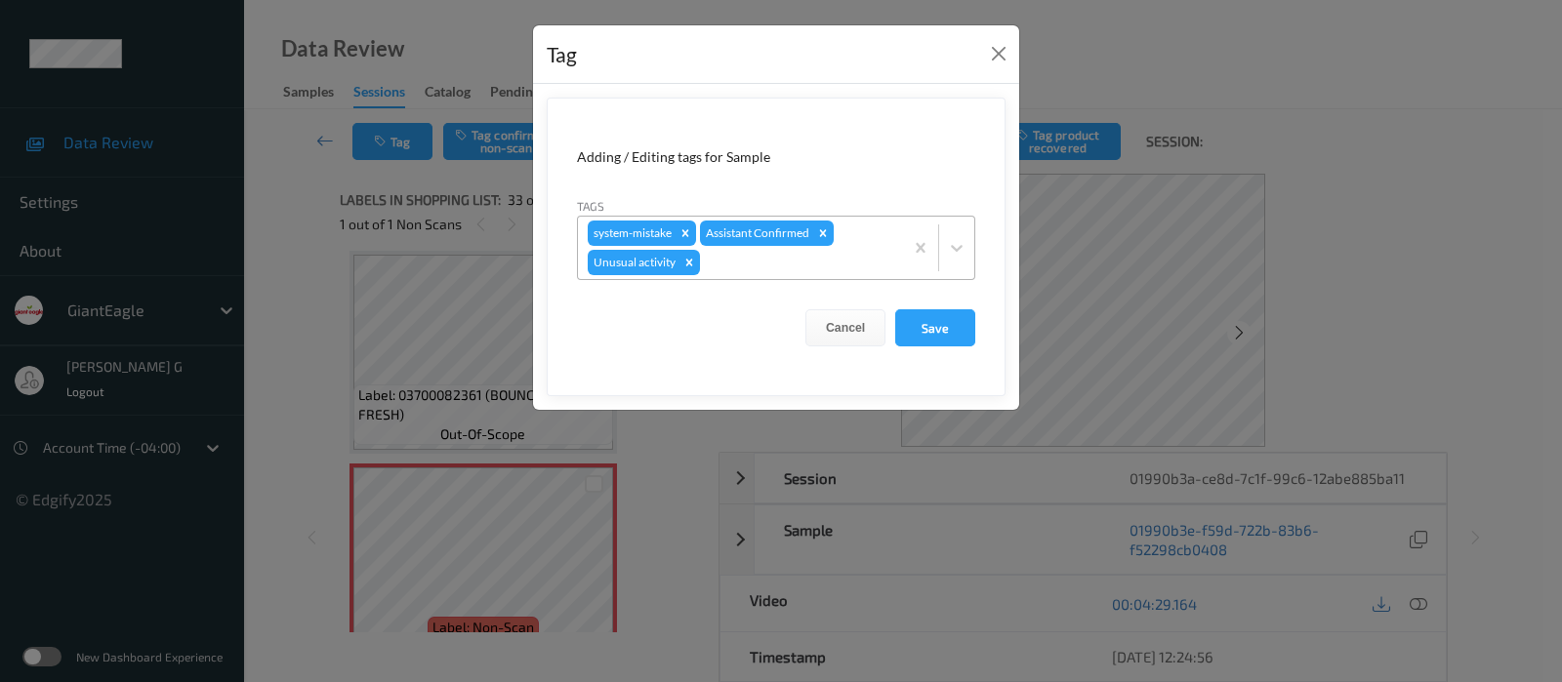
click at [744, 276] on div "system-mistake Assistant Confirmed Unusual activity" at bounding box center [740, 248] width 325 height 62
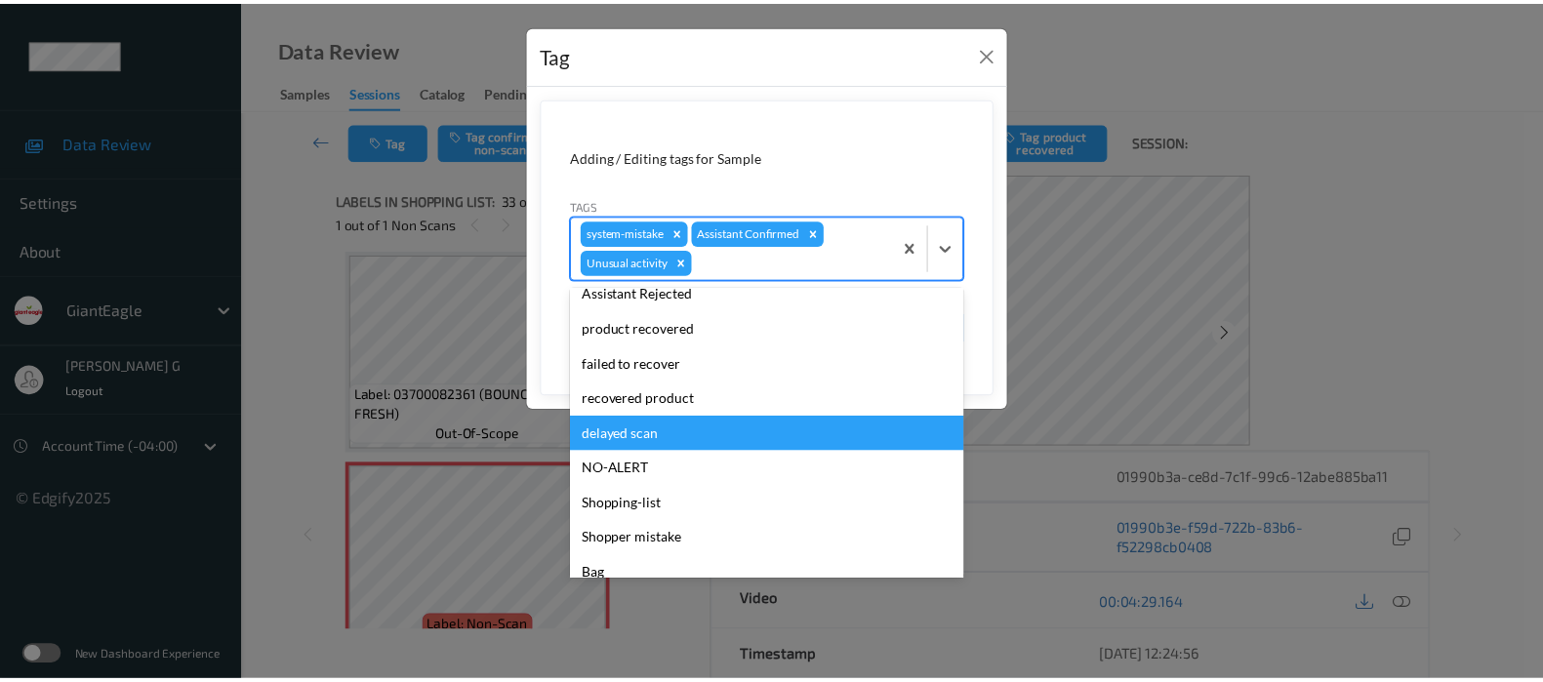
scroll to position [137, 0]
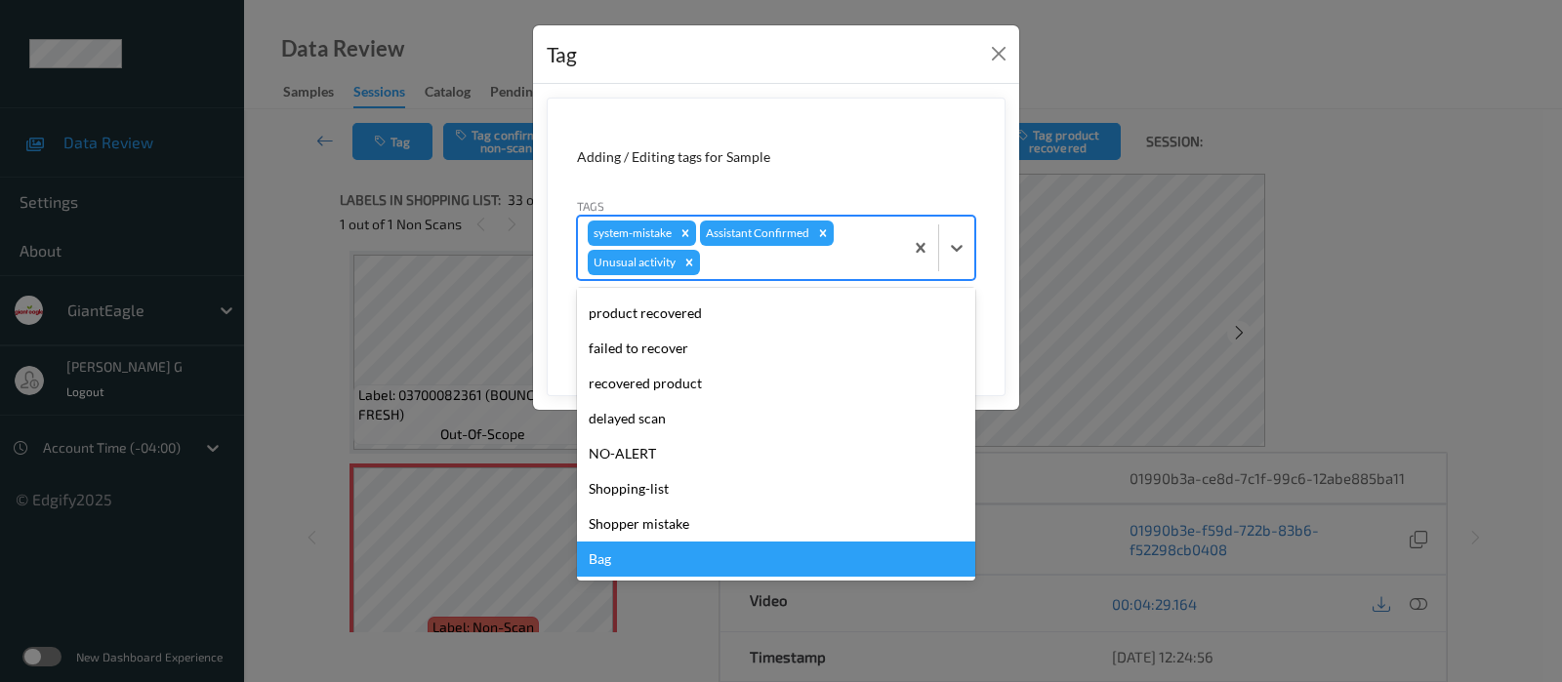
click at [602, 559] on div "Bag" at bounding box center [776, 559] width 398 height 35
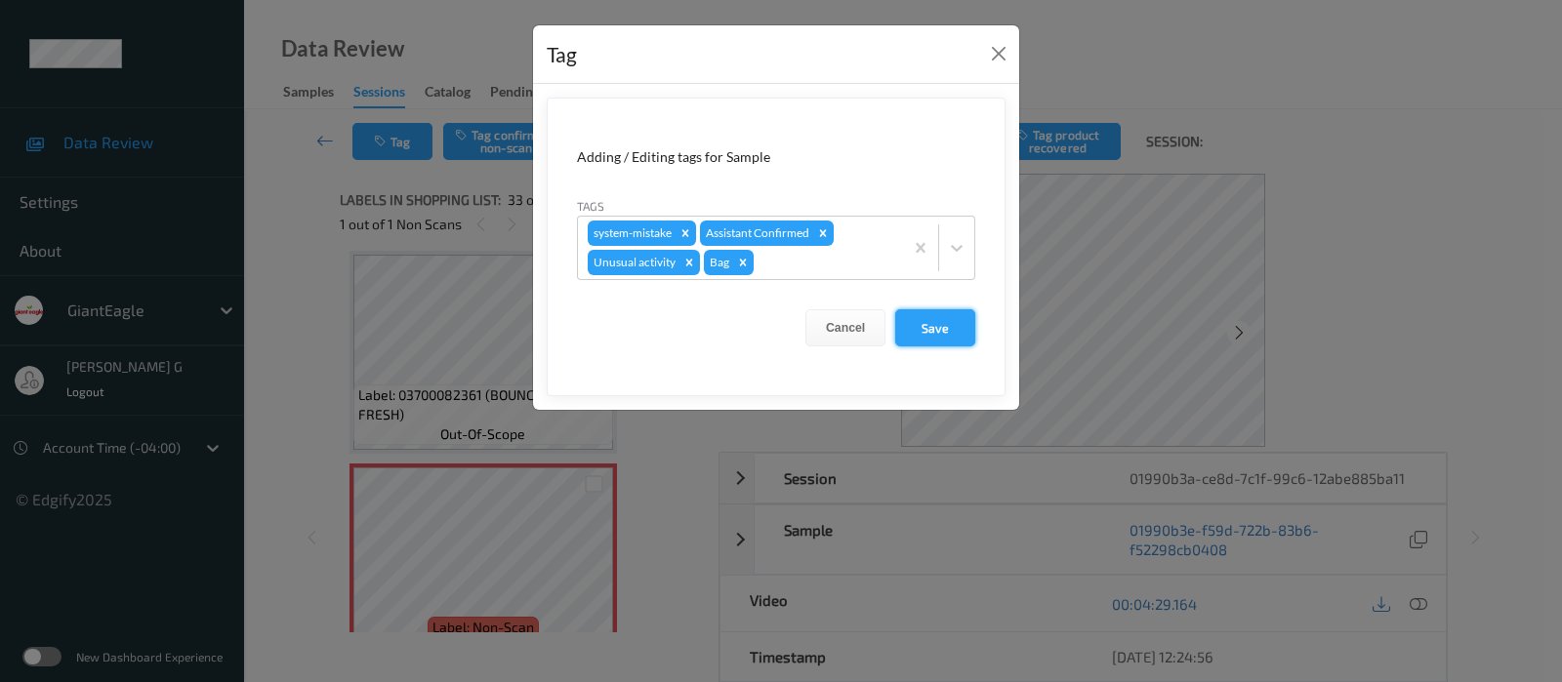
click at [914, 318] on button "Save" at bounding box center [935, 327] width 80 height 37
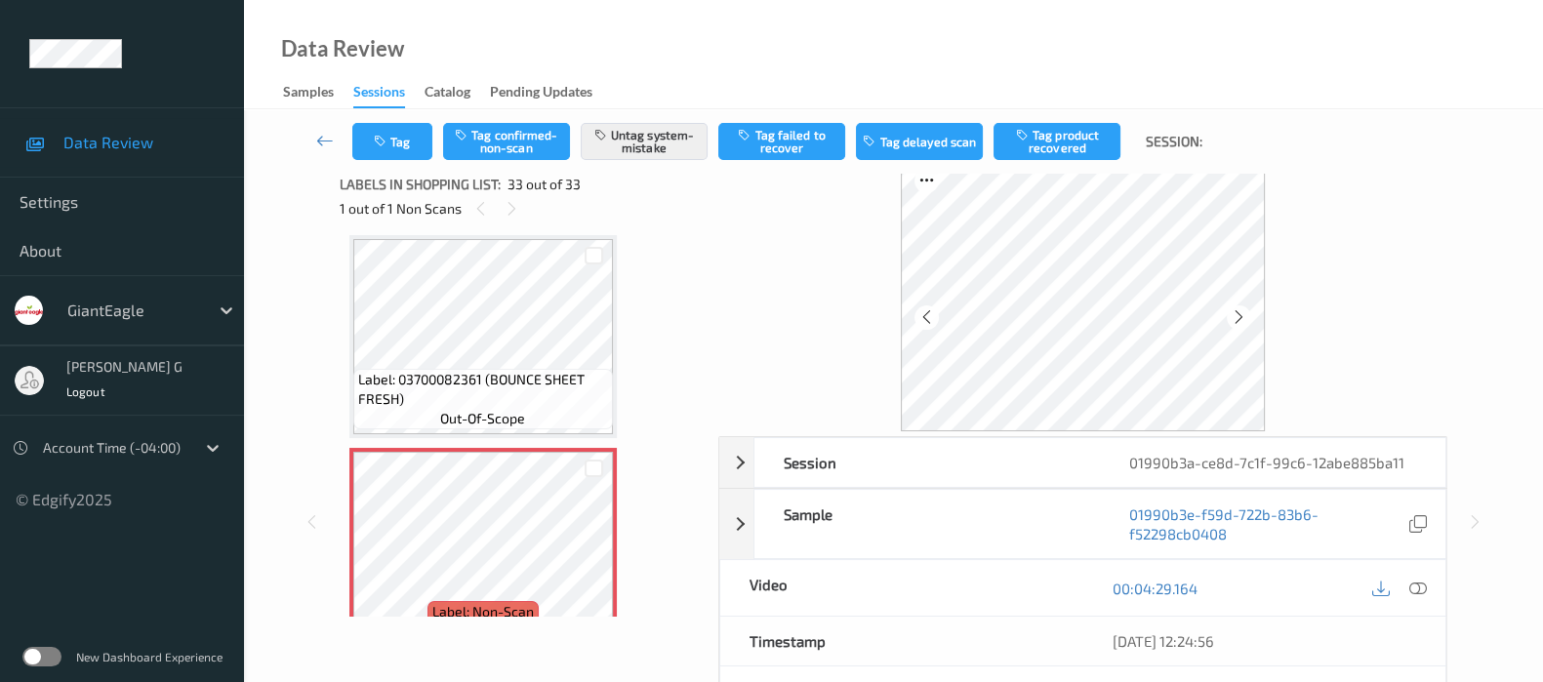
scroll to position [0, 0]
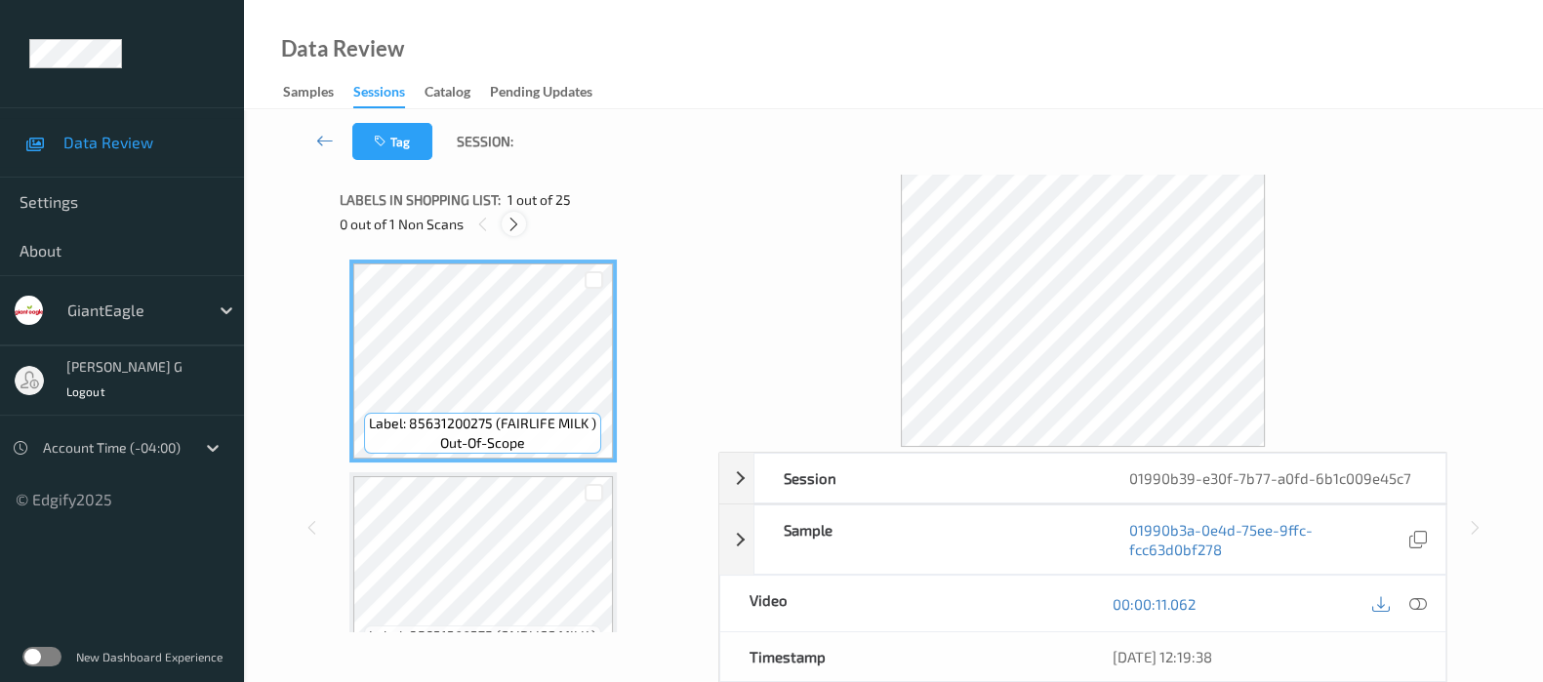
click at [518, 223] on icon at bounding box center [514, 225] width 17 height 18
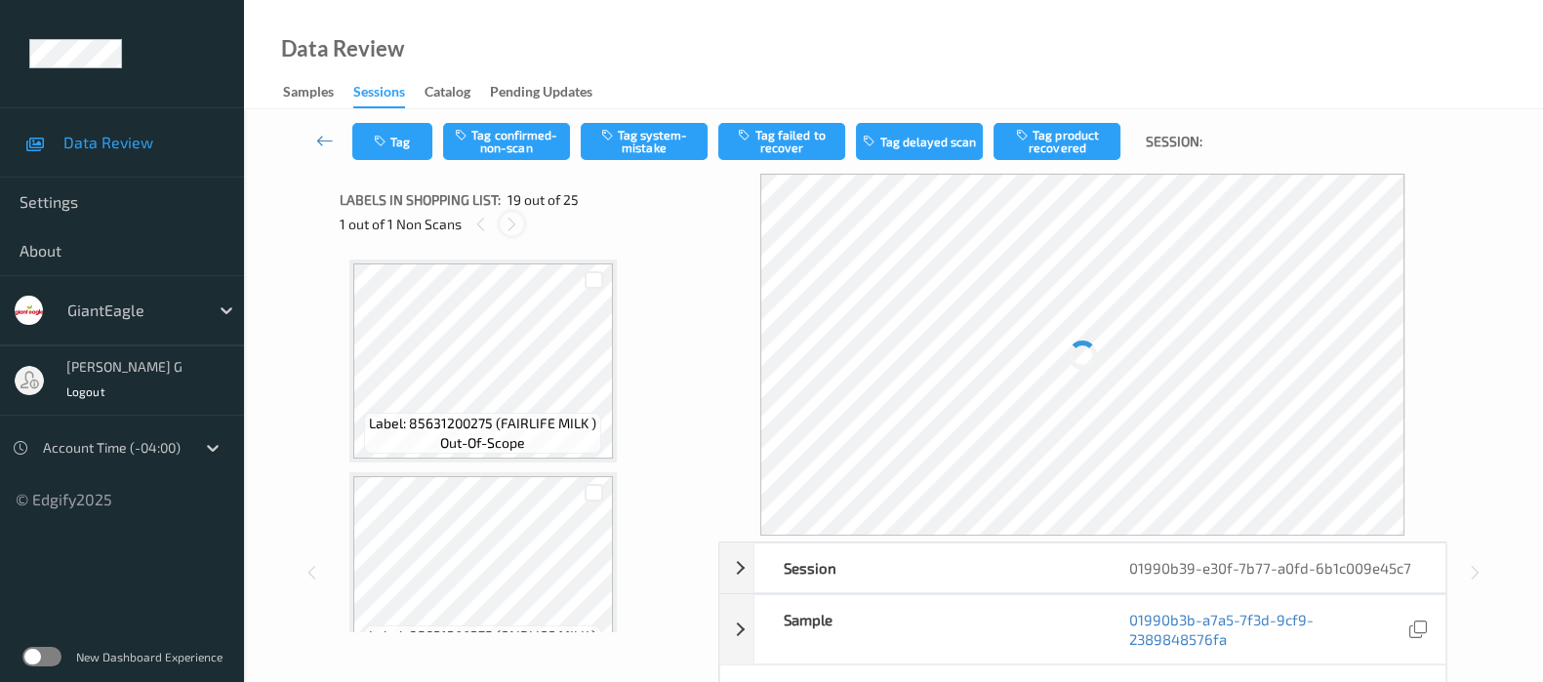
scroll to position [3604, 0]
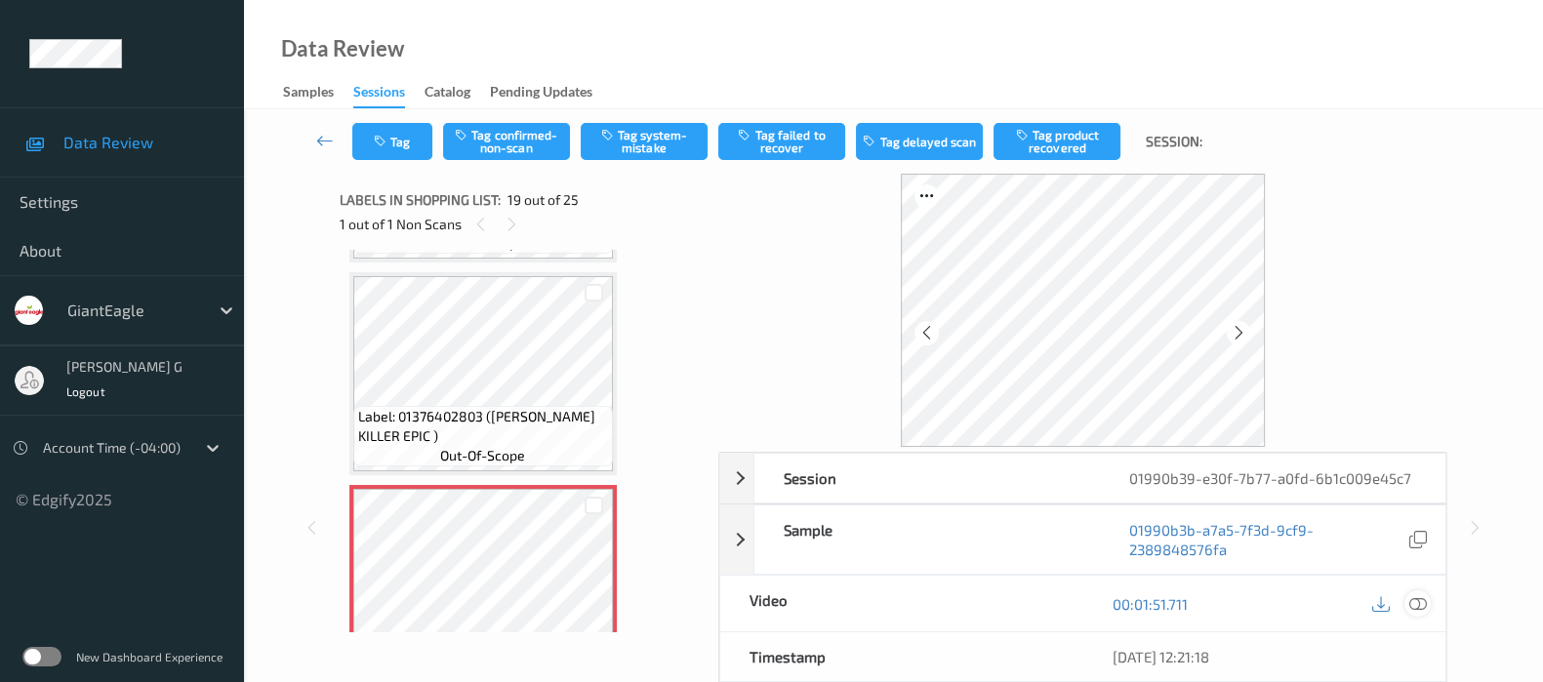
click at [1418, 600] on icon at bounding box center [1418, 604] width 18 height 18
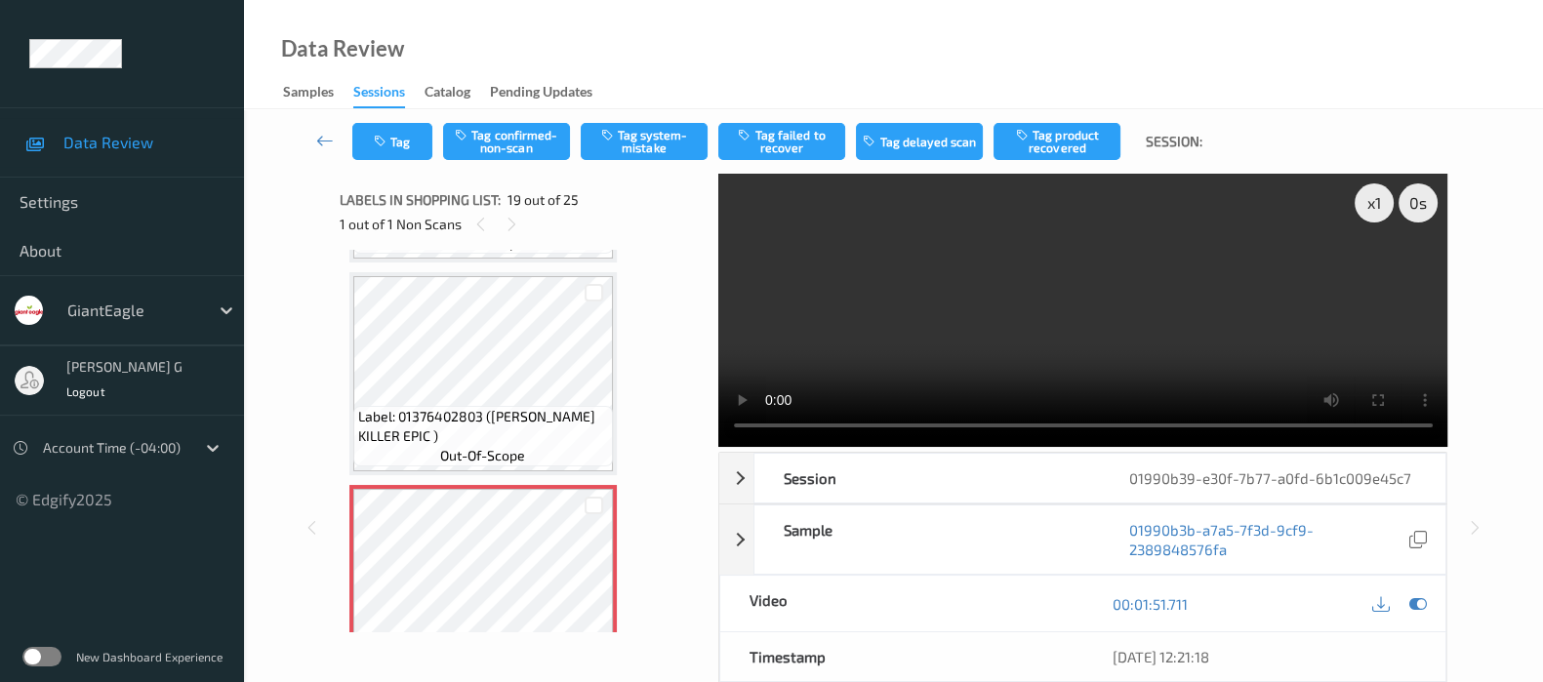
click at [1431, 615] on div "00:01:51.711" at bounding box center [1263, 604] width 363 height 56
click at [1417, 601] on icon at bounding box center [1418, 604] width 18 height 18
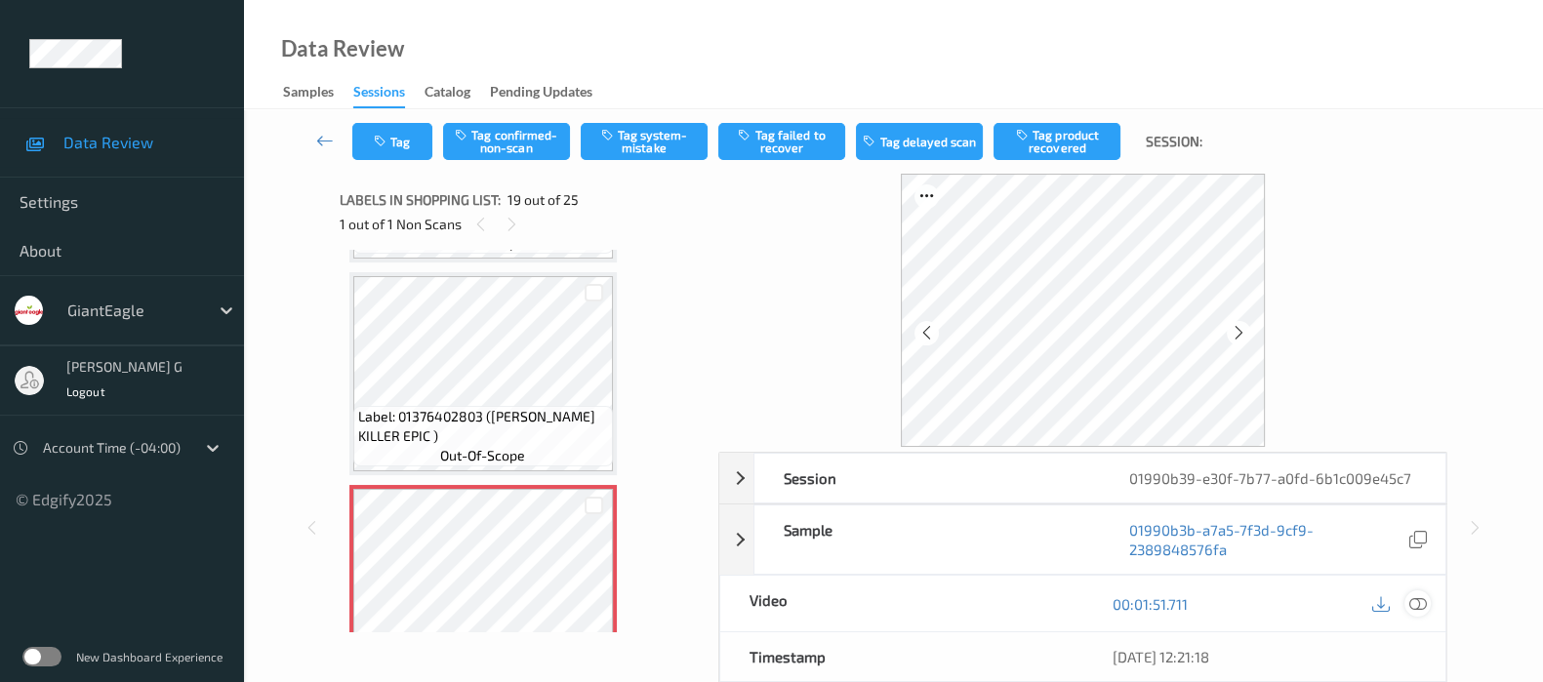
click at [1419, 602] on icon at bounding box center [1418, 604] width 18 height 18
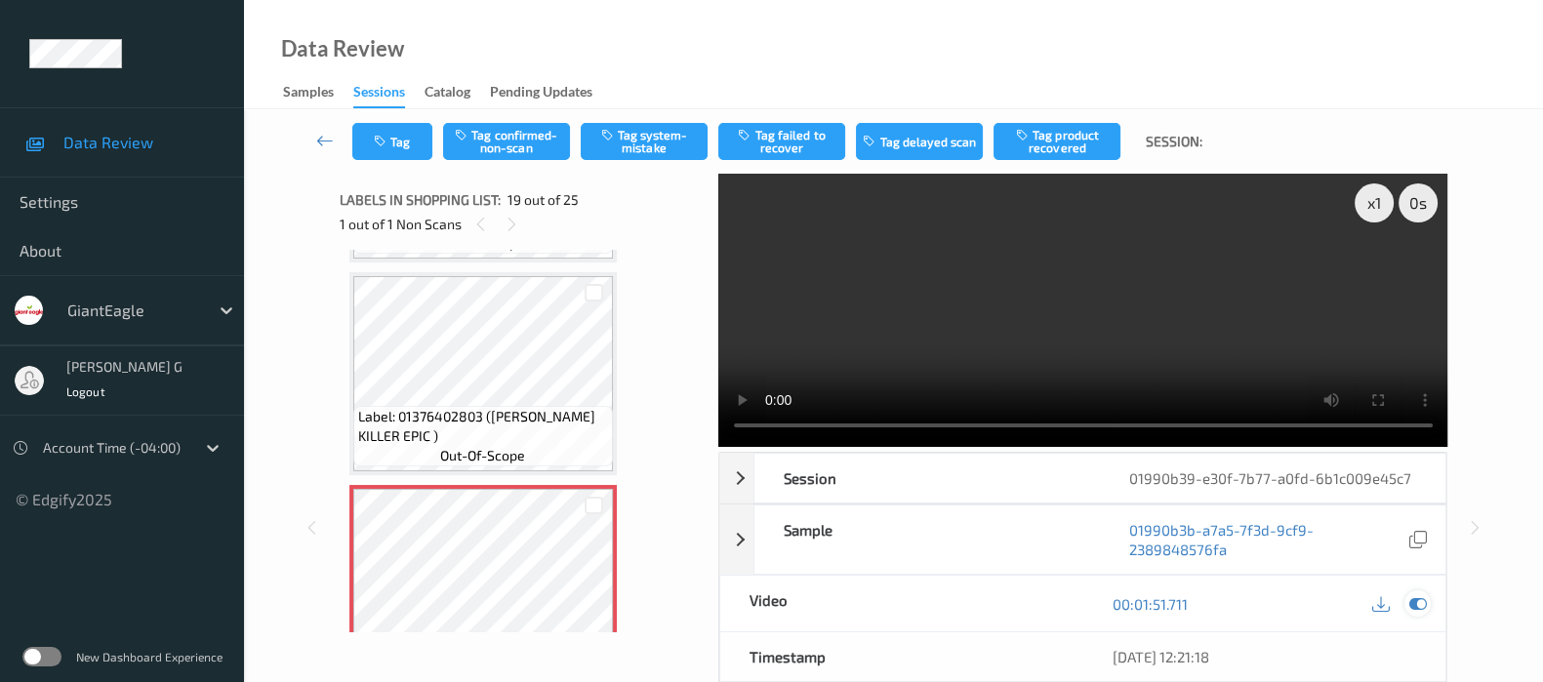
click at [1423, 595] on icon at bounding box center [1418, 604] width 18 height 18
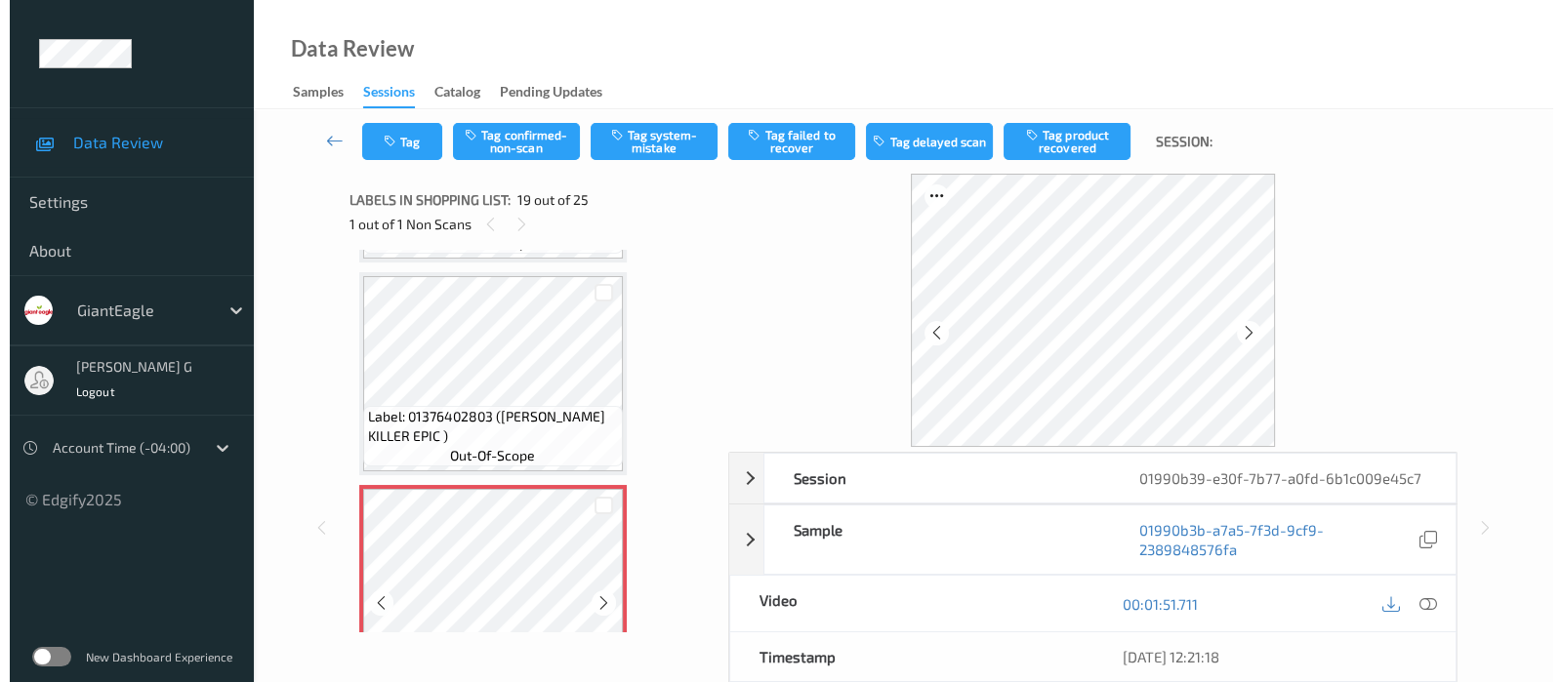
scroll to position [3726, 0]
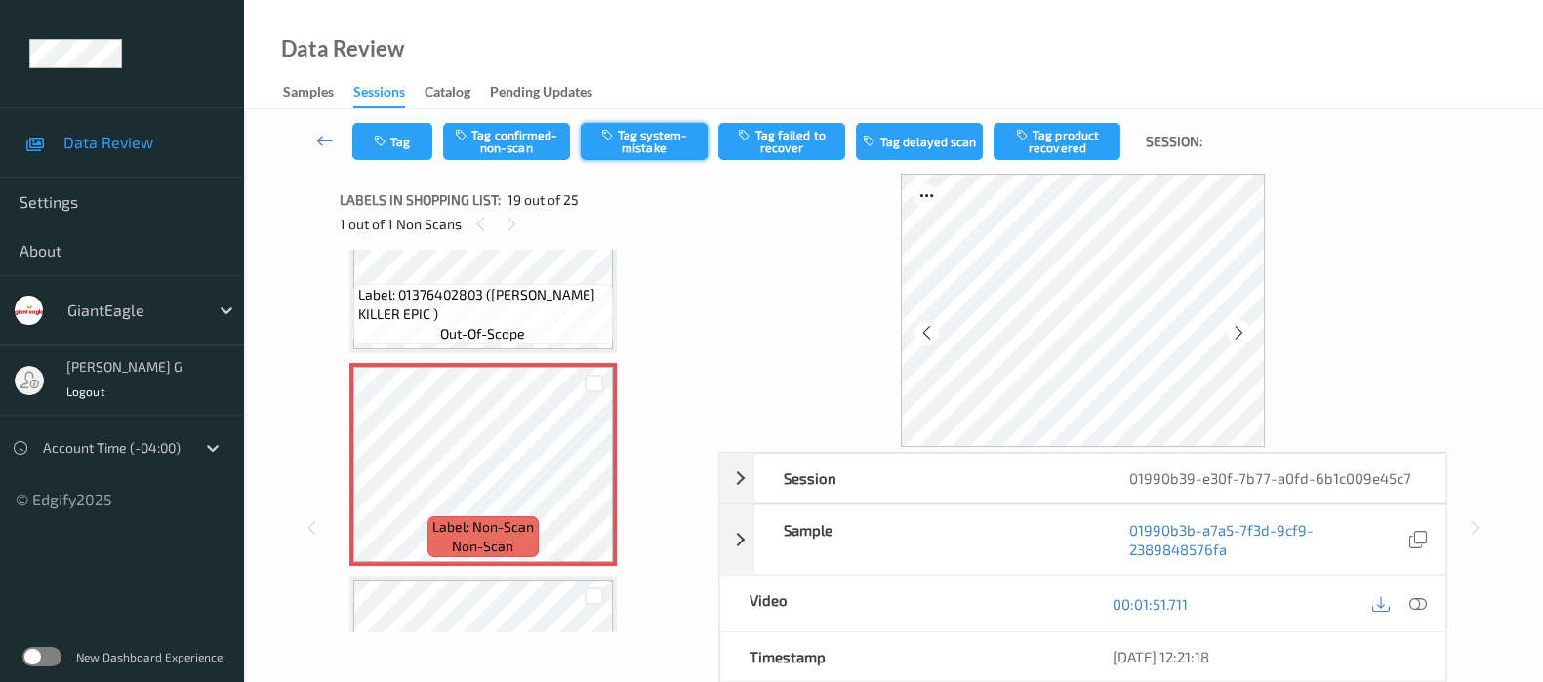
click at [651, 141] on button "Tag system-mistake" at bounding box center [644, 141] width 127 height 37
click at [384, 135] on icon "button" at bounding box center [382, 142] width 17 height 14
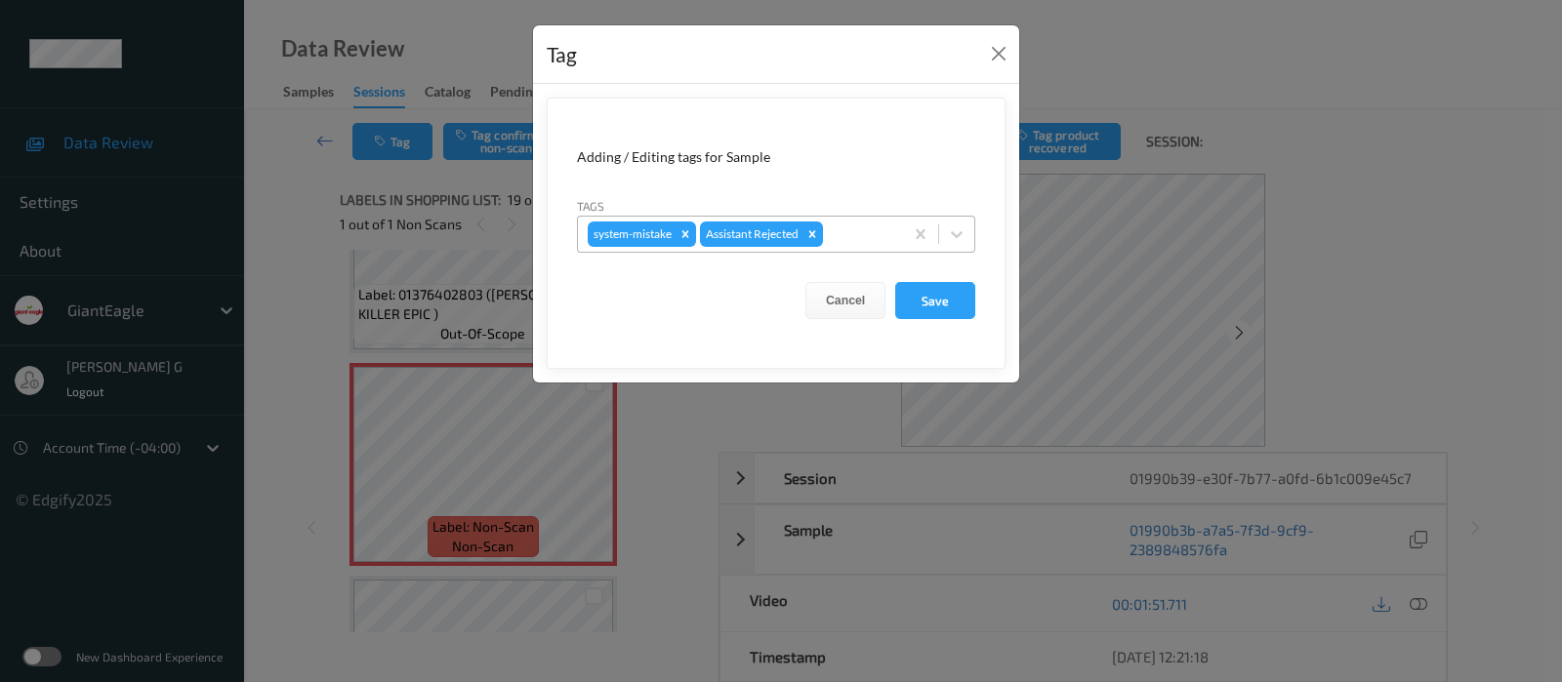
click at [859, 238] on div at bounding box center [860, 234] width 66 height 23
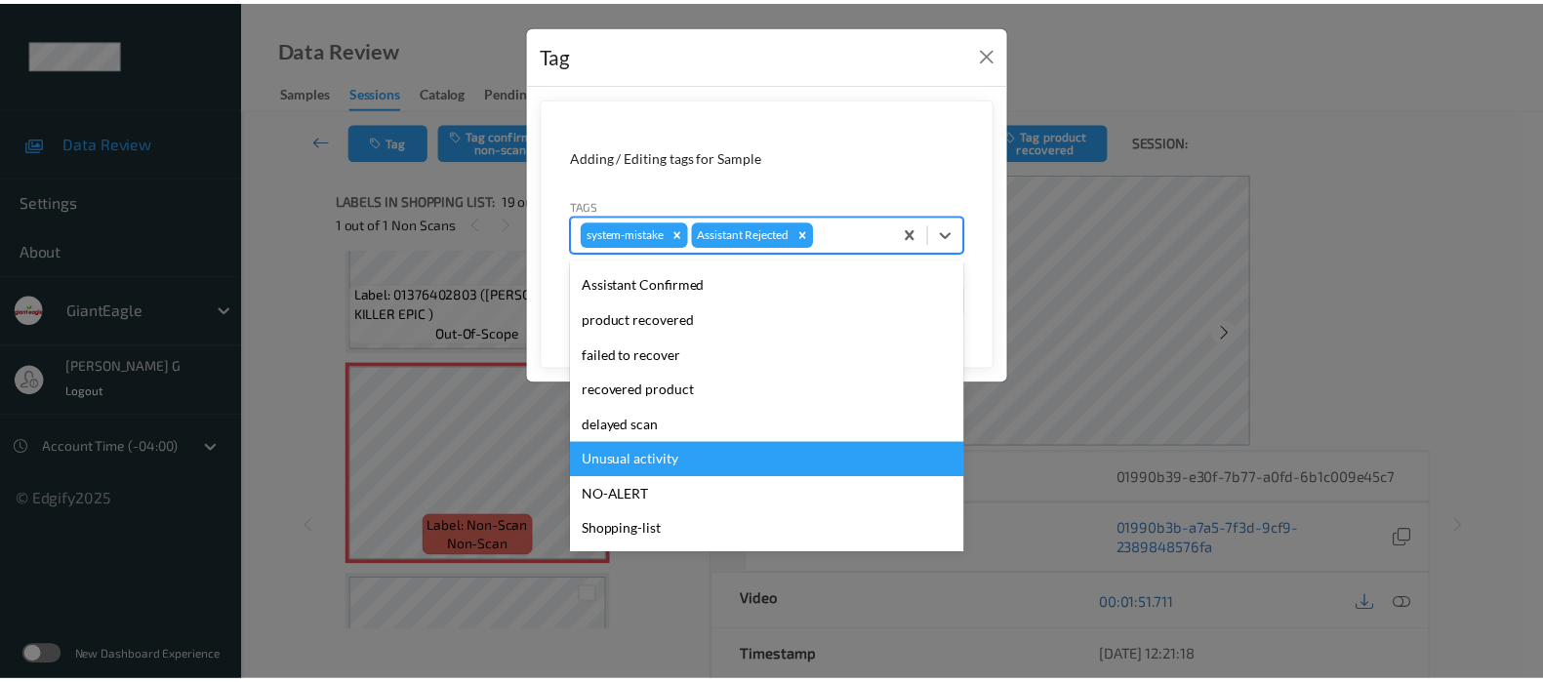
scroll to position [171, 0]
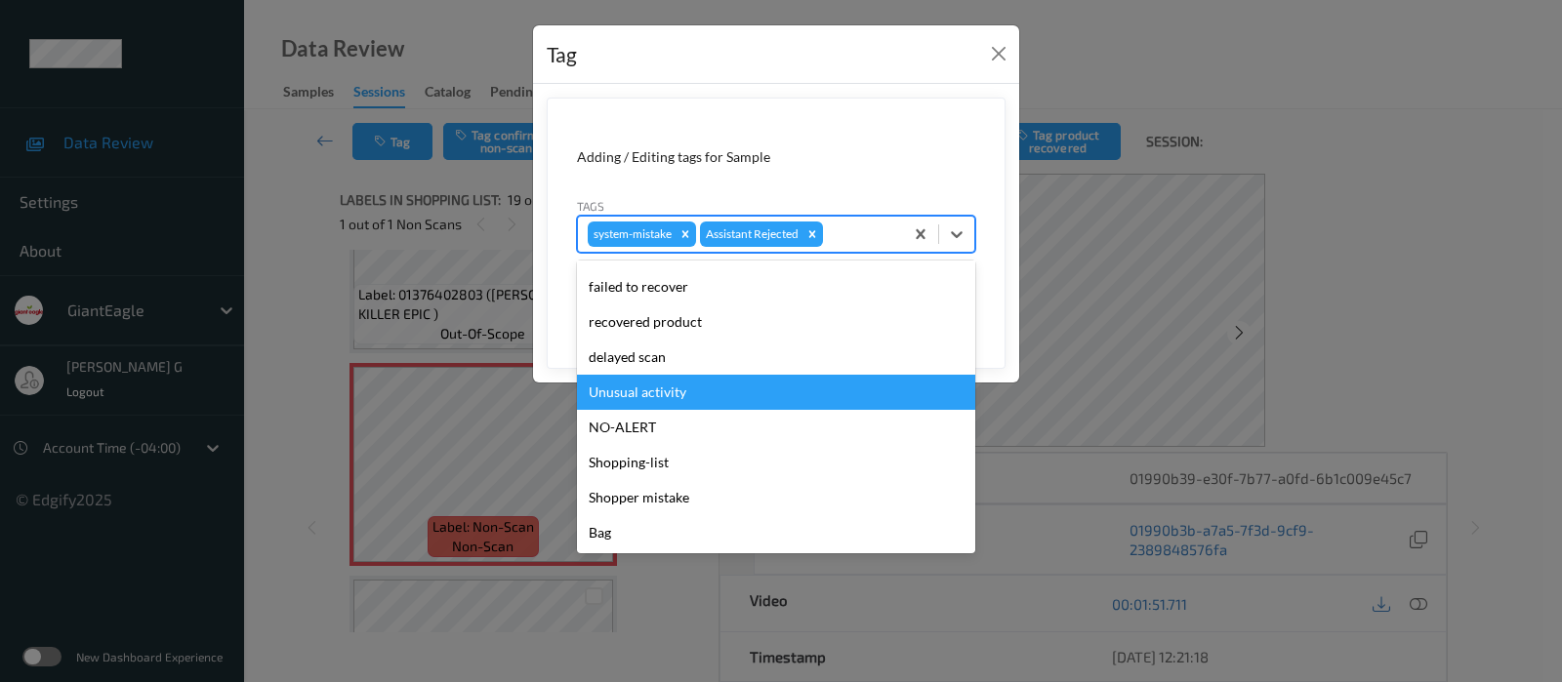
click at [639, 391] on div "Unusual activity" at bounding box center [776, 392] width 398 height 35
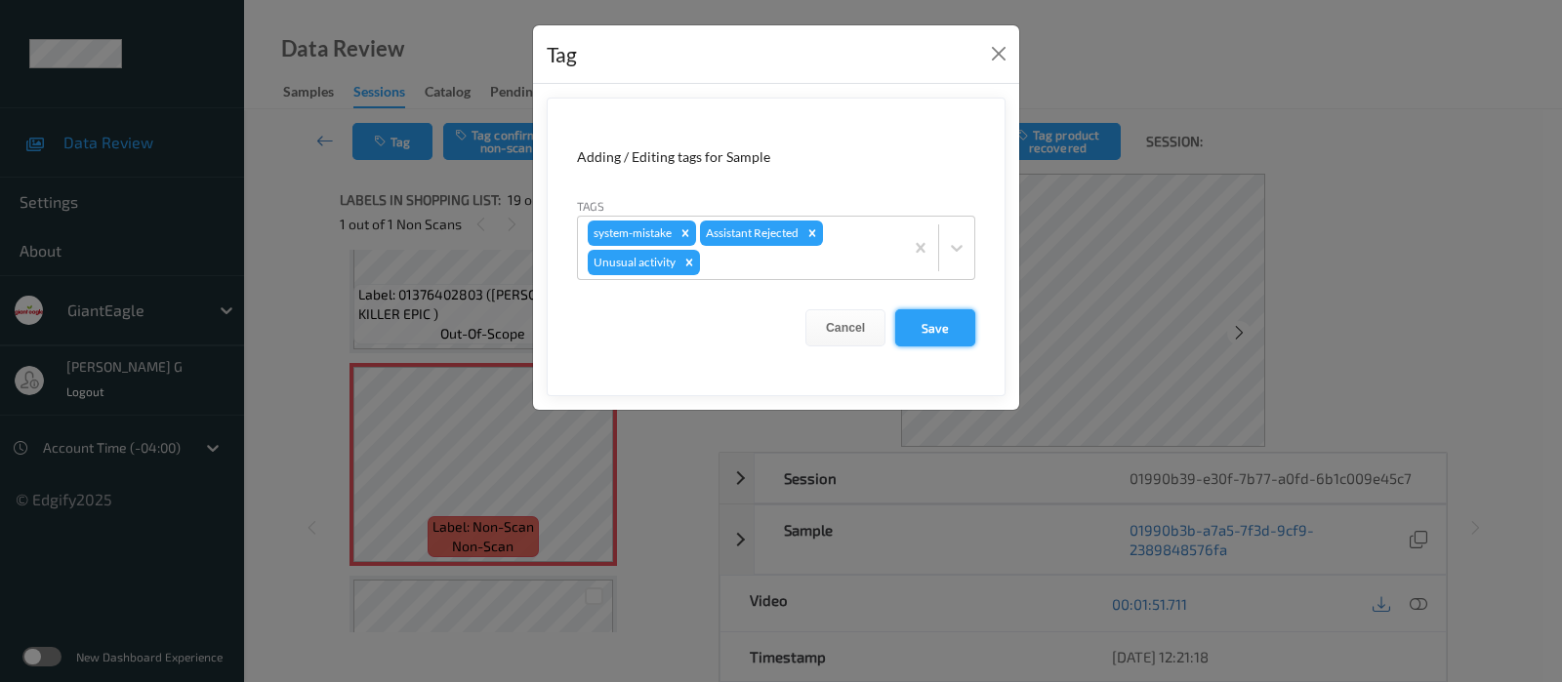
click at [940, 321] on button "Save" at bounding box center [935, 327] width 80 height 37
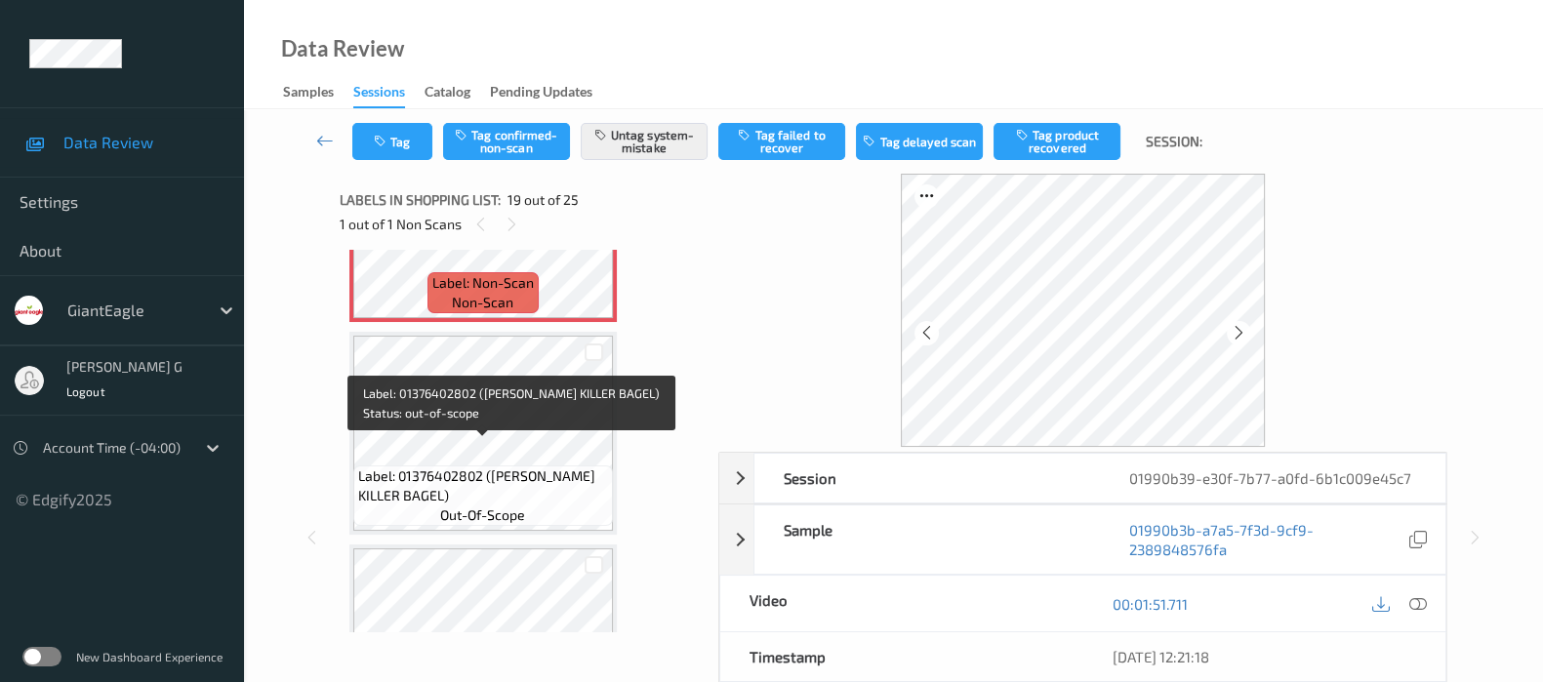
scroll to position [4092, 0]
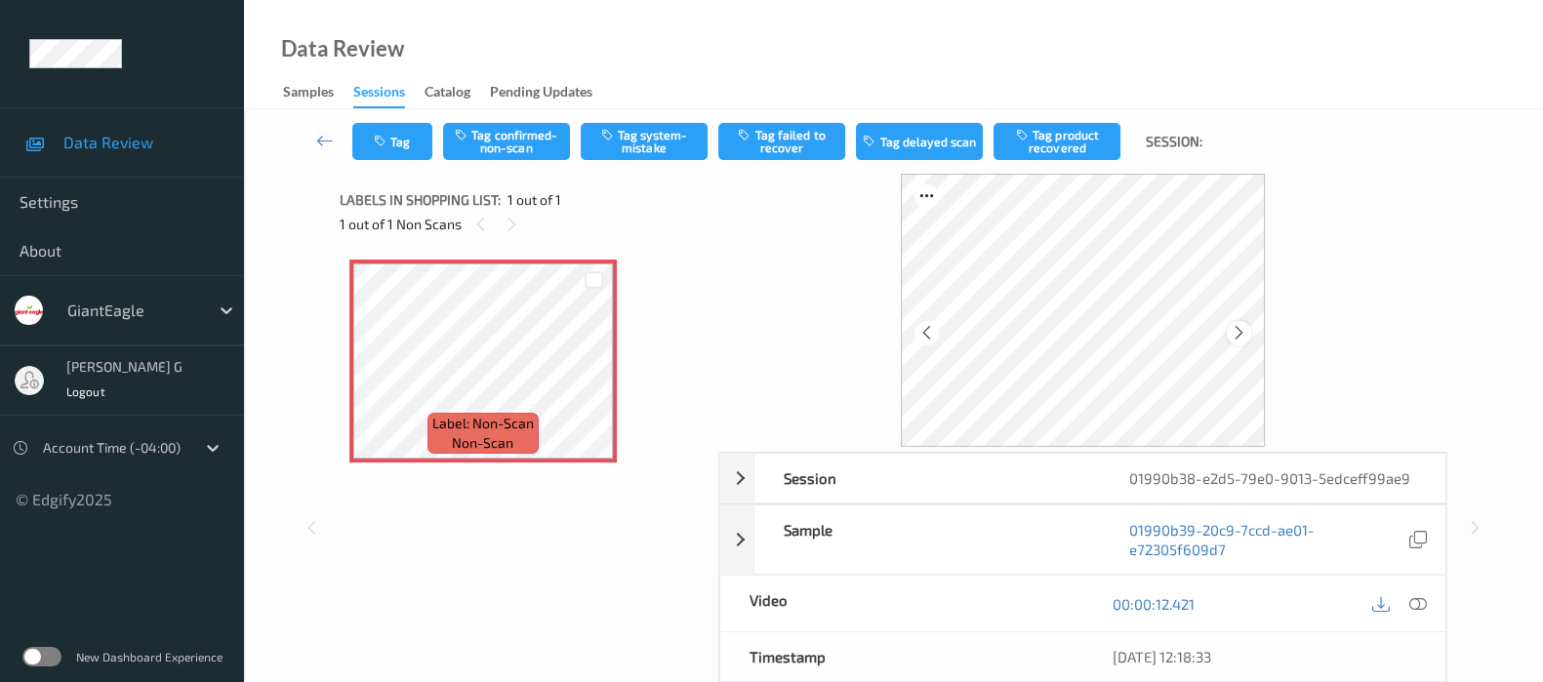
click at [1239, 332] on icon at bounding box center [1239, 333] width 17 height 18
click at [1418, 603] on icon at bounding box center [1418, 604] width 18 height 18
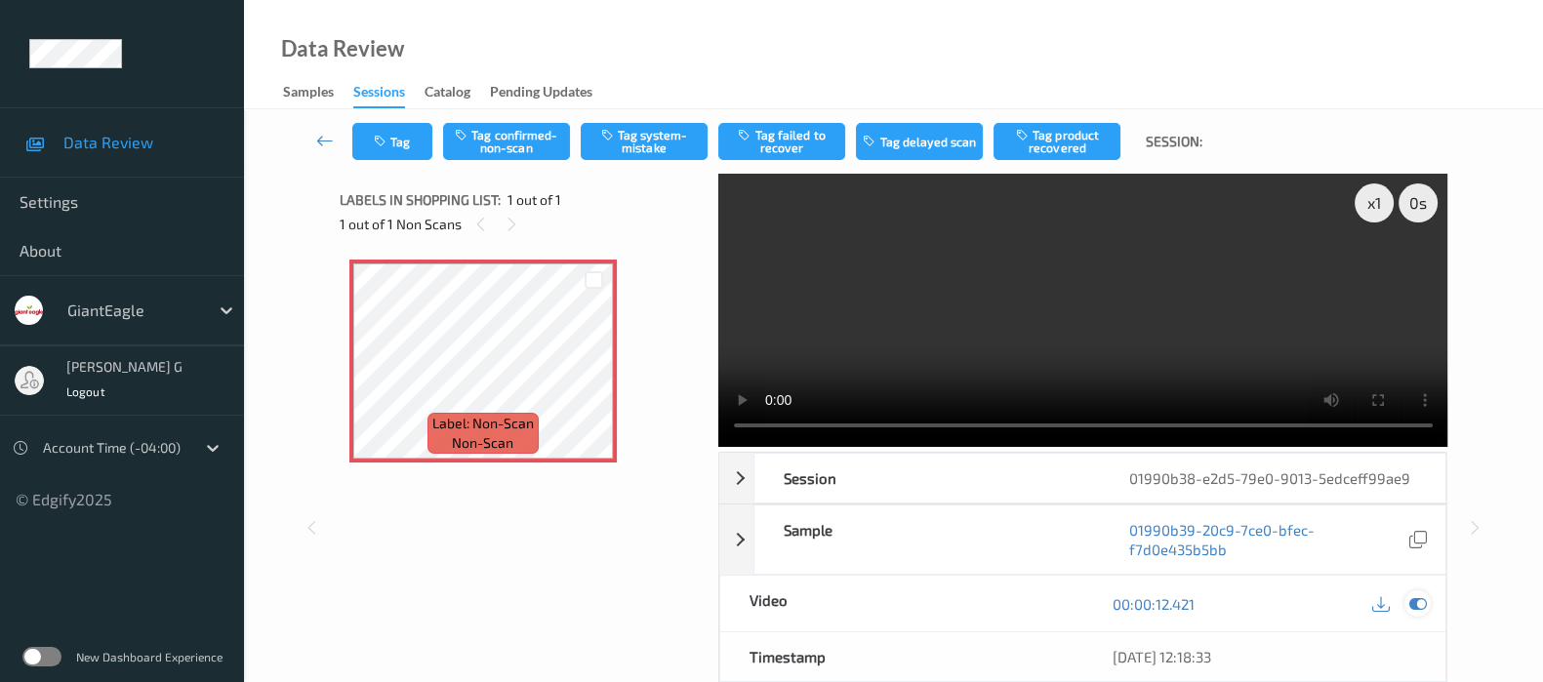
click at [1410, 595] on icon at bounding box center [1418, 604] width 18 height 18
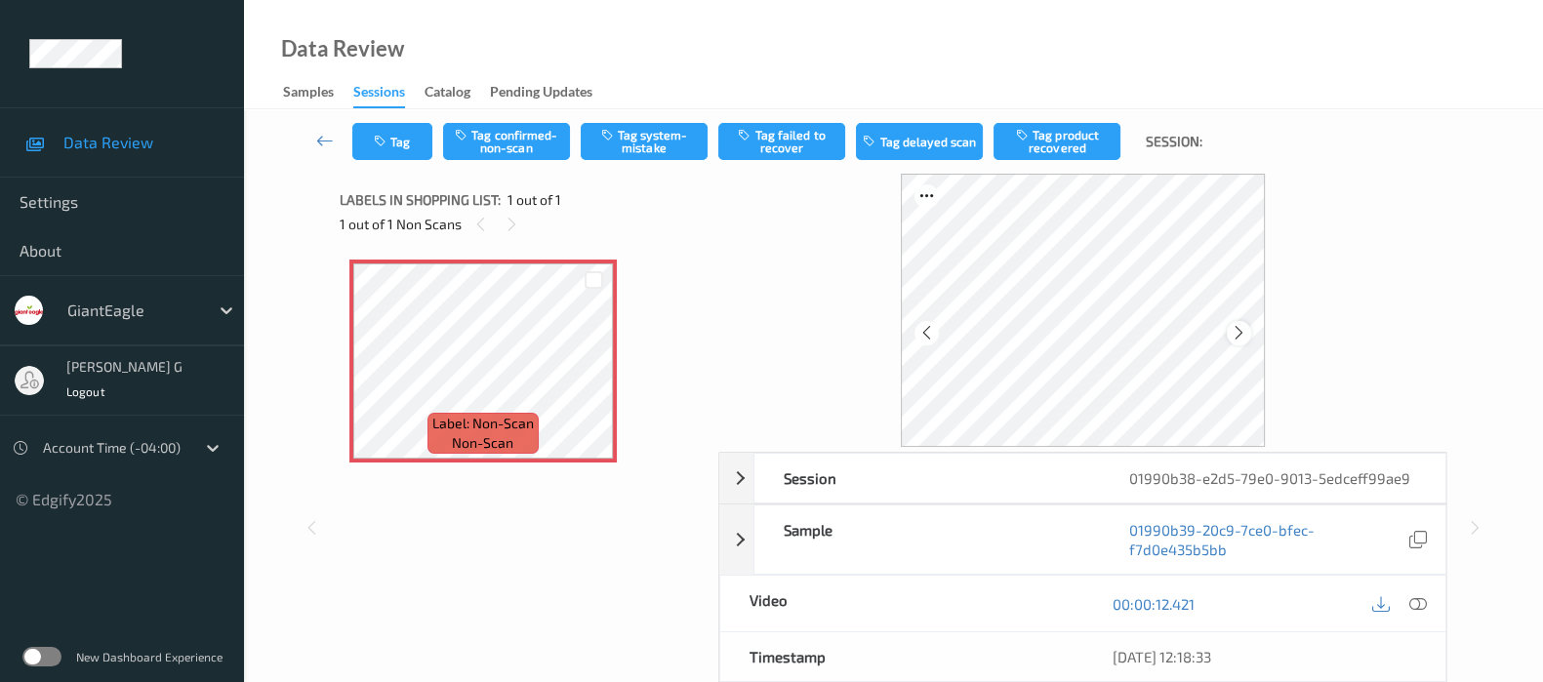
click at [1249, 332] on div at bounding box center [1239, 333] width 24 height 24
click at [1430, 611] on div at bounding box center [1398, 603] width 63 height 26
click at [1421, 607] on icon at bounding box center [1418, 604] width 18 height 18
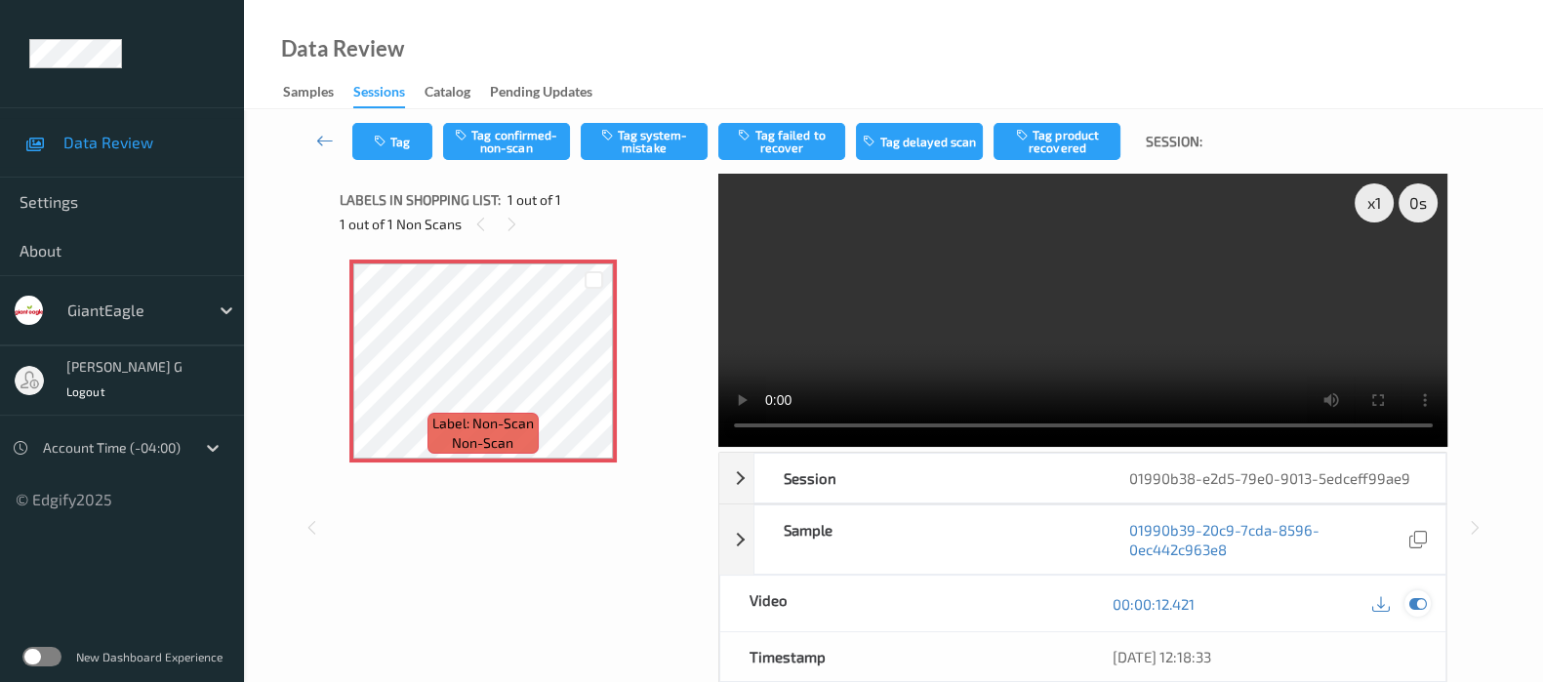
click at [1417, 603] on icon at bounding box center [1418, 604] width 18 height 18
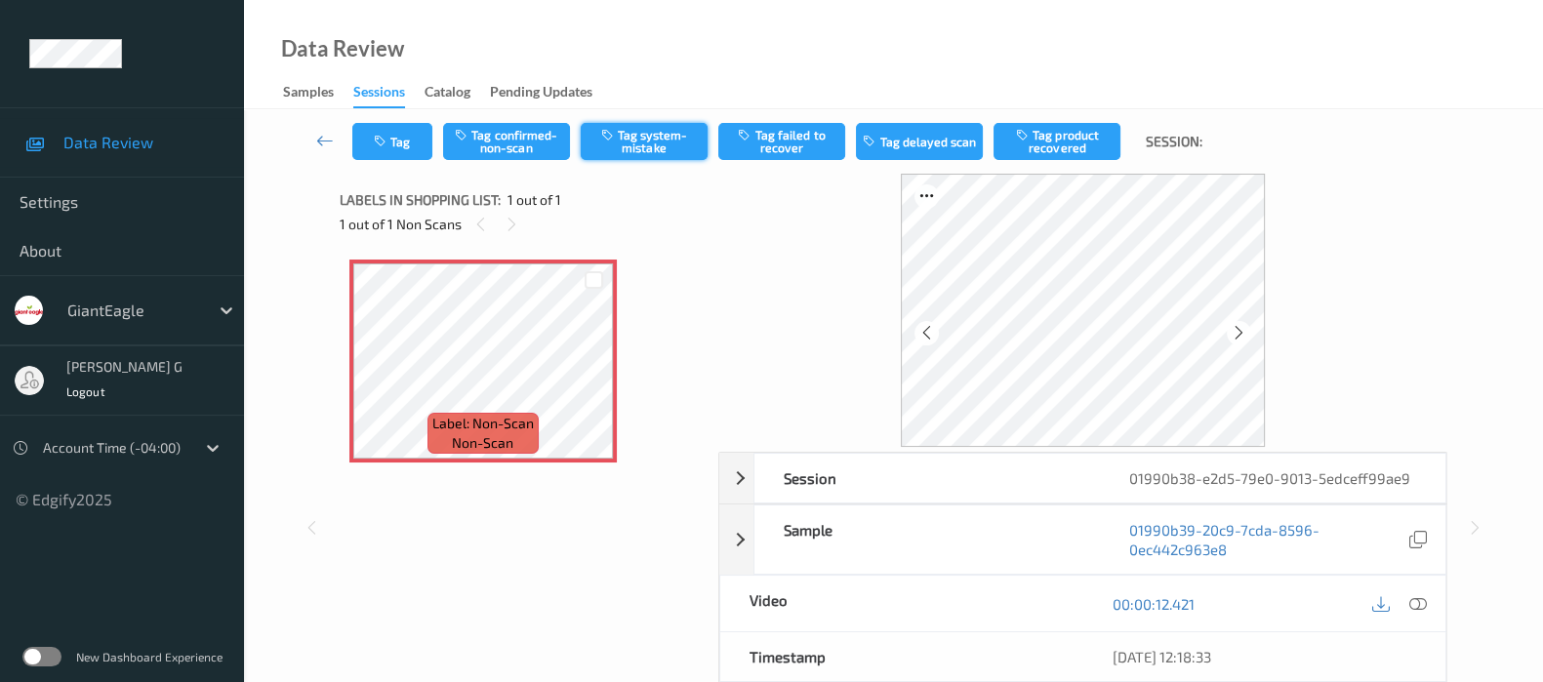
click at [663, 136] on button "Tag system-mistake" at bounding box center [644, 141] width 127 height 37
click at [399, 133] on button "Tag" at bounding box center [392, 141] width 80 height 37
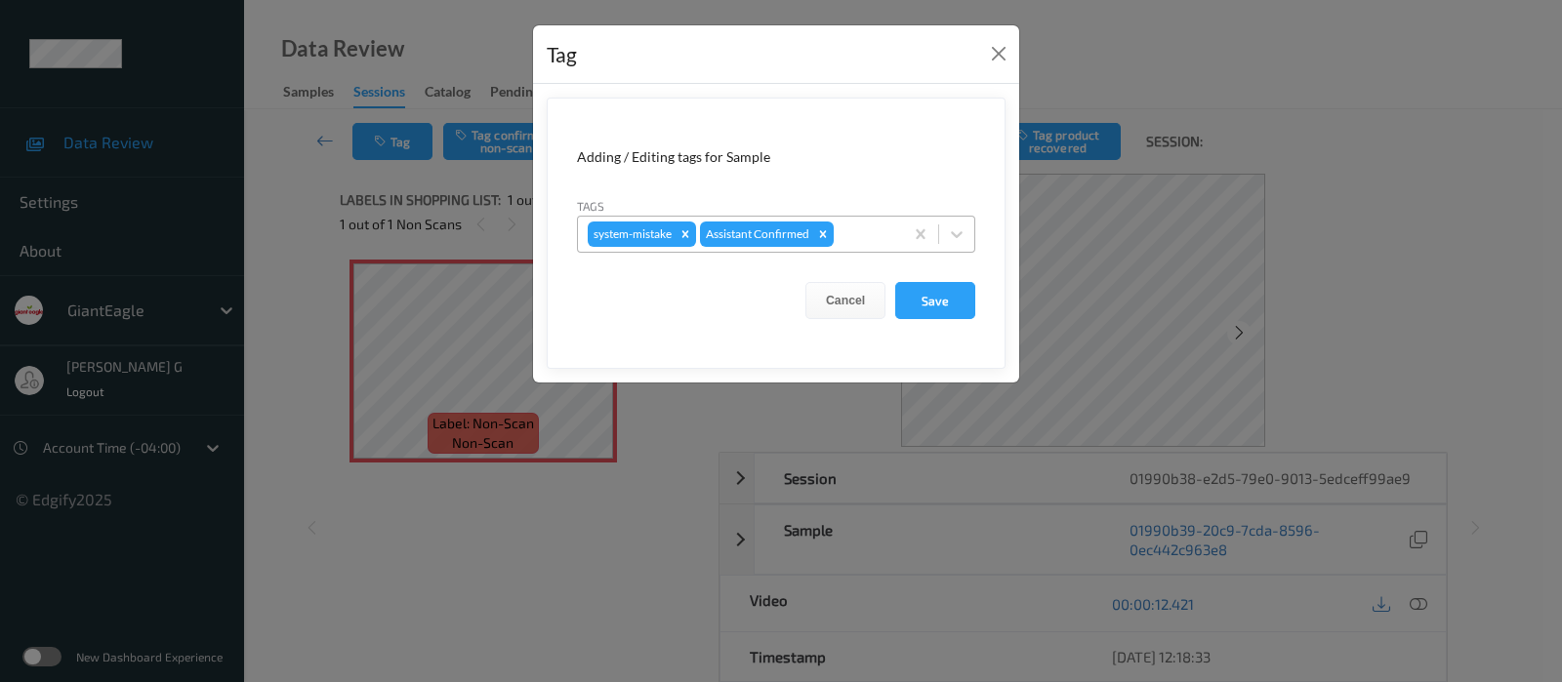
click at [865, 243] on div at bounding box center [865, 234] width 56 height 23
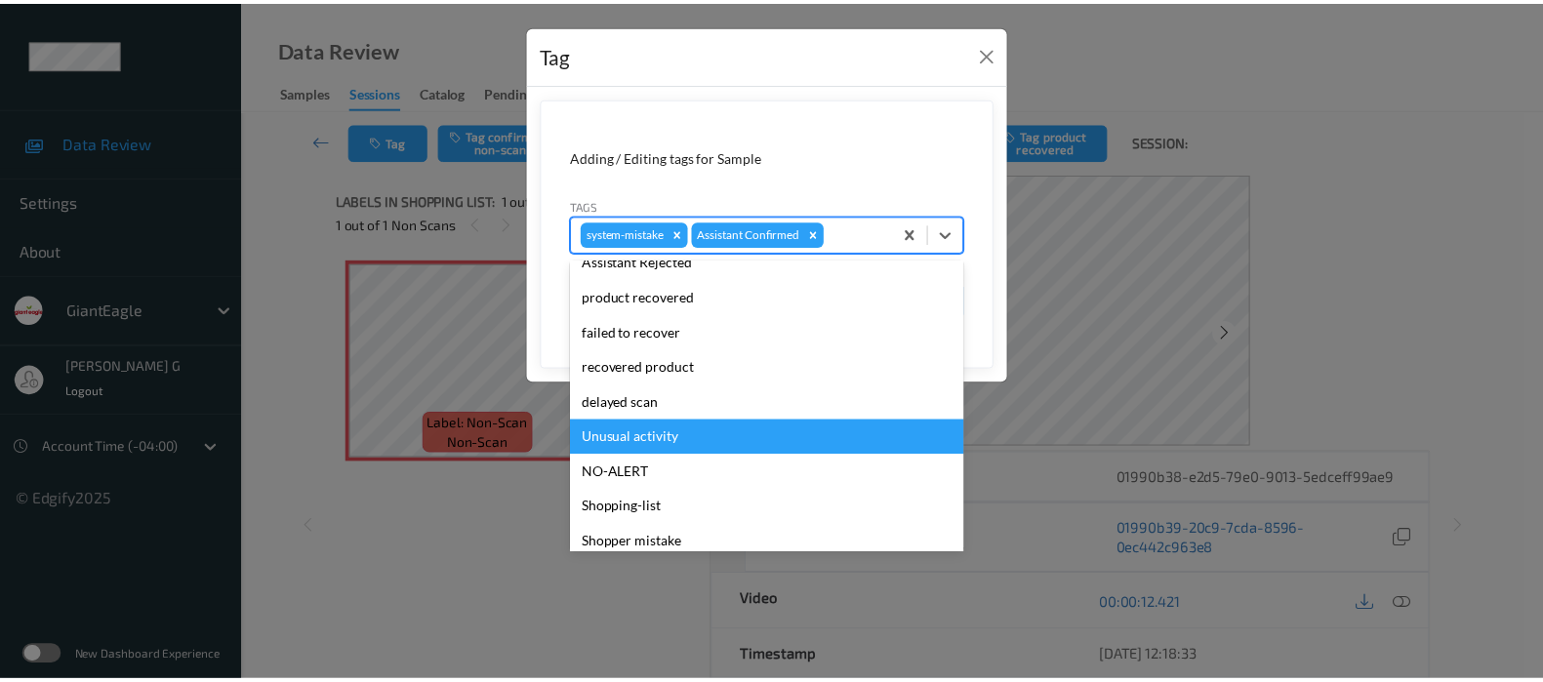
scroll to position [171, 0]
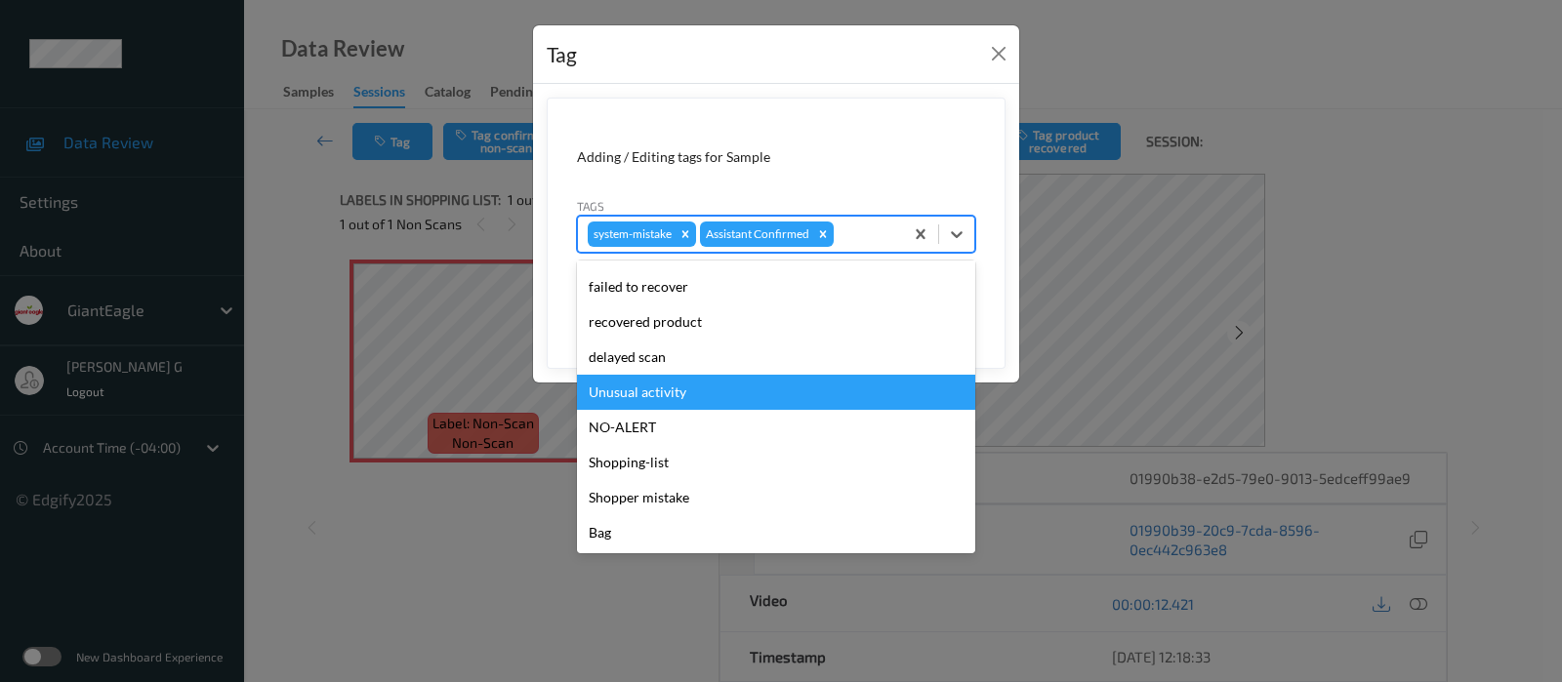
click at [630, 394] on div "Unusual activity" at bounding box center [776, 392] width 398 height 35
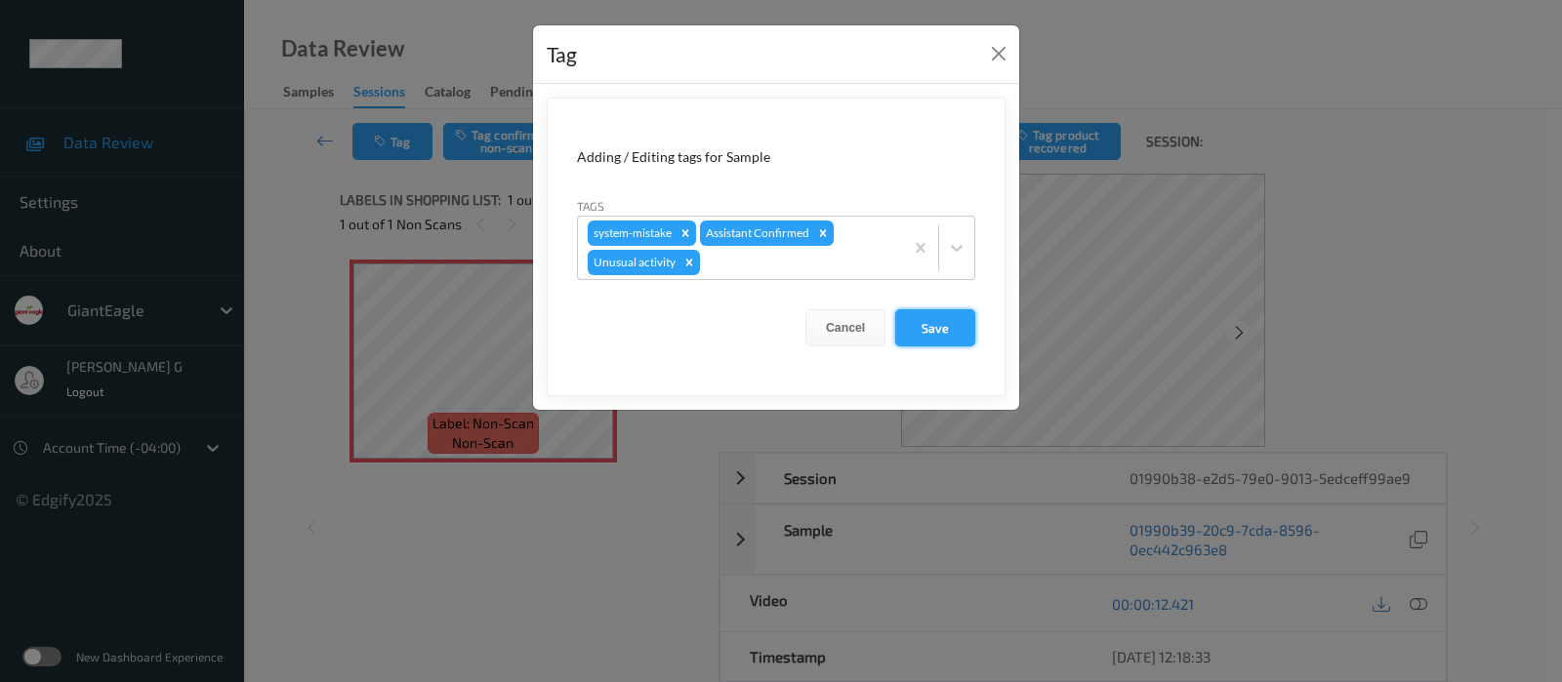
click at [943, 330] on button "Save" at bounding box center [935, 327] width 80 height 37
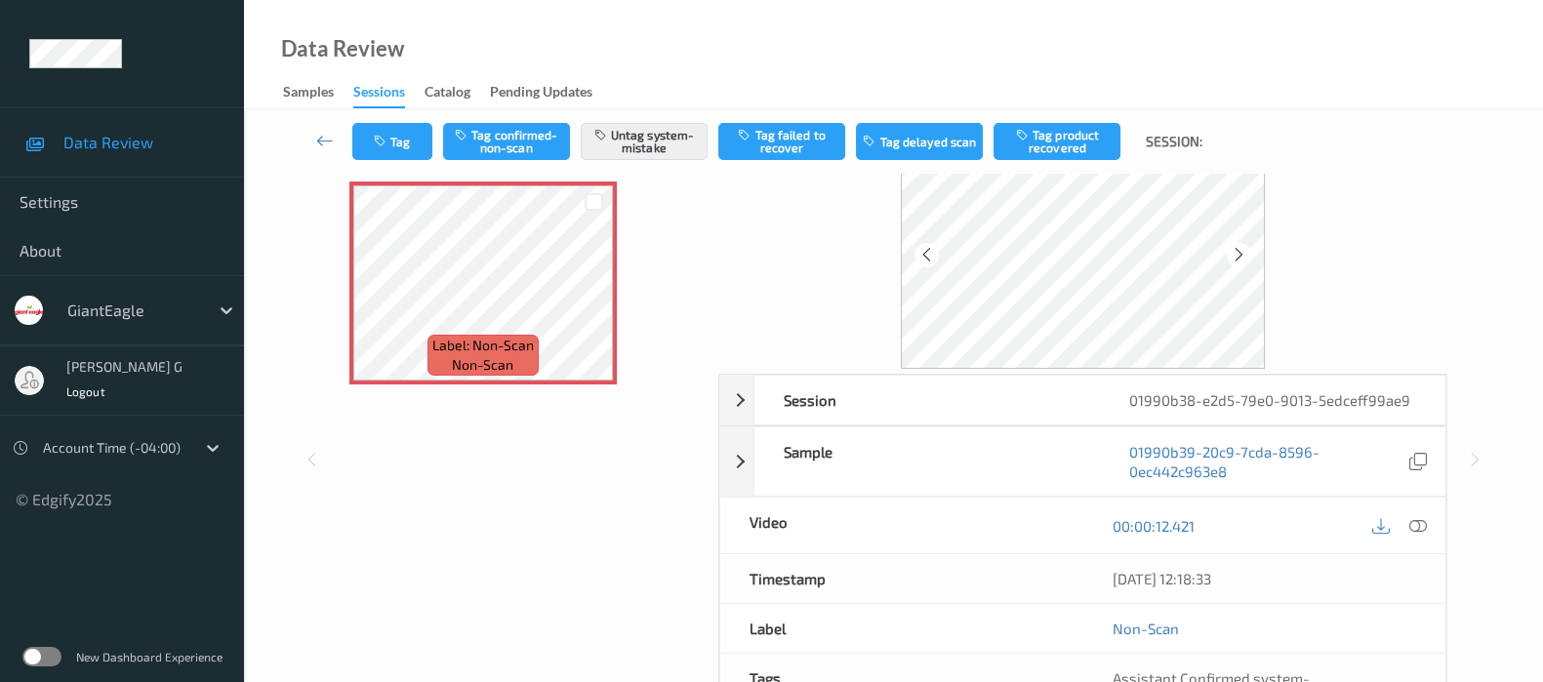
scroll to position [0, 0]
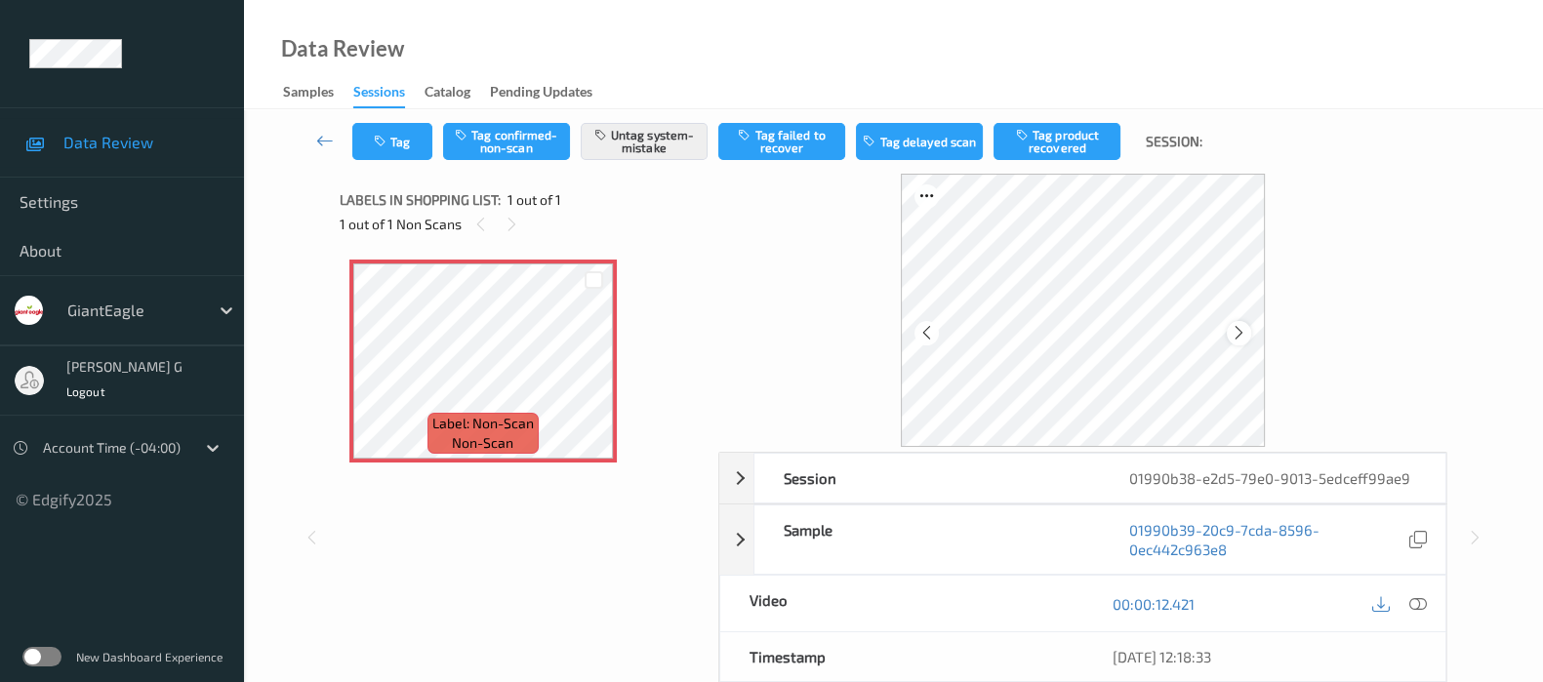
click at [1233, 329] on icon at bounding box center [1239, 333] width 17 height 18
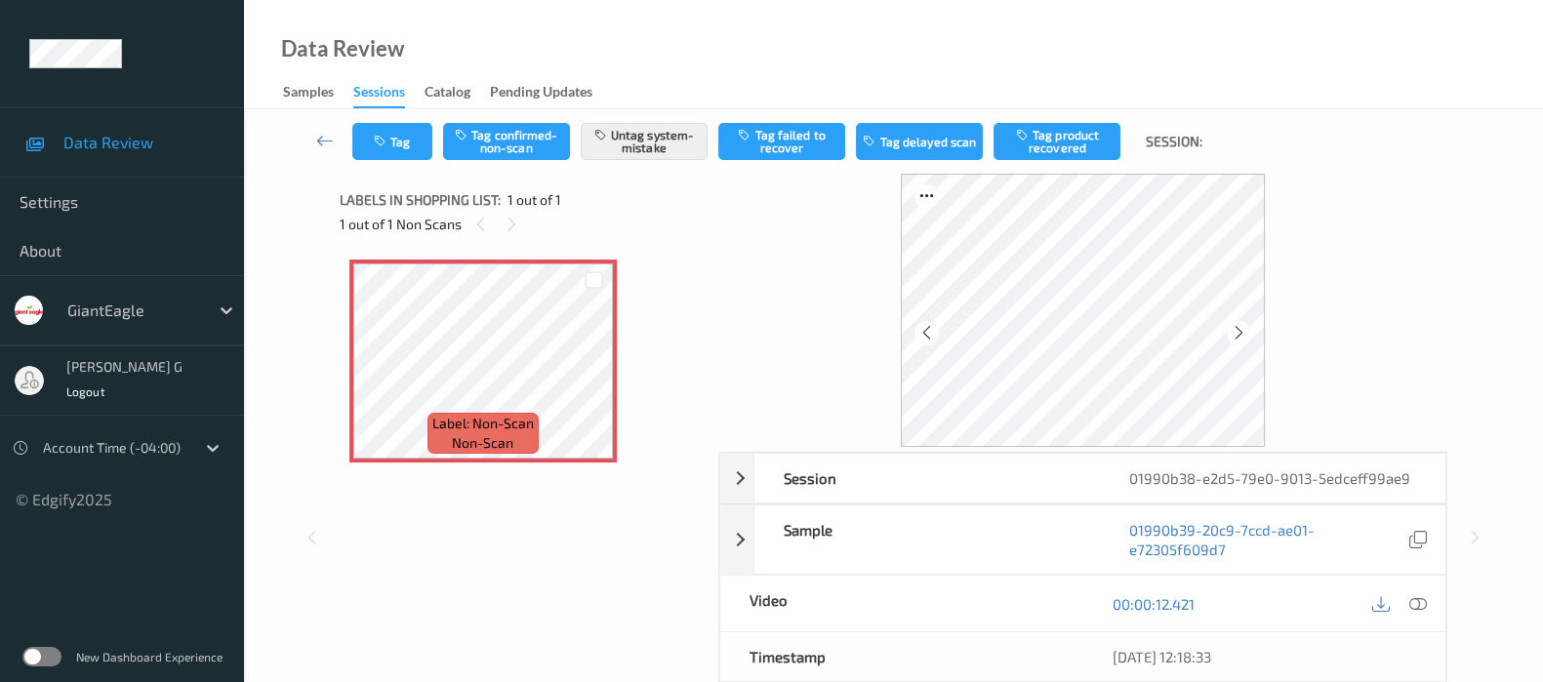
click at [1233, 329] on icon at bounding box center [1239, 333] width 17 height 18
click at [1422, 604] on icon at bounding box center [1418, 604] width 18 height 18
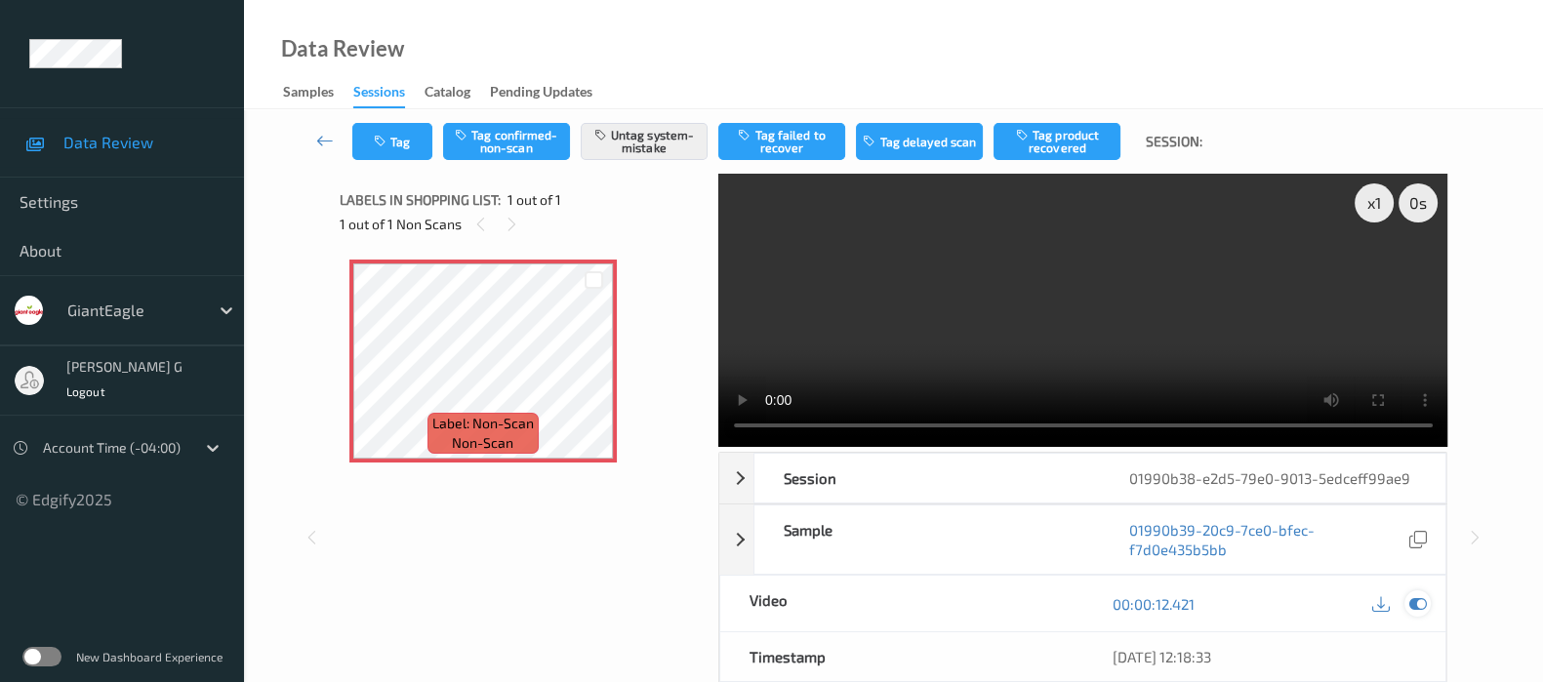
click at [1415, 608] on icon at bounding box center [1418, 604] width 18 height 18
